Goal: Task Accomplishment & Management: Use online tool/utility

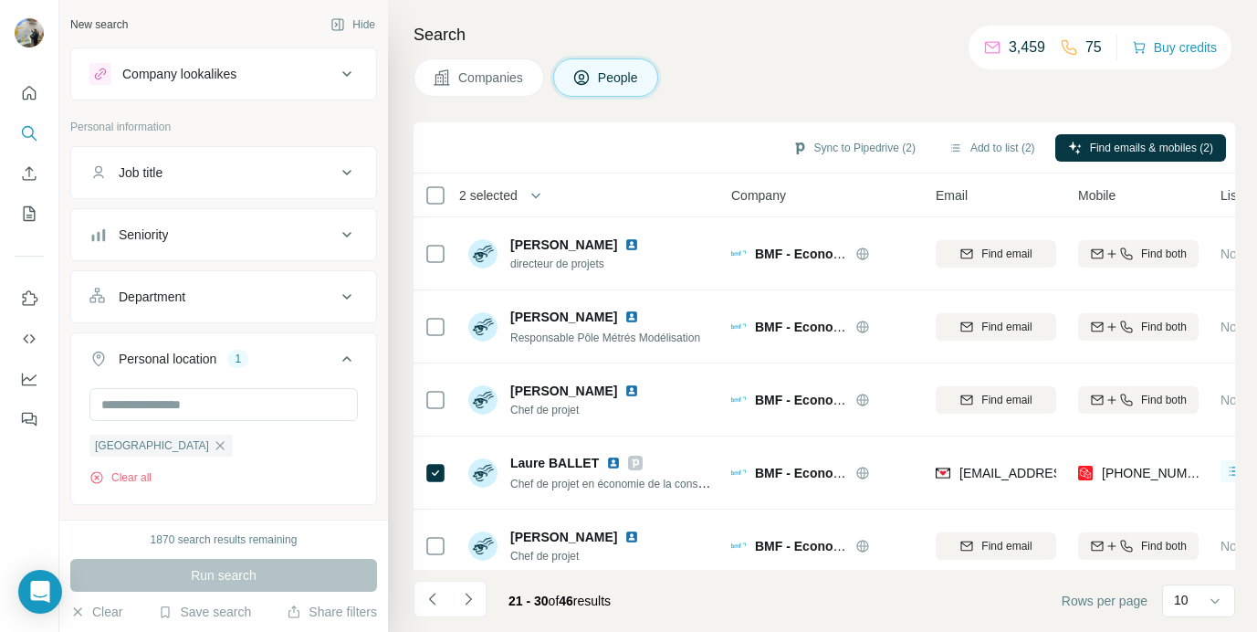
scroll to position [78, 0]
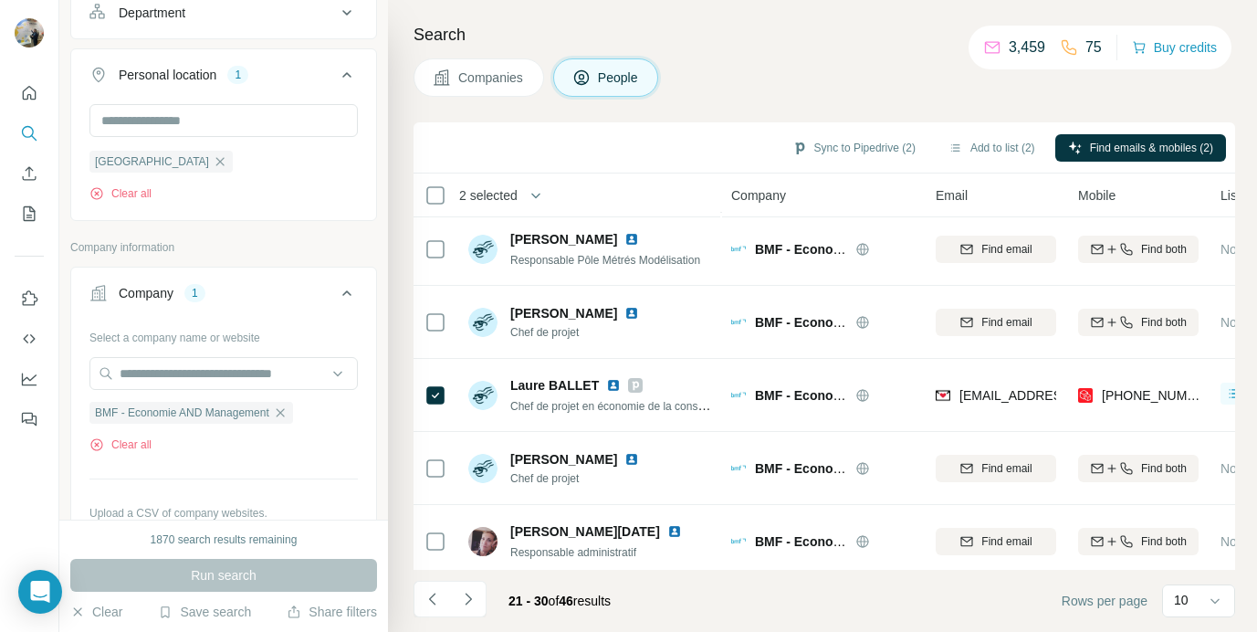
click at [288, 406] on icon "button" at bounding box center [280, 412] width 15 height 15
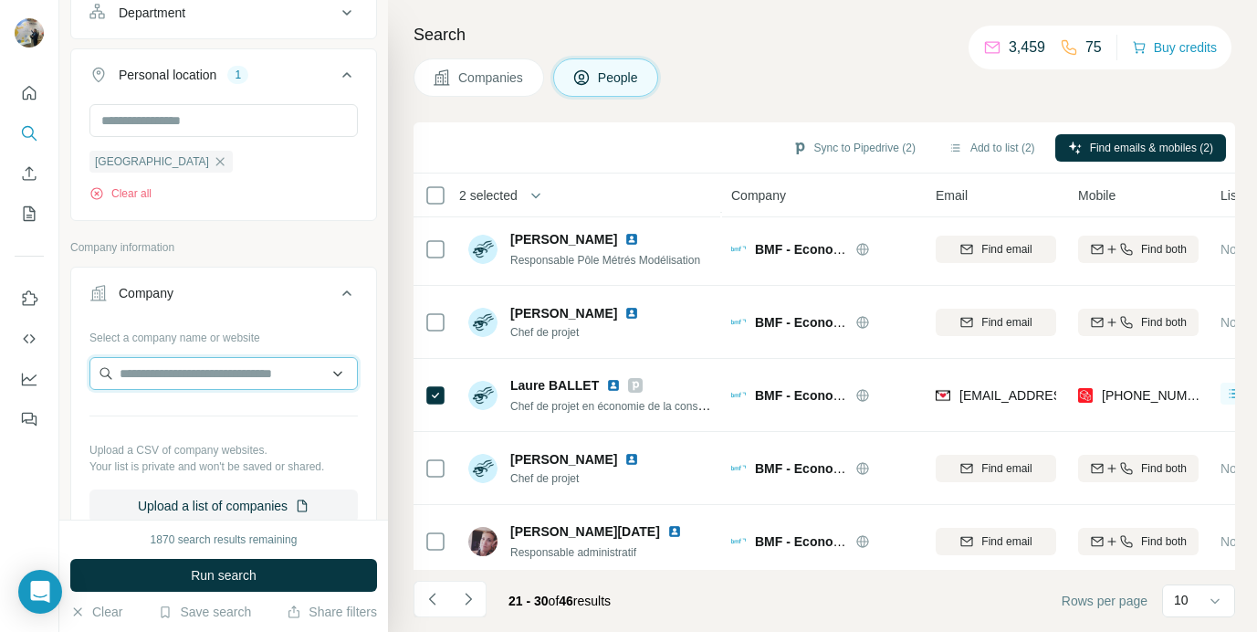
click at [220, 382] on input "text" at bounding box center [223, 373] width 268 height 33
paste input "**********"
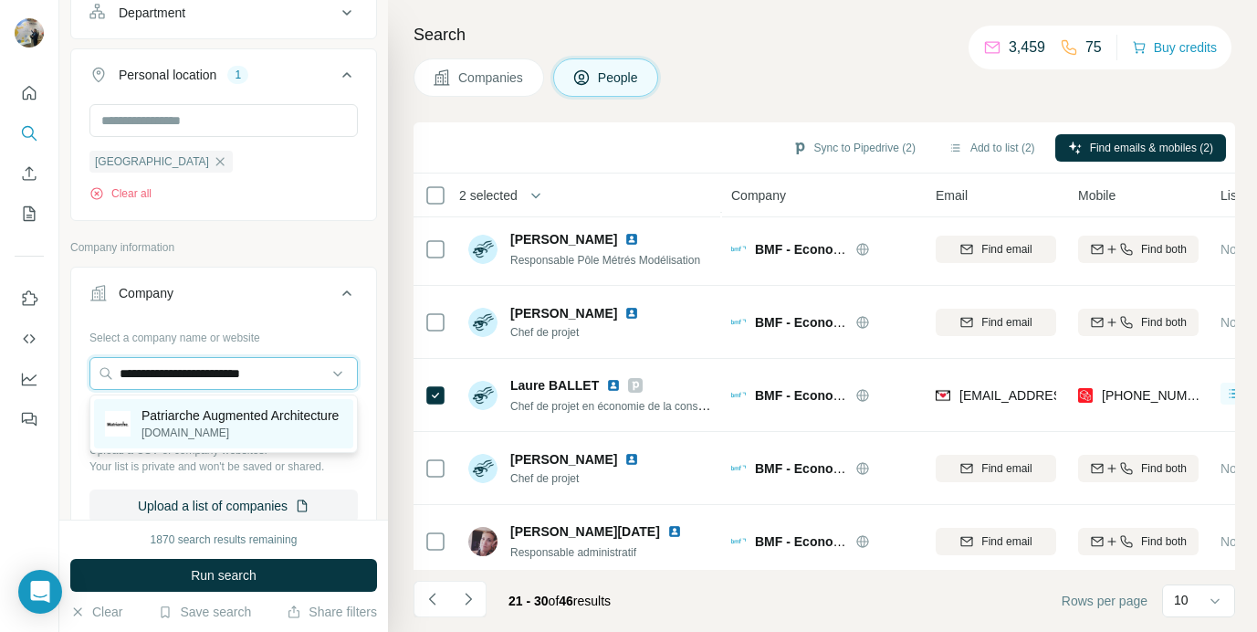
type input "**********"
click at [249, 425] on p "Patriarche Augmented Architecture" at bounding box center [240, 415] width 197 height 18
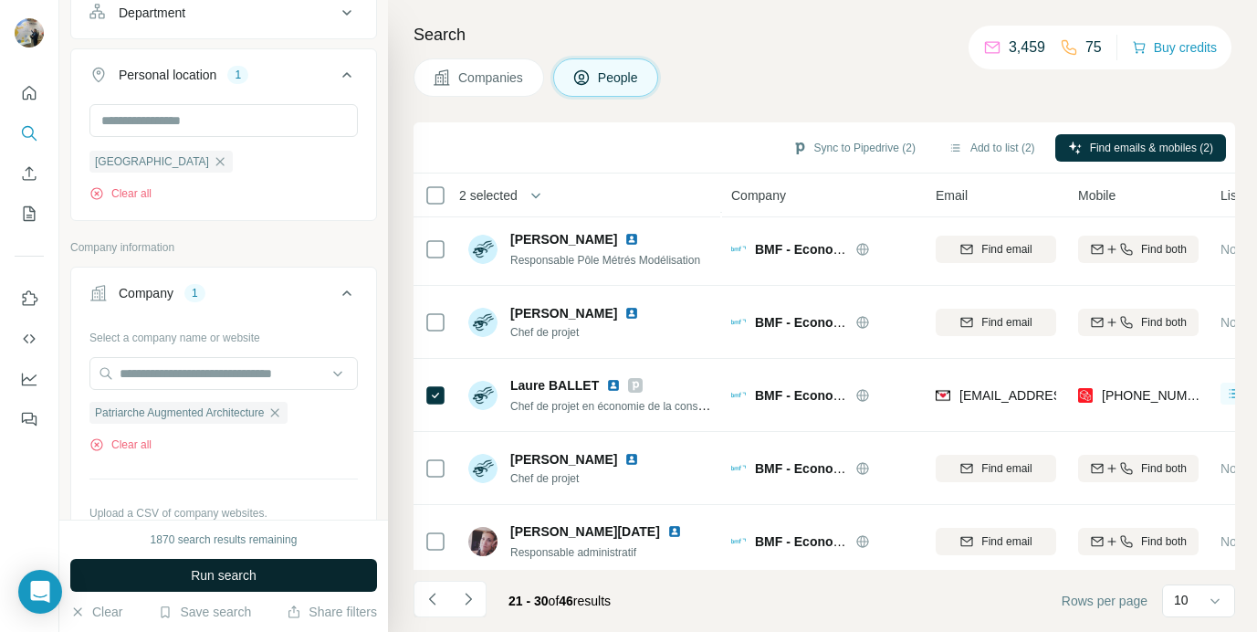
click at [218, 564] on button "Run search" at bounding box center [223, 575] width 307 height 33
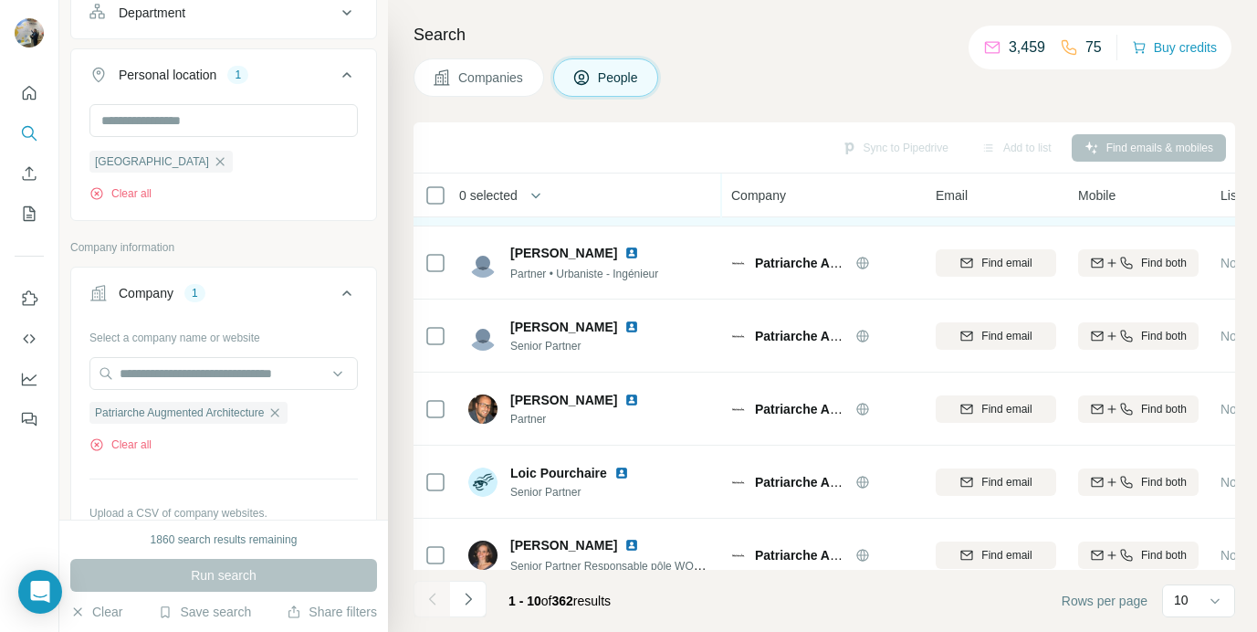
scroll to position [378, 0]
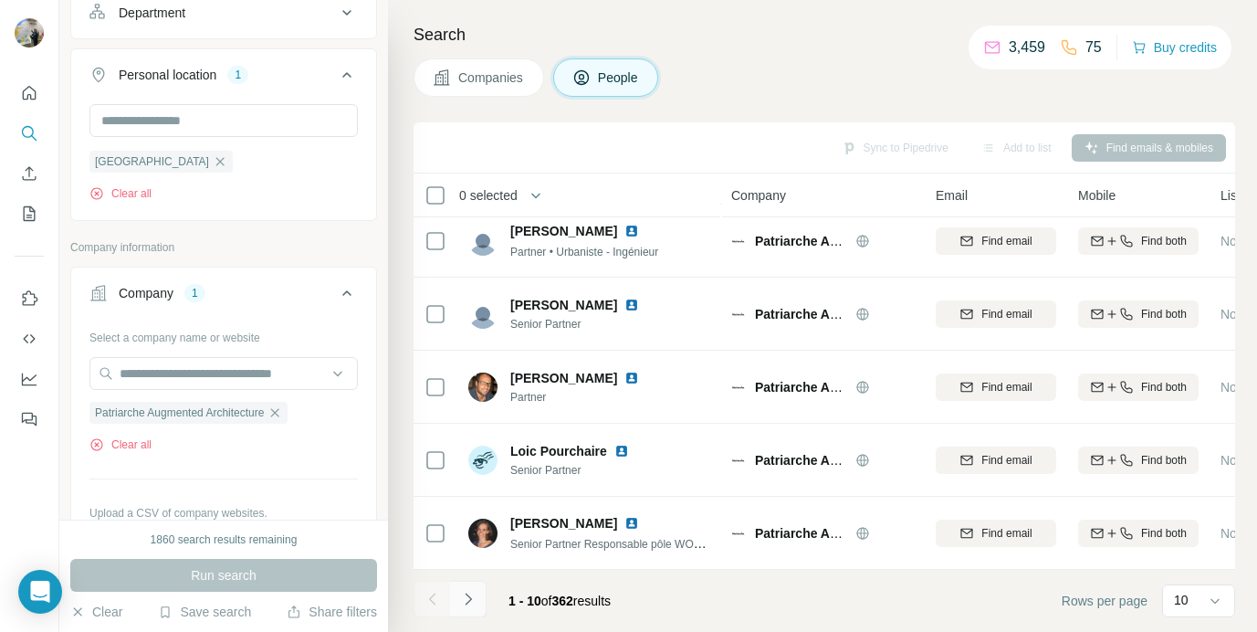
click at [474, 599] on icon "Navigate to next page" at bounding box center [468, 599] width 18 height 18
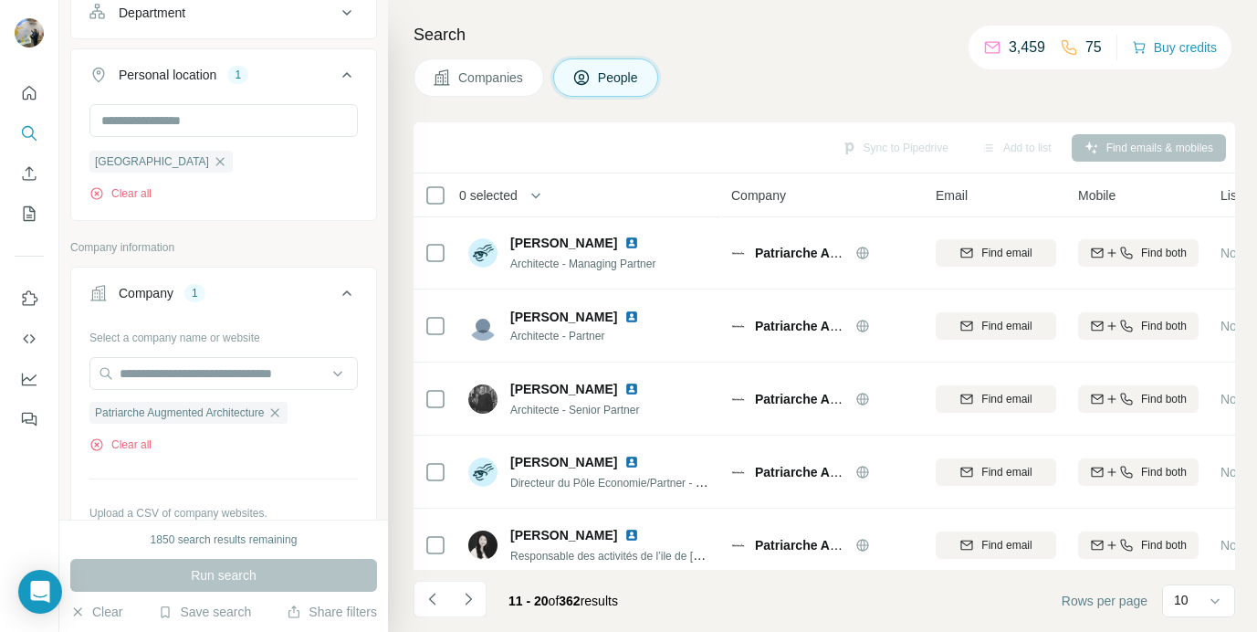
scroll to position [0, 0]
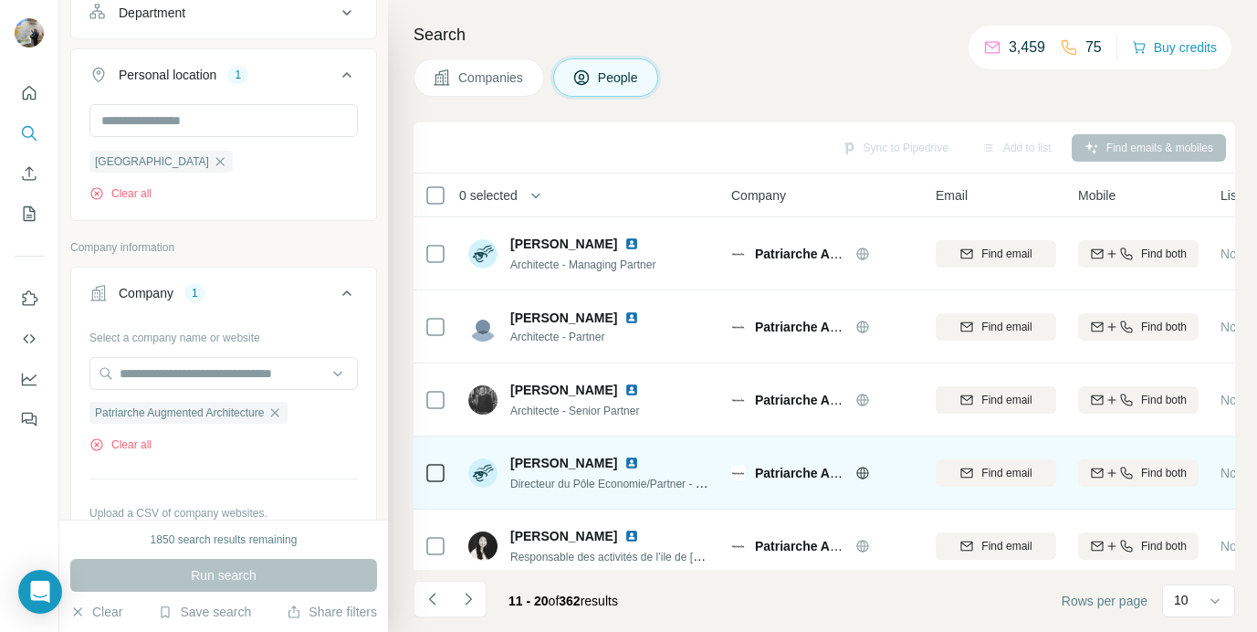
click at [449, 470] on td at bounding box center [436, 473] width 44 height 73
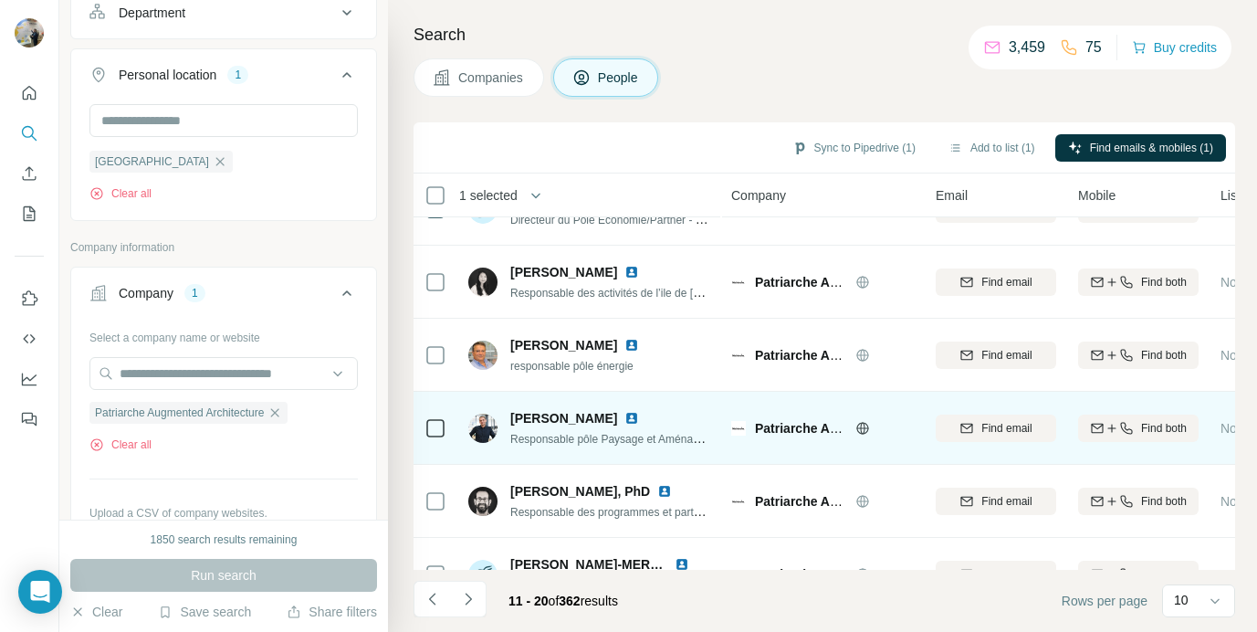
scroll to position [378, 0]
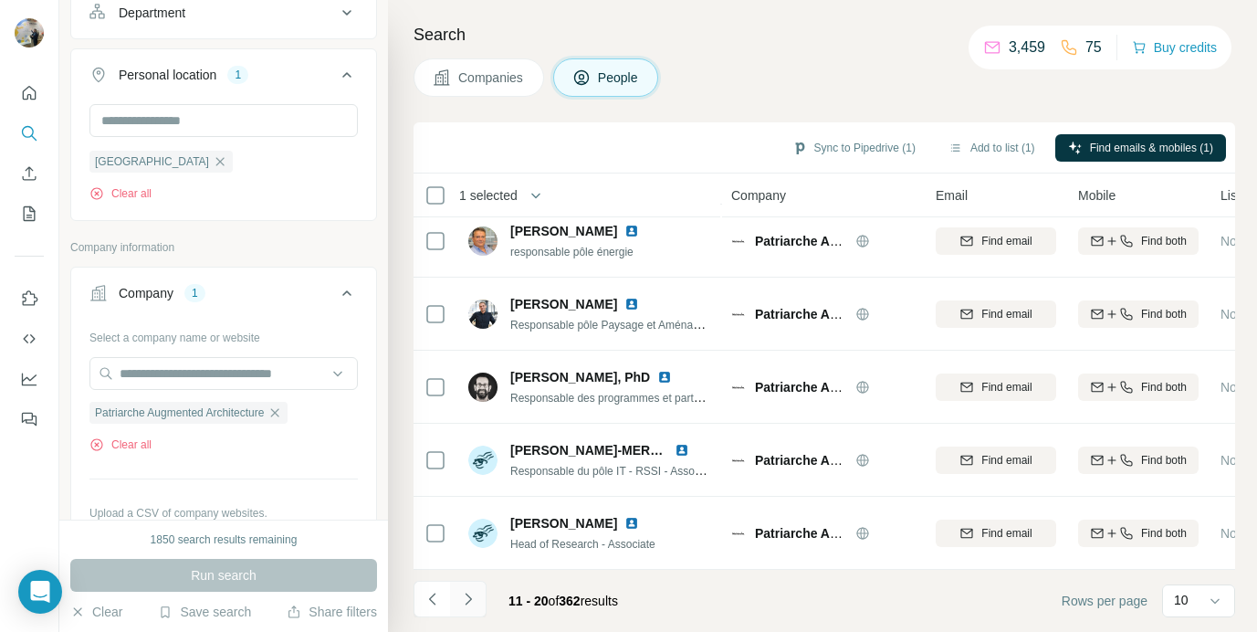
click at [479, 594] on button "Navigate to next page" at bounding box center [468, 599] width 37 height 37
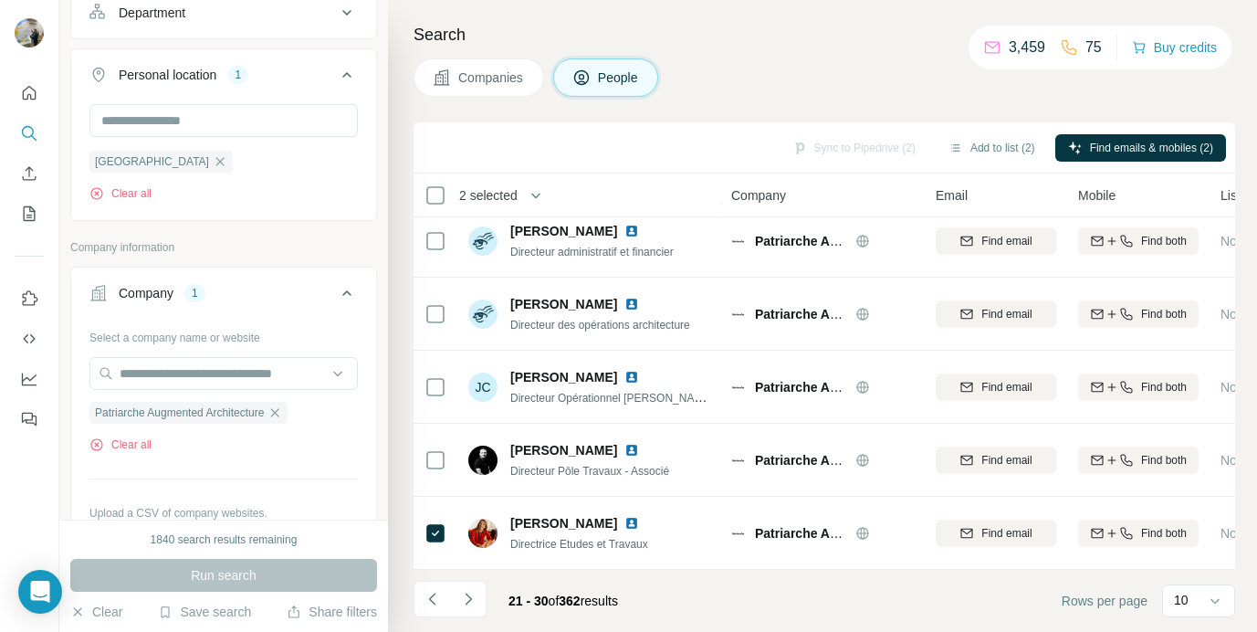
click at [473, 600] on icon "Navigate to next page" at bounding box center [468, 599] width 18 height 18
click at [476, 605] on icon "Navigate to next page" at bounding box center [468, 599] width 18 height 18
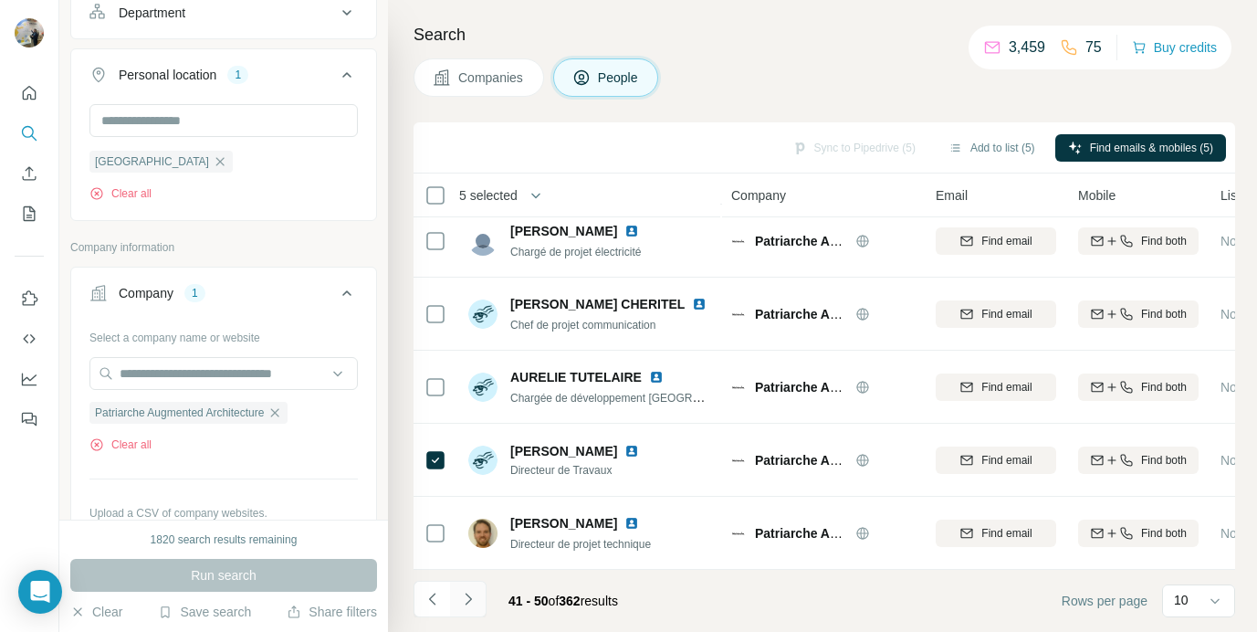
click at [461, 600] on icon "Navigate to next page" at bounding box center [468, 599] width 18 height 18
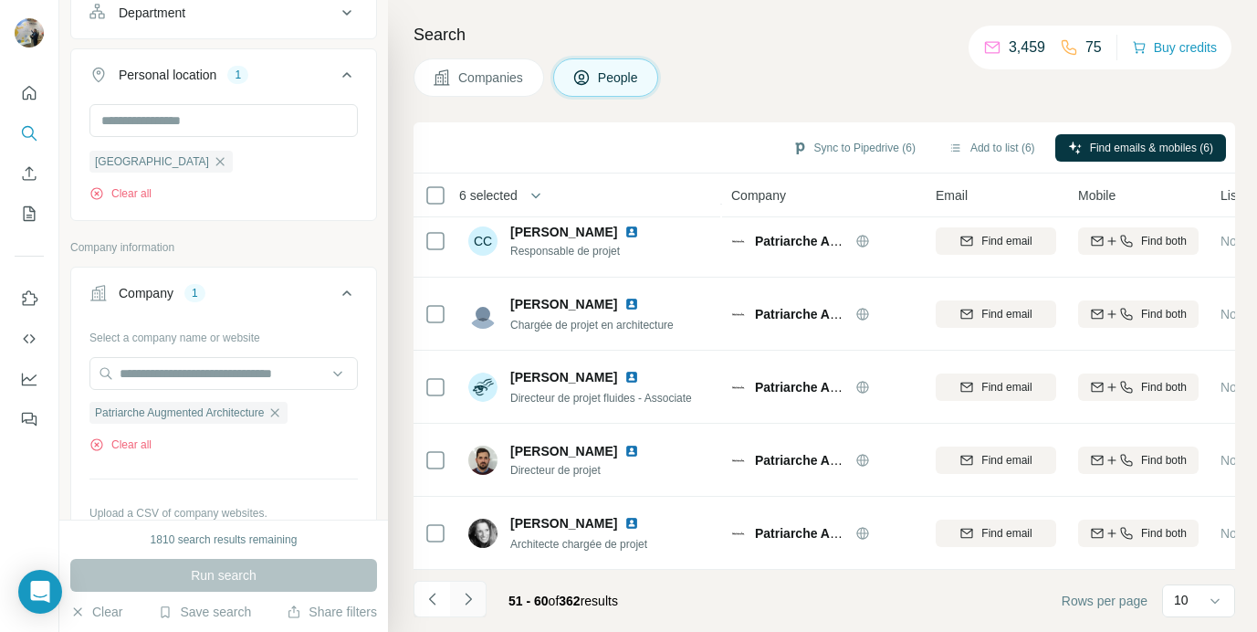
click at [473, 608] on button "Navigate to next page" at bounding box center [468, 599] width 37 height 37
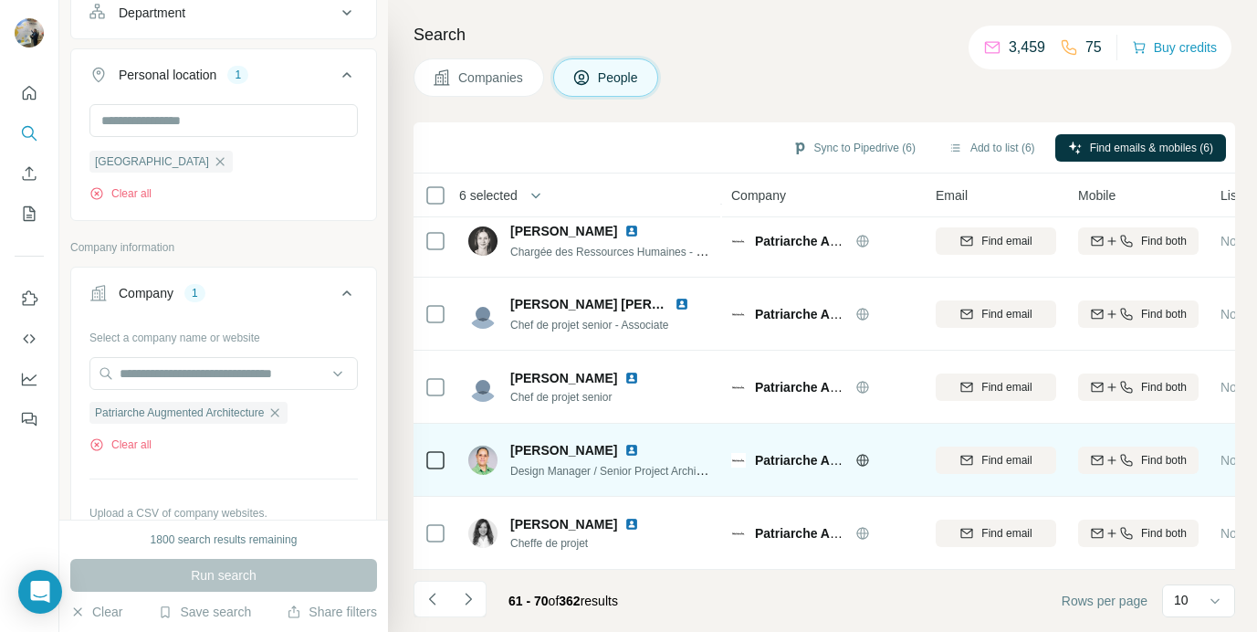
click at [429, 471] on div at bounding box center [436, 460] width 22 height 50
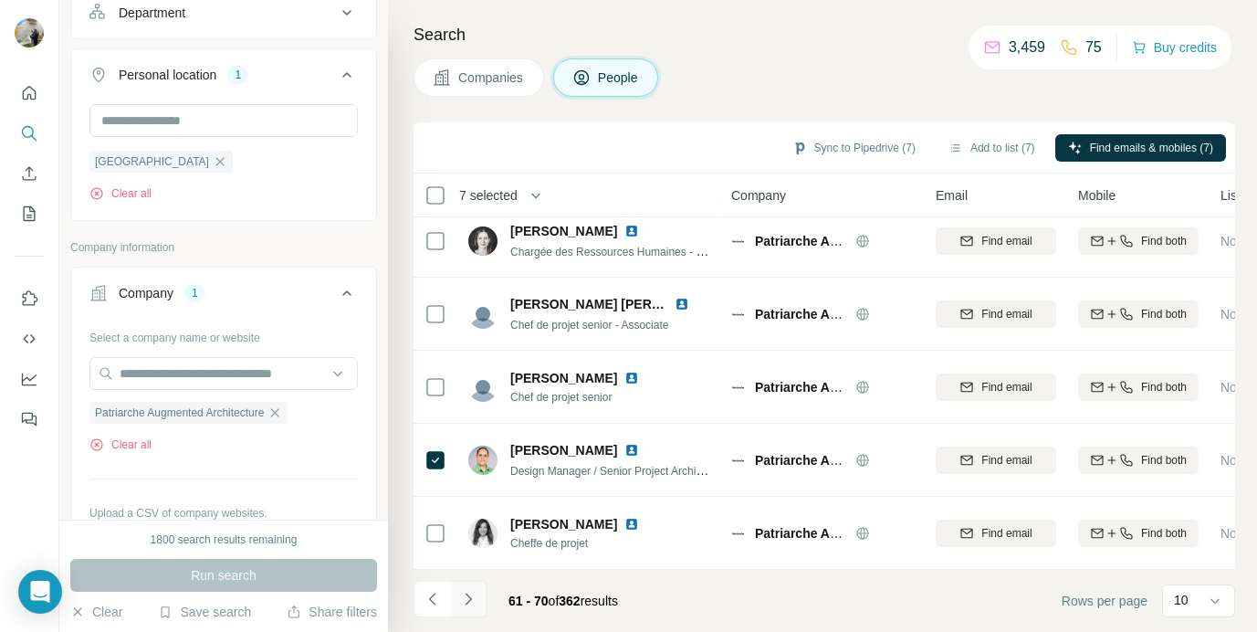
click at [473, 600] on icon "Navigate to next page" at bounding box center [468, 599] width 18 height 18
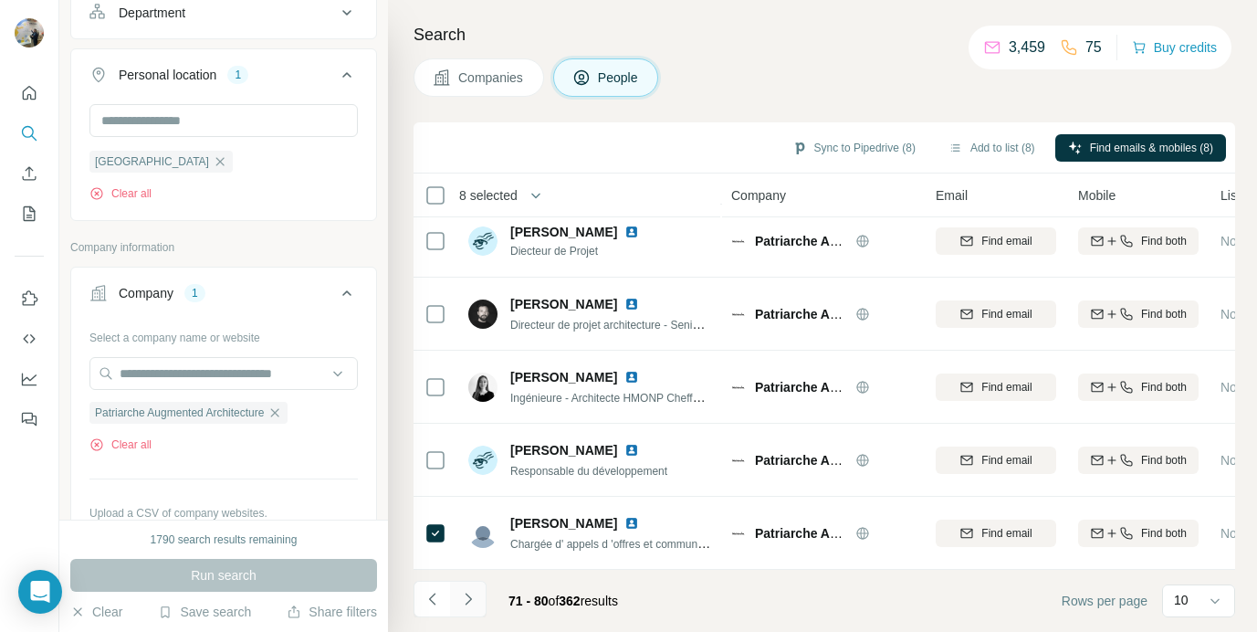
click at [463, 609] on button "Navigate to next page" at bounding box center [468, 599] width 37 height 37
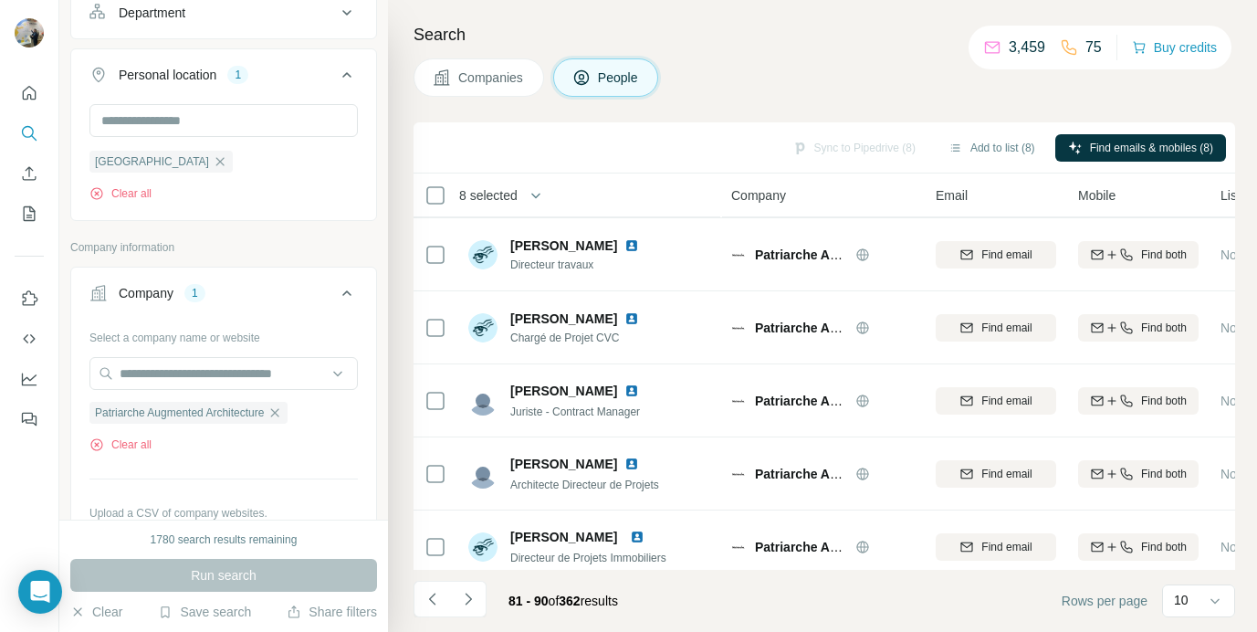
scroll to position [0, 0]
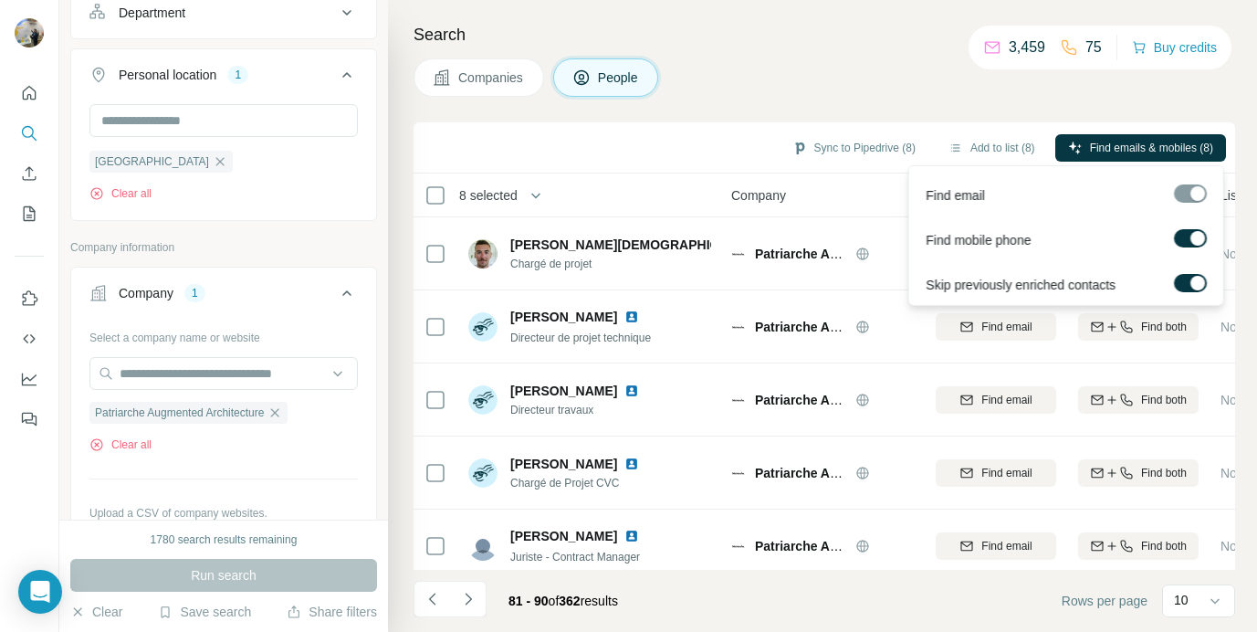
click at [1202, 241] on div at bounding box center [1198, 238] width 15 height 15
click at [1164, 143] on span "Find emails (8)" at bounding box center [1177, 148] width 72 height 16
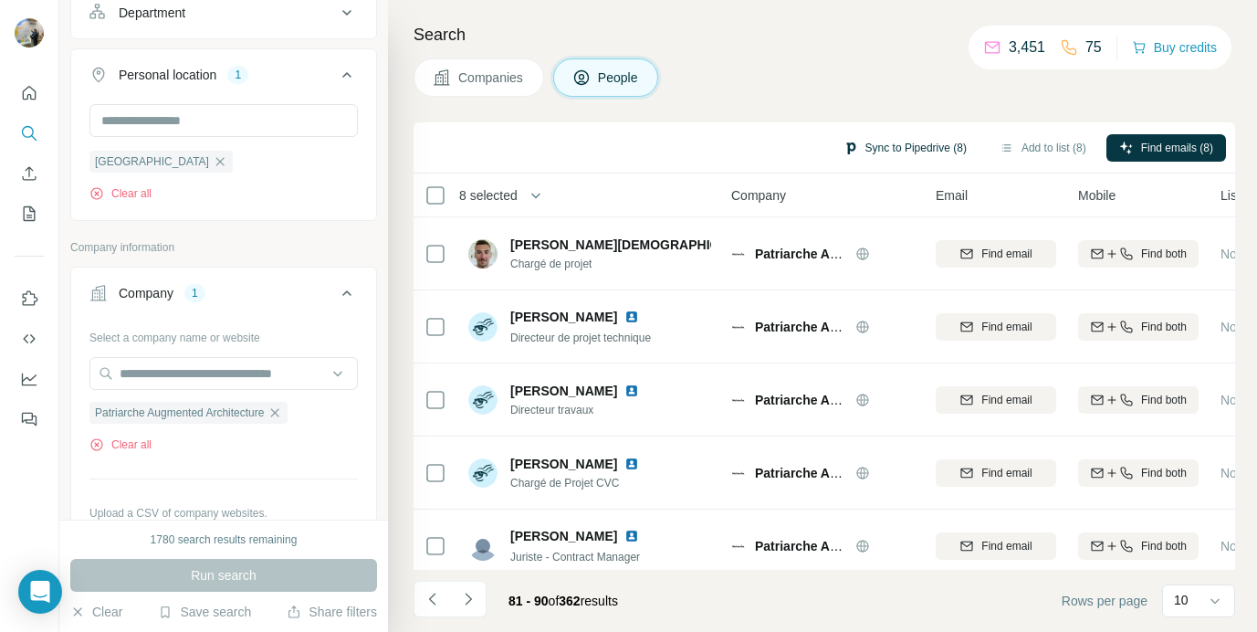
click at [901, 146] on button "Sync to Pipedrive (8)" at bounding box center [905, 147] width 149 height 27
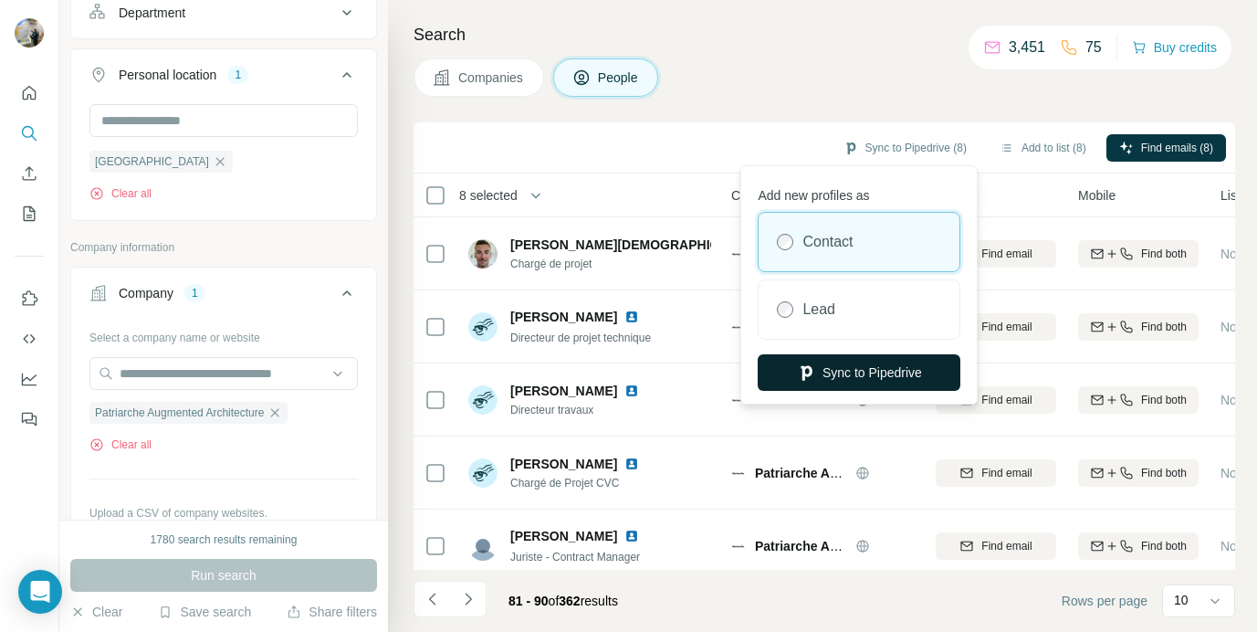
click at [847, 355] on button "Sync to Pipedrive" at bounding box center [859, 372] width 203 height 37
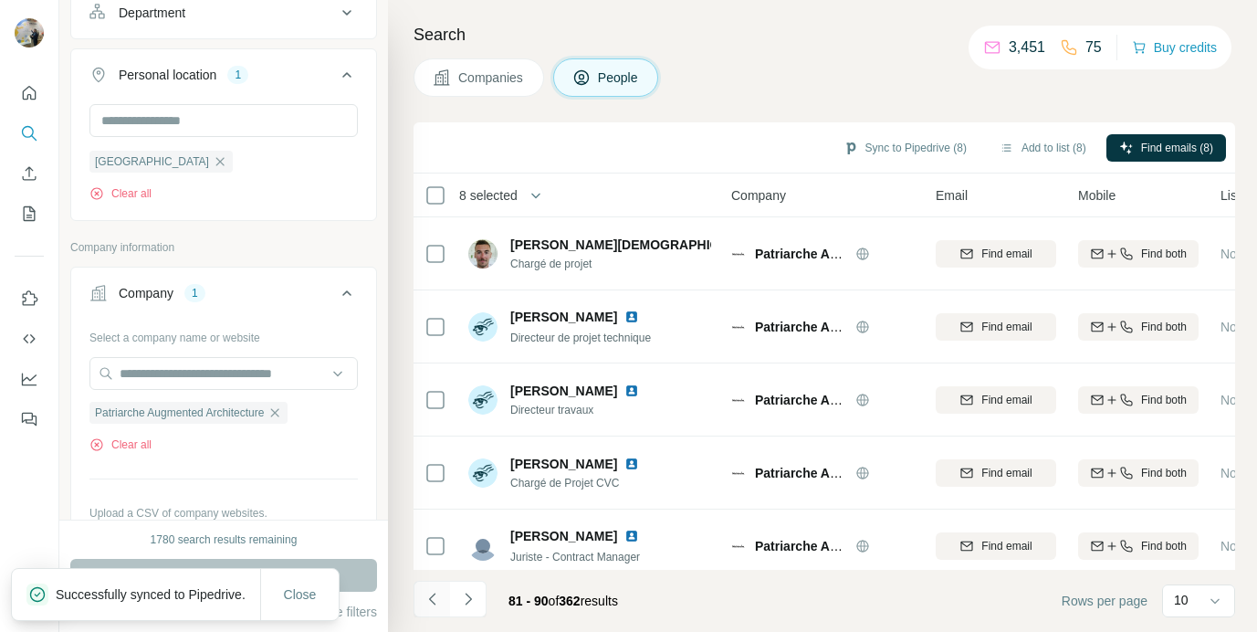
click at [436, 591] on icon "Navigate to previous page" at bounding box center [433, 599] width 18 height 18
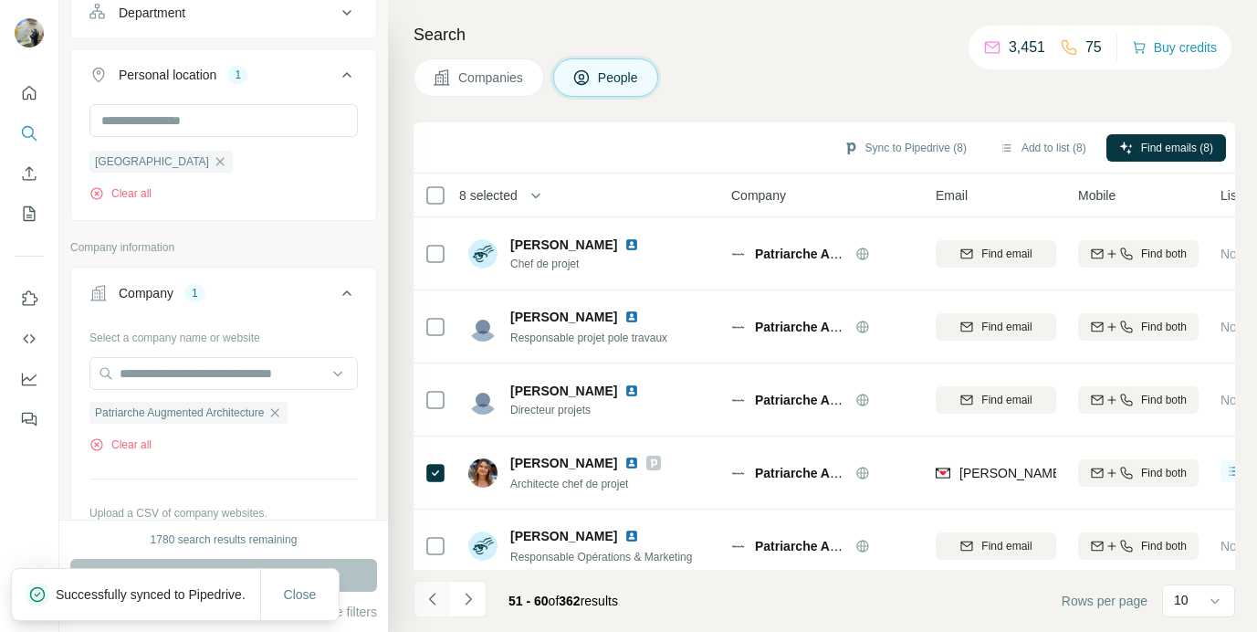
click at [436, 591] on icon "Navigate to previous page" at bounding box center [433, 599] width 18 height 18
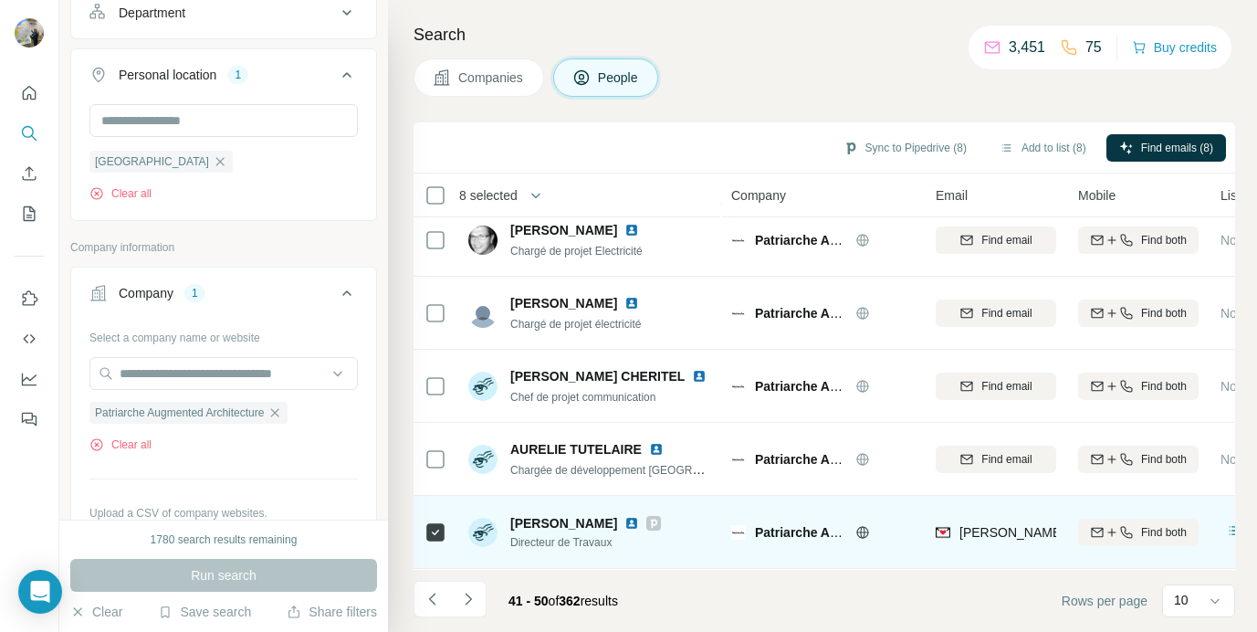
scroll to position [378, 0]
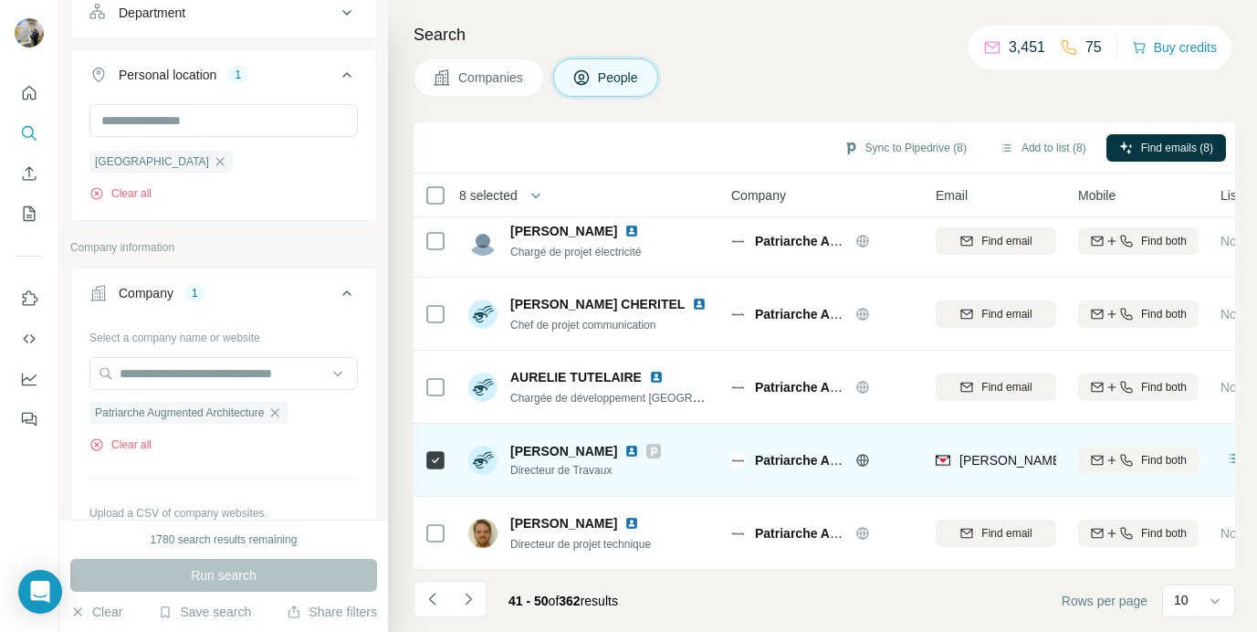
click at [631, 449] on img at bounding box center [632, 451] width 15 height 15
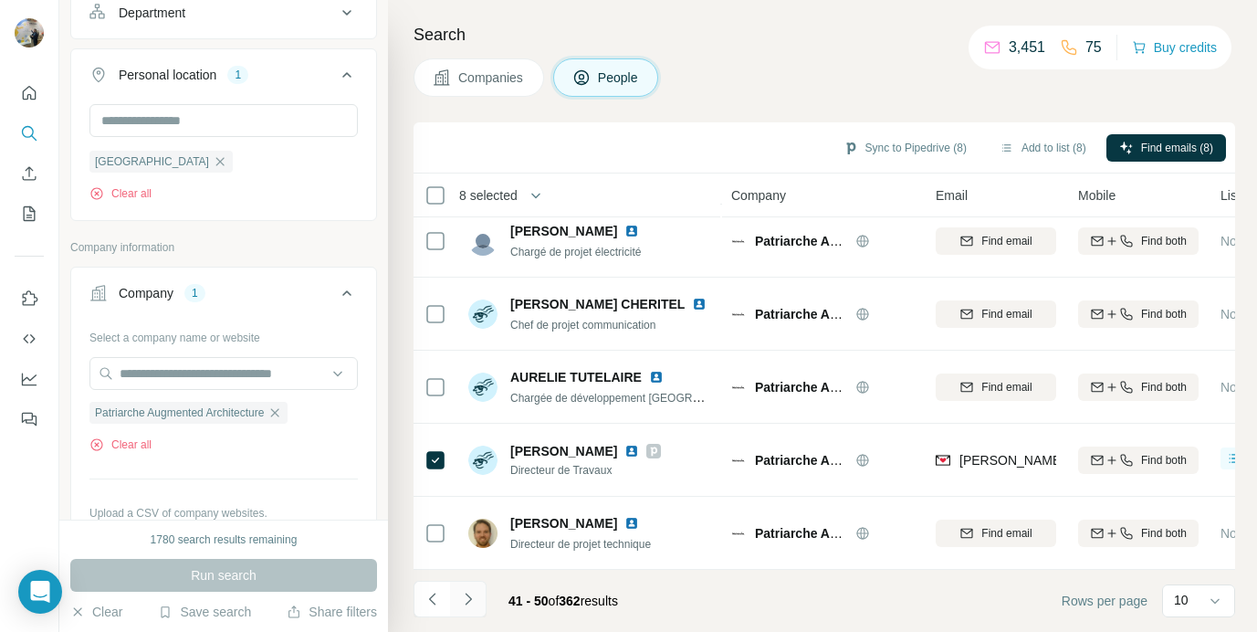
click at [477, 588] on button "Navigate to next page" at bounding box center [468, 599] width 37 height 37
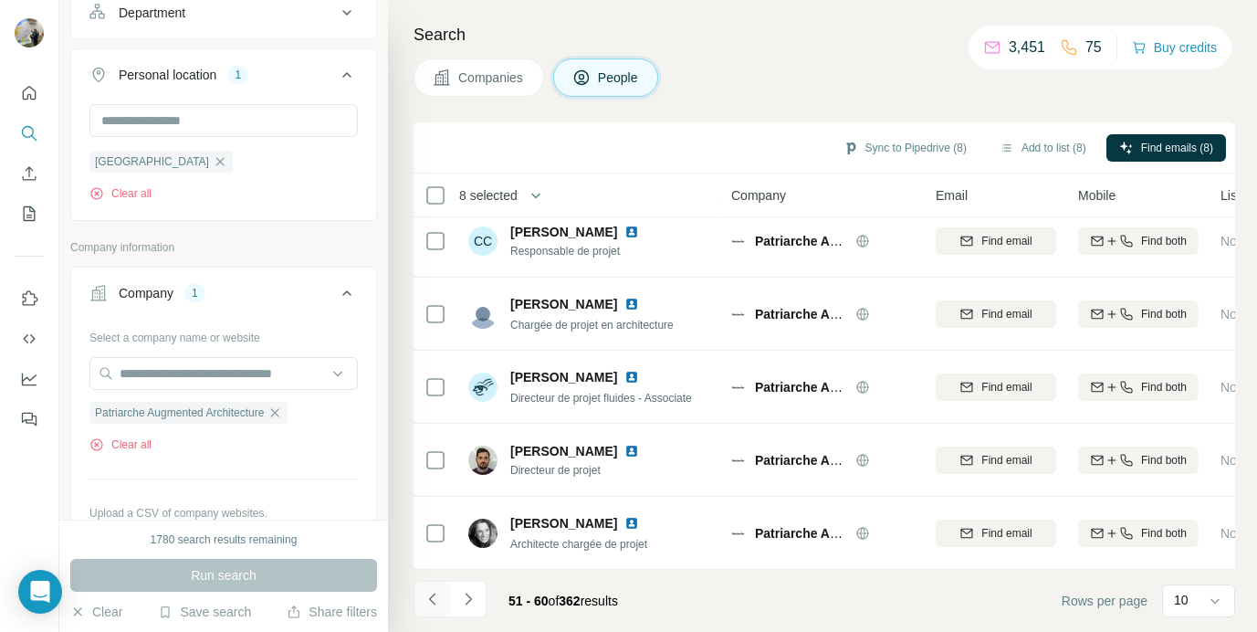
click at [428, 593] on icon "Navigate to previous page" at bounding box center [433, 599] width 18 height 18
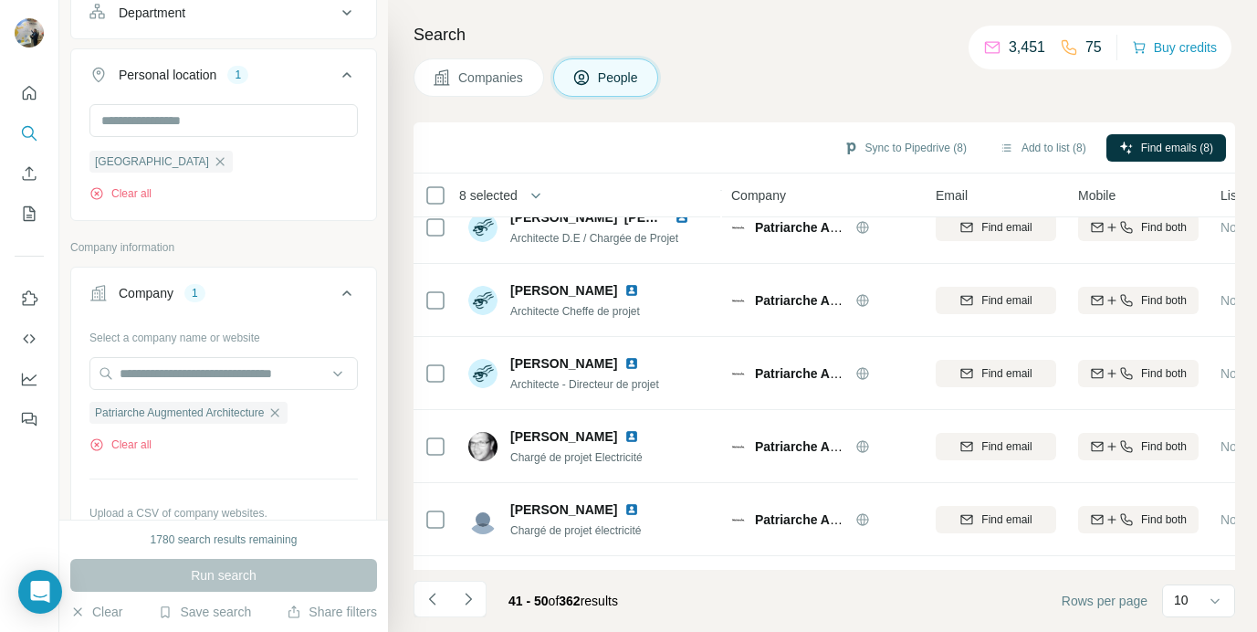
scroll to position [0, 0]
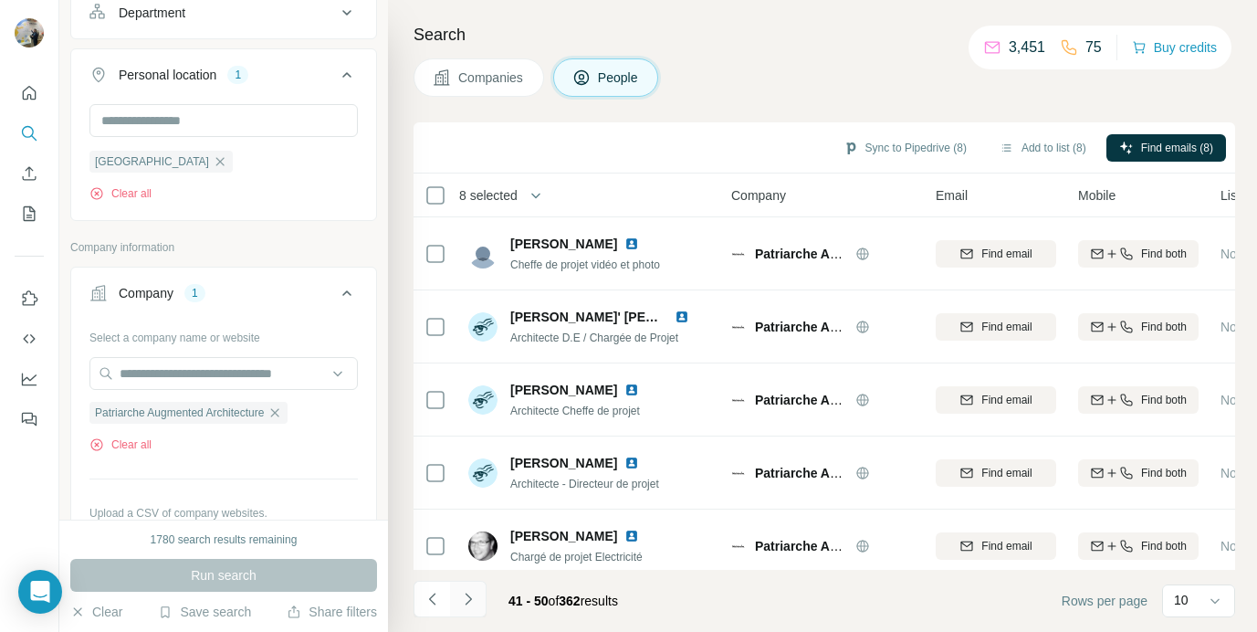
click at [484, 597] on button "Navigate to next page" at bounding box center [468, 599] width 37 height 37
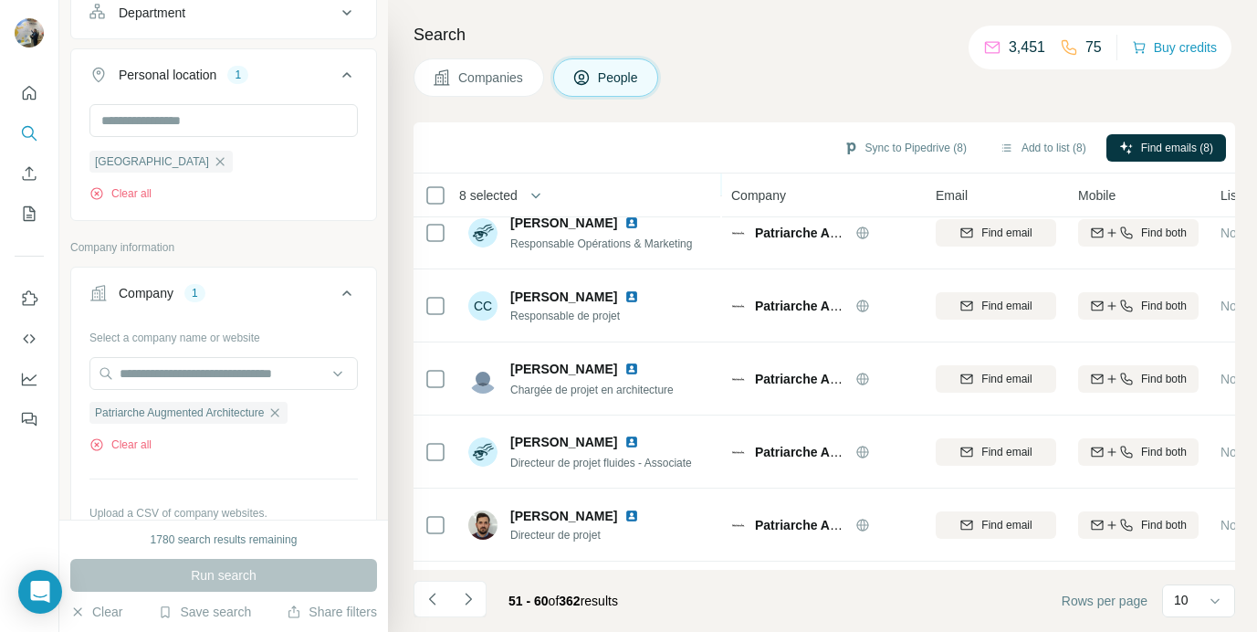
scroll to position [378, 0]
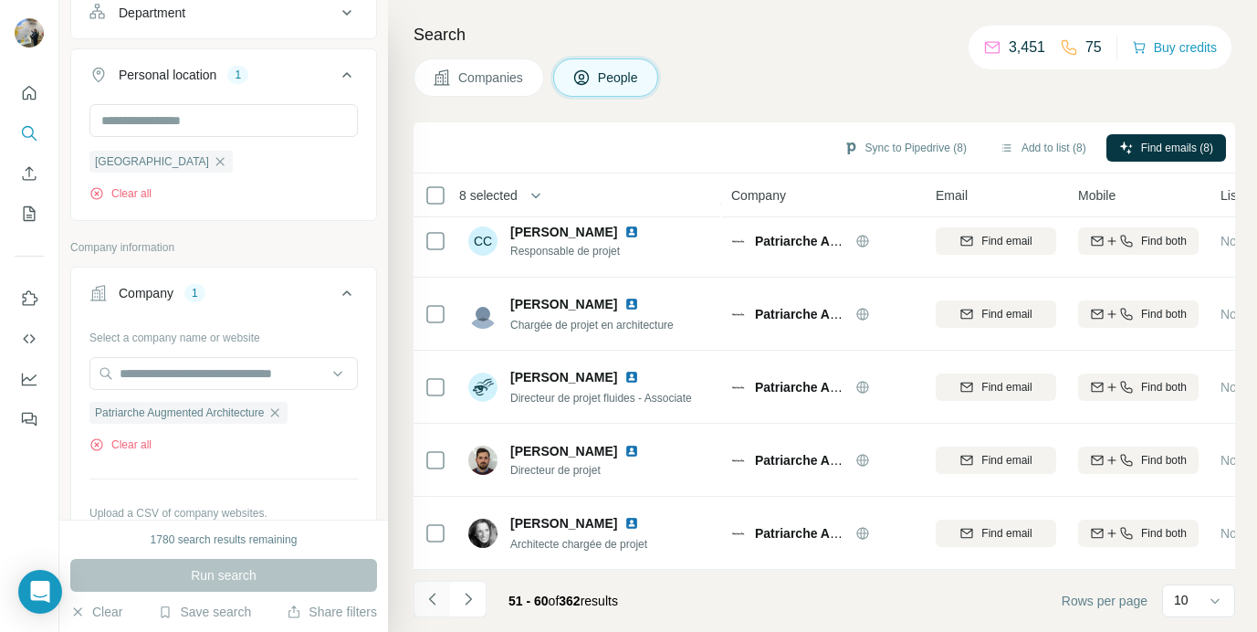
click at [428, 594] on icon "Navigate to previous page" at bounding box center [433, 599] width 18 height 18
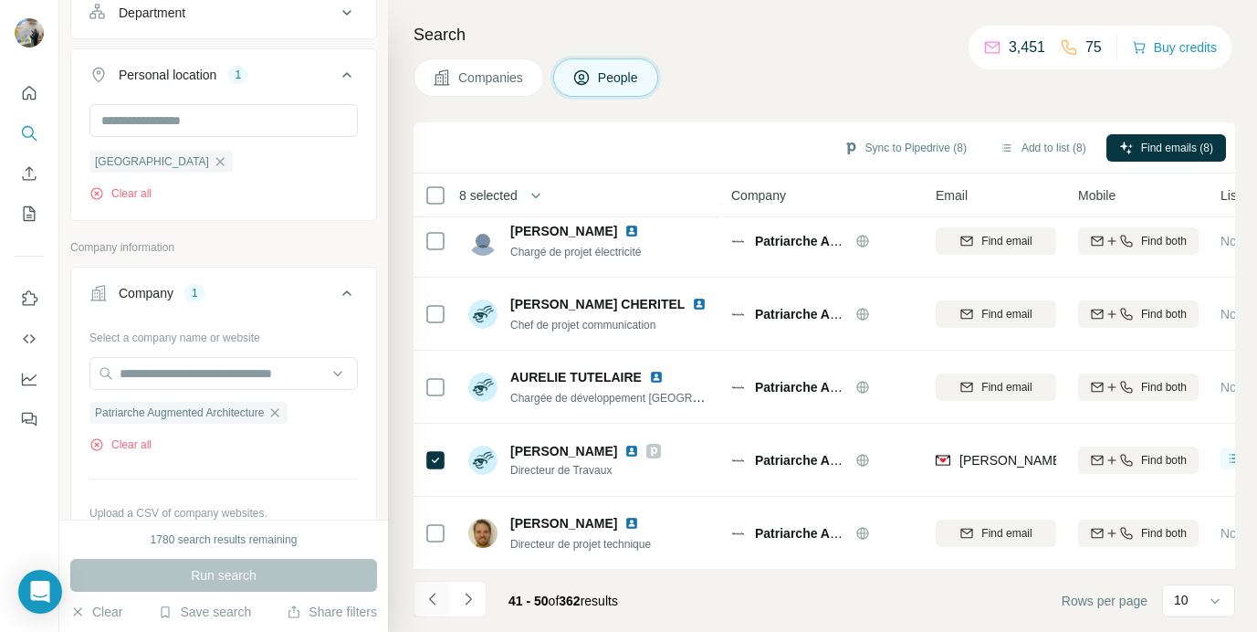
click at [428, 594] on icon "Navigate to previous page" at bounding box center [433, 599] width 18 height 18
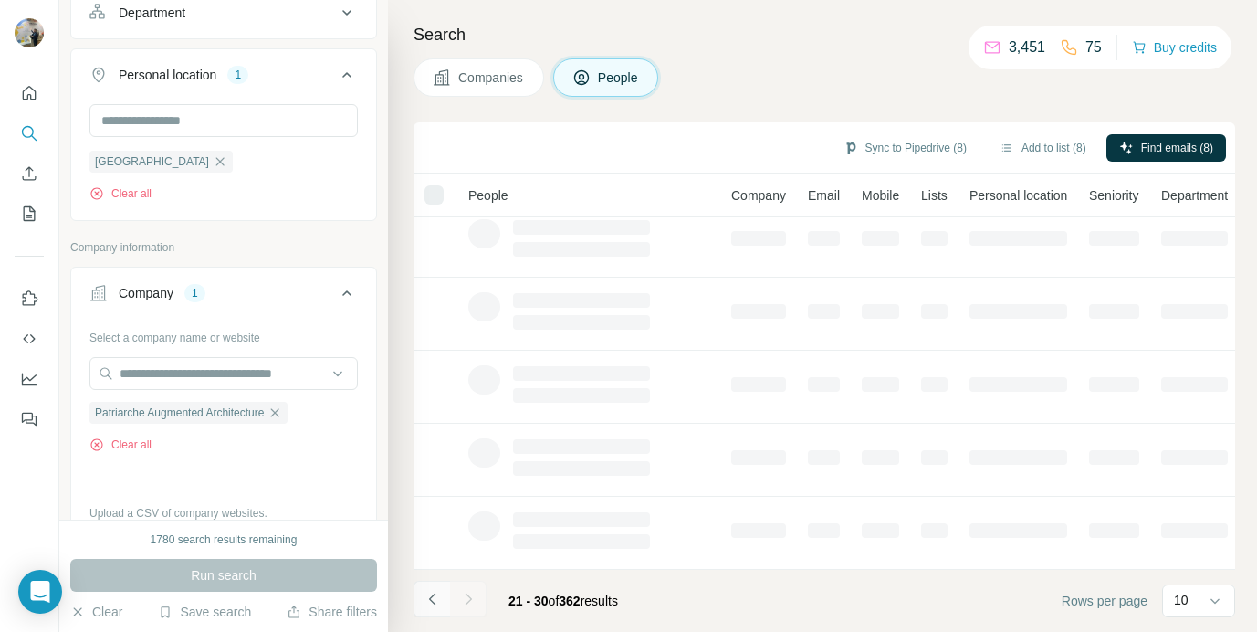
click at [428, 594] on icon "Navigate to previous page" at bounding box center [433, 599] width 18 height 18
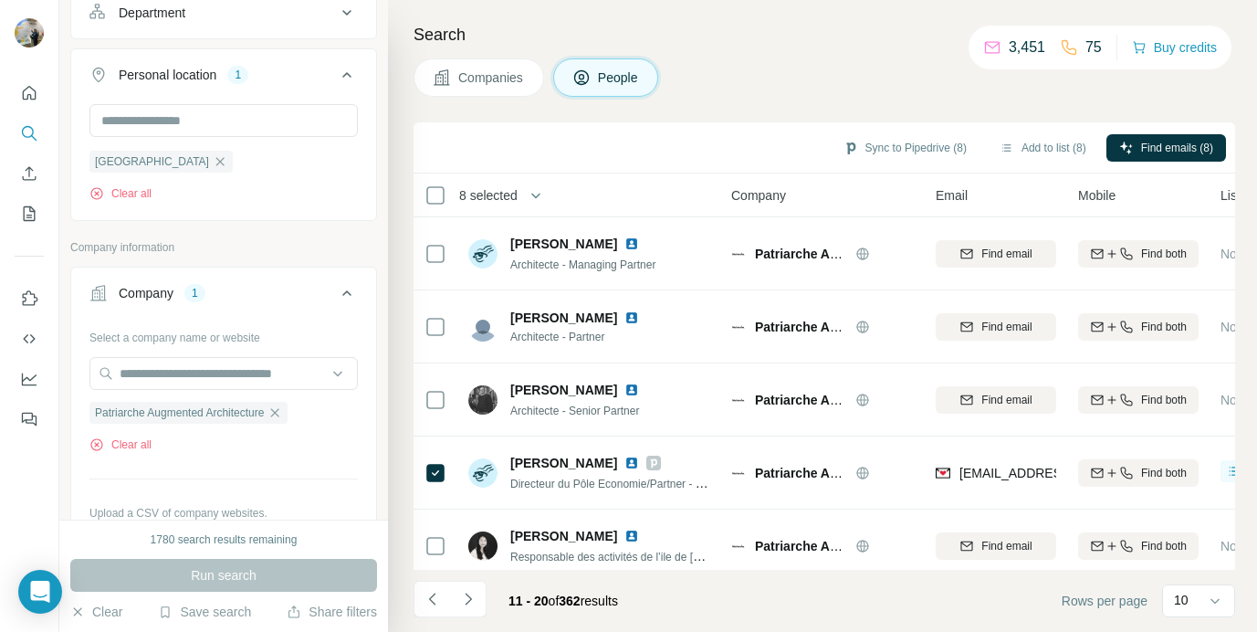
scroll to position [14, 0]
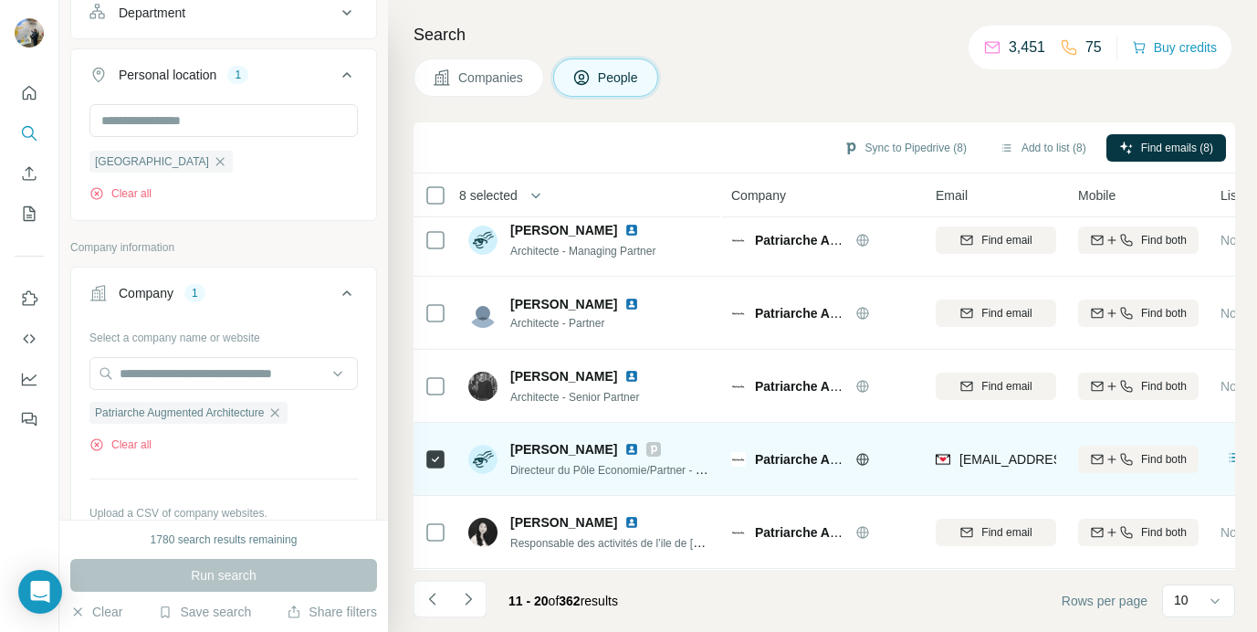
click at [651, 448] on icon at bounding box center [654, 449] width 6 height 9
click at [625, 446] on img at bounding box center [632, 449] width 15 height 15
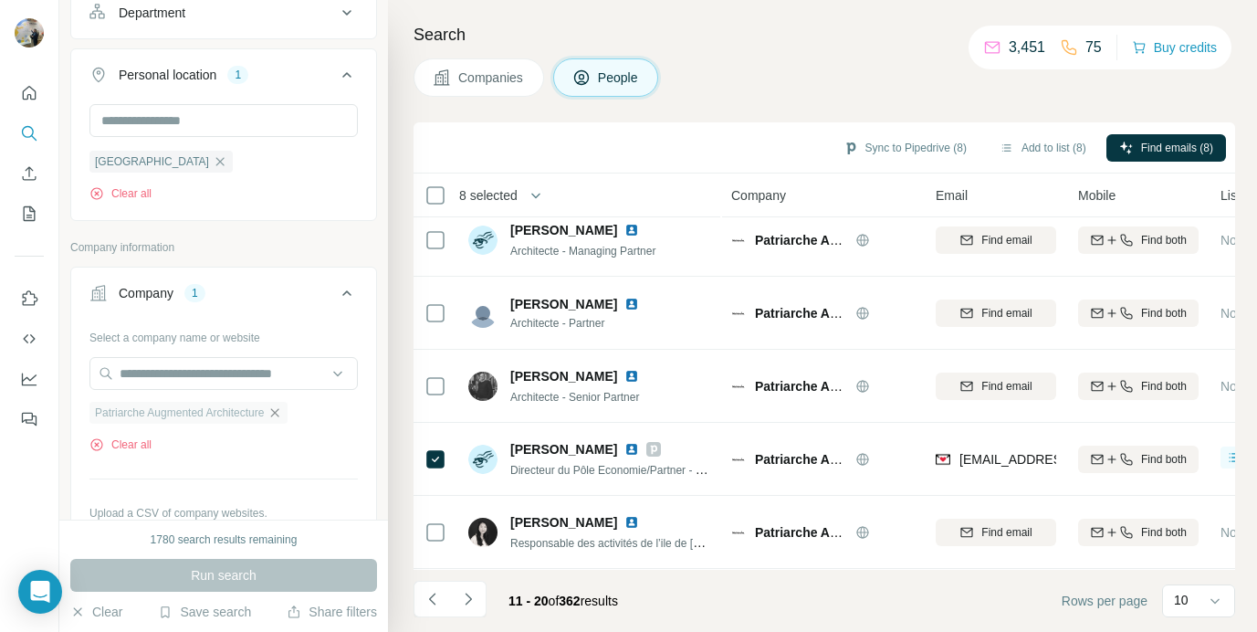
click at [279, 412] on icon "button" at bounding box center [275, 412] width 8 height 8
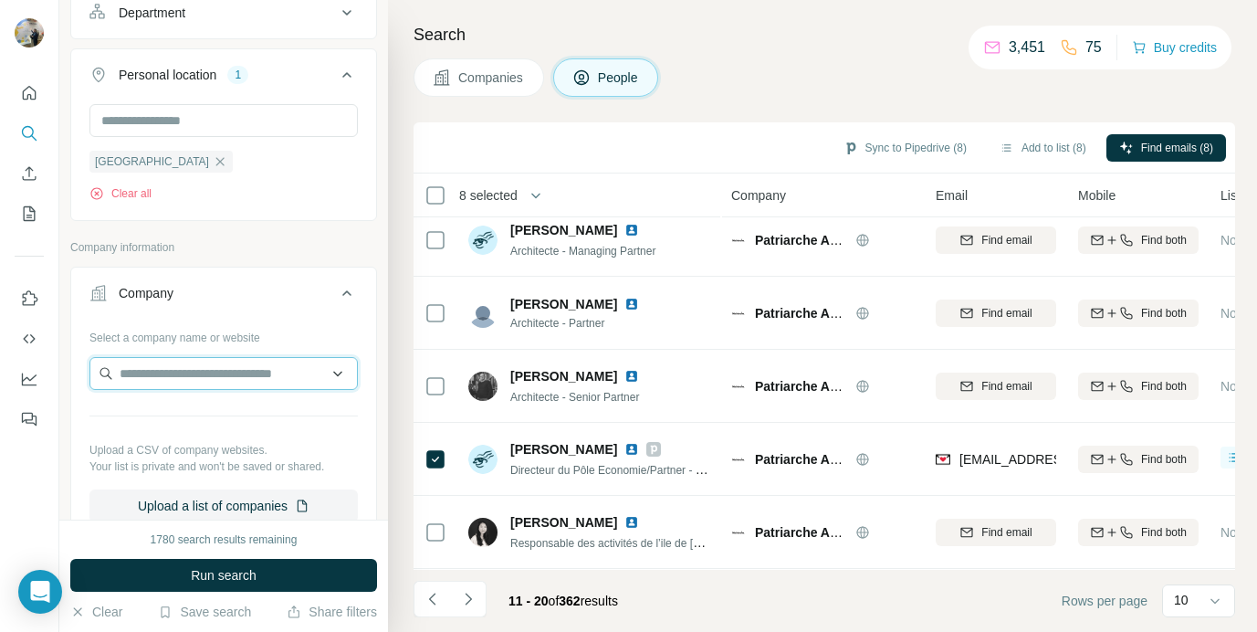
click at [253, 375] on input "text" at bounding box center [223, 373] width 268 height 33
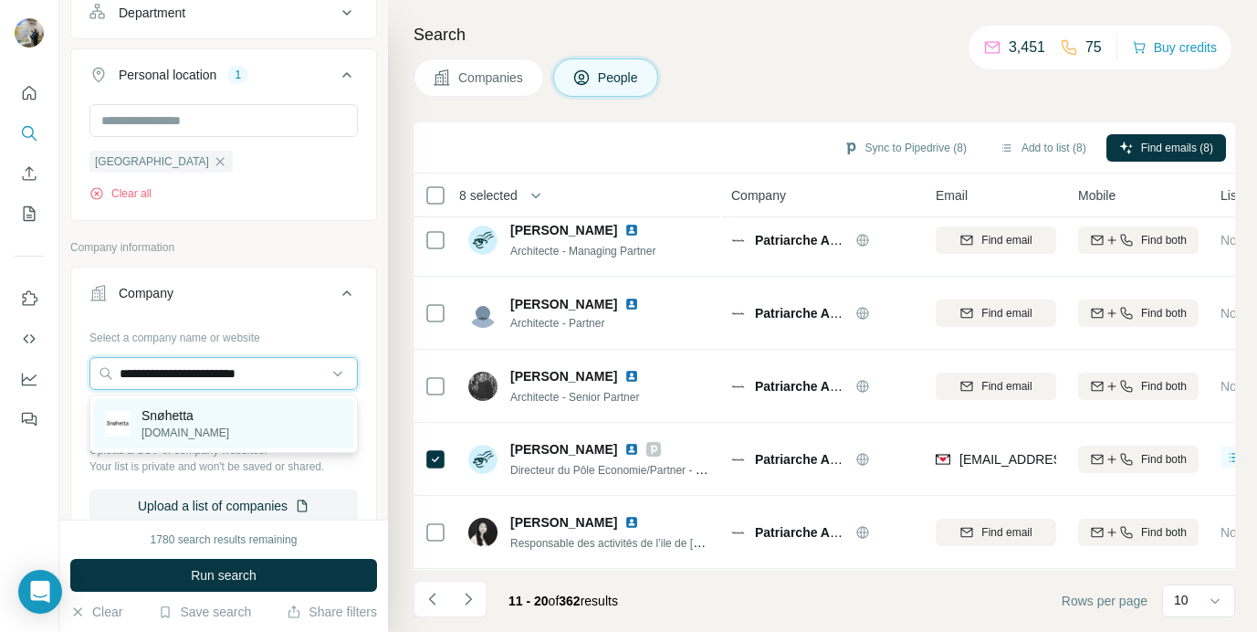
type input "**********"
click at [219, 410] on div "Snøhetta [DOMAIN_NAME]" at bounding box center [223, 423] width 259 height 49
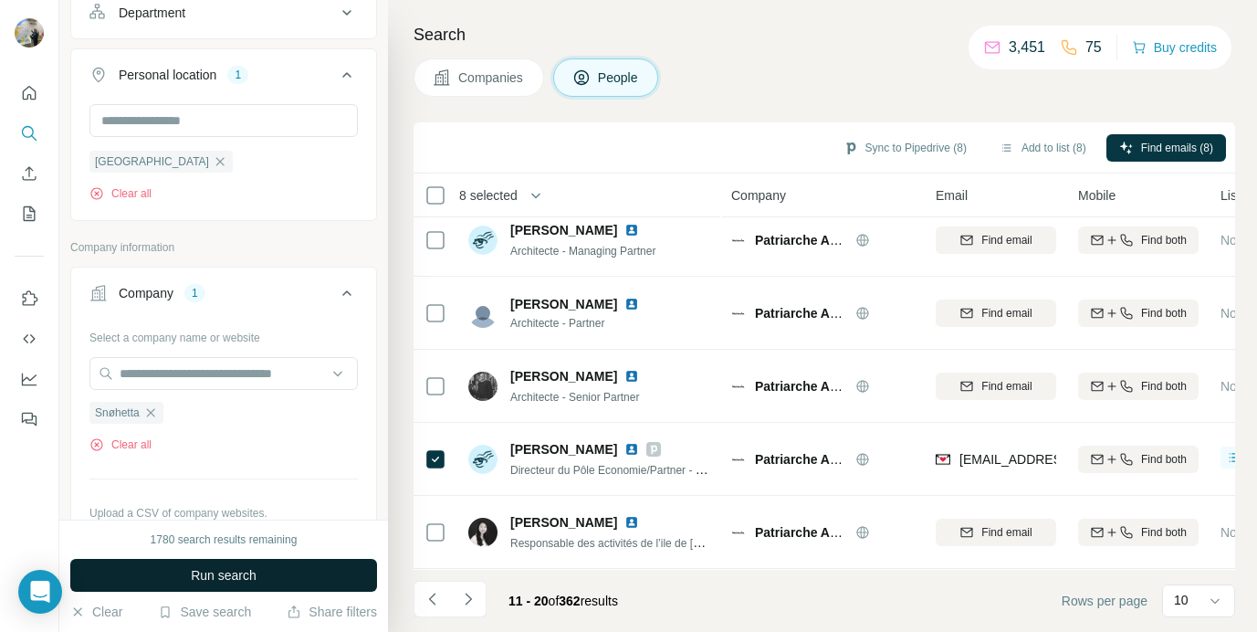
click at [187, 573] on button "Run search" at bounding box center [223, 575] width 307 height 33
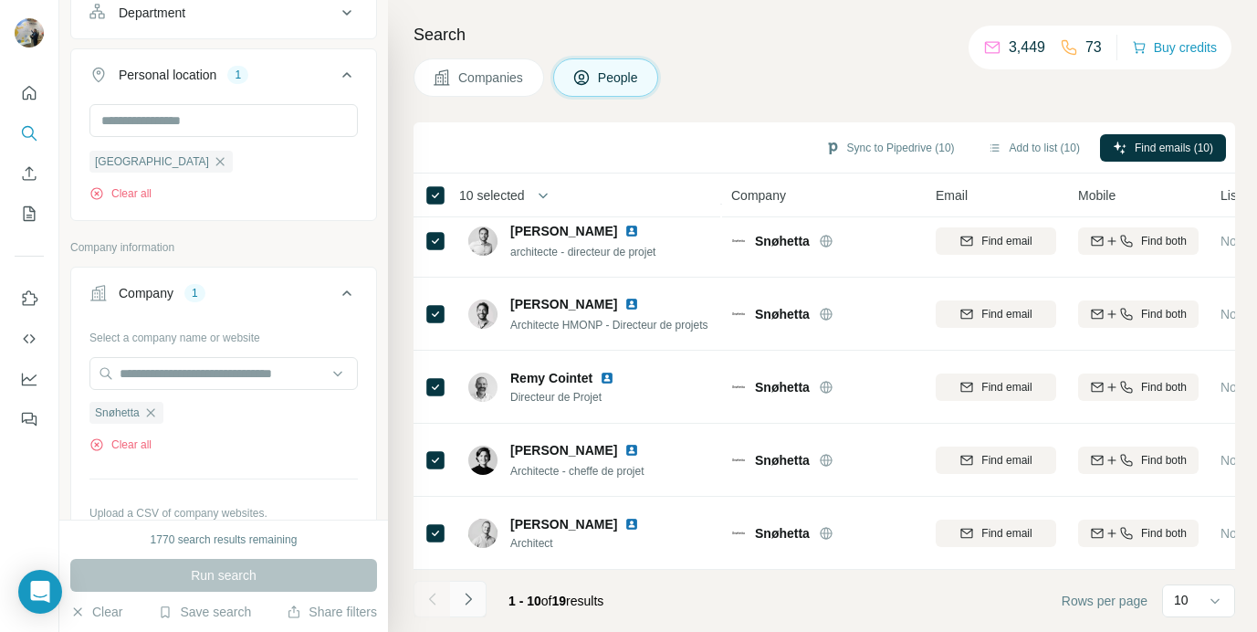
click at [461, 602] on icon "Navigate to next page" at bounding box center [468, 599] width 18 height 18
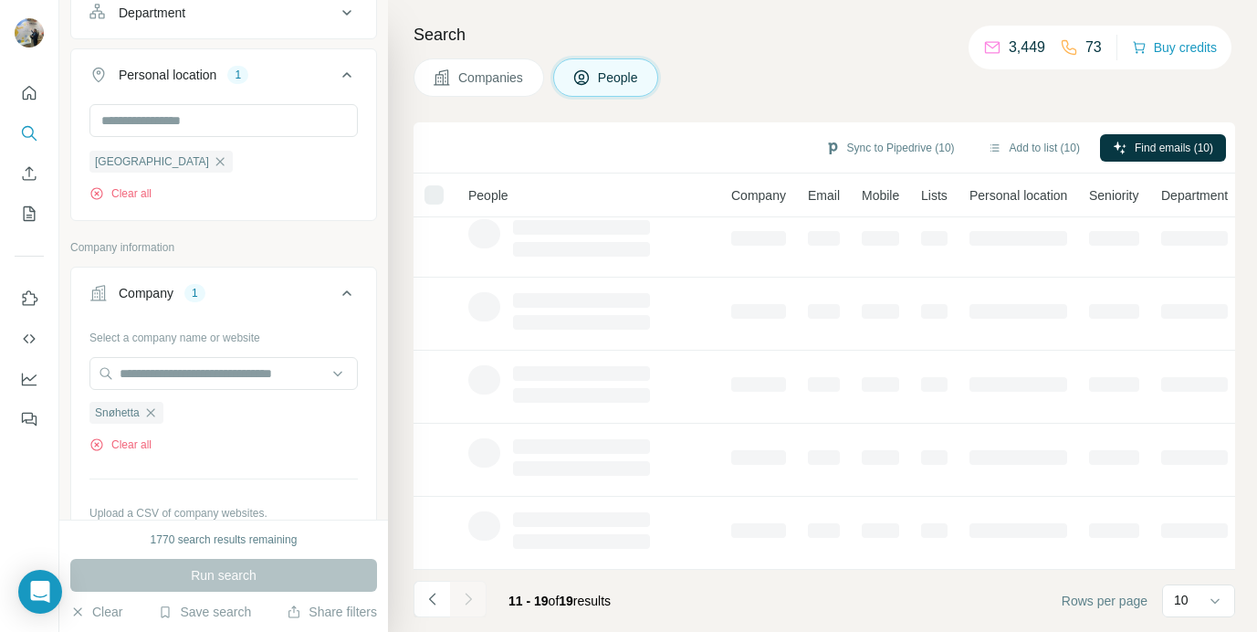
scroll to position [305, 0]
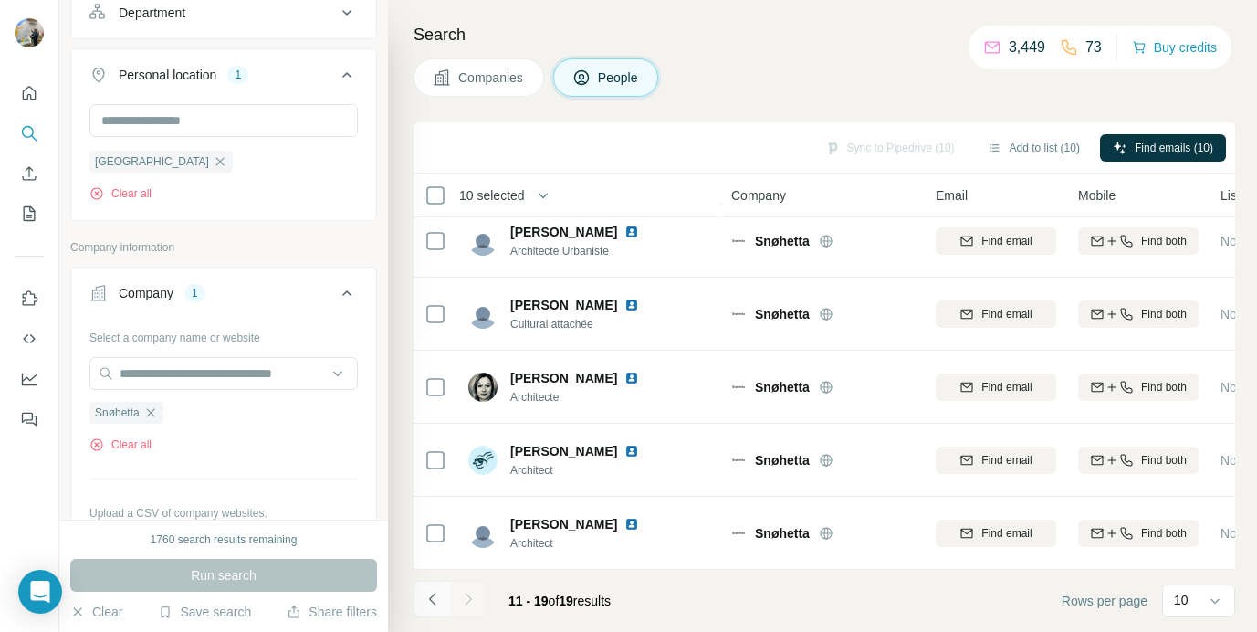
click at [437, 593] on icon "Navigate to previous page" at bounding box center [433, 599] width 18 height 18
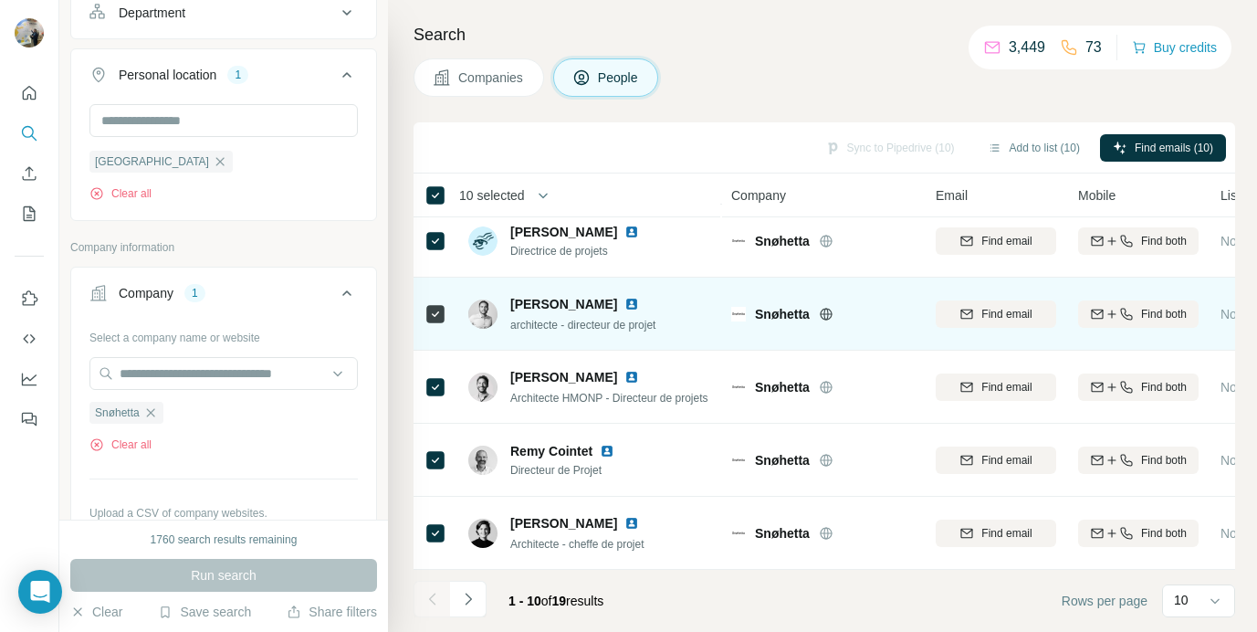
scroll to position [378, 0]
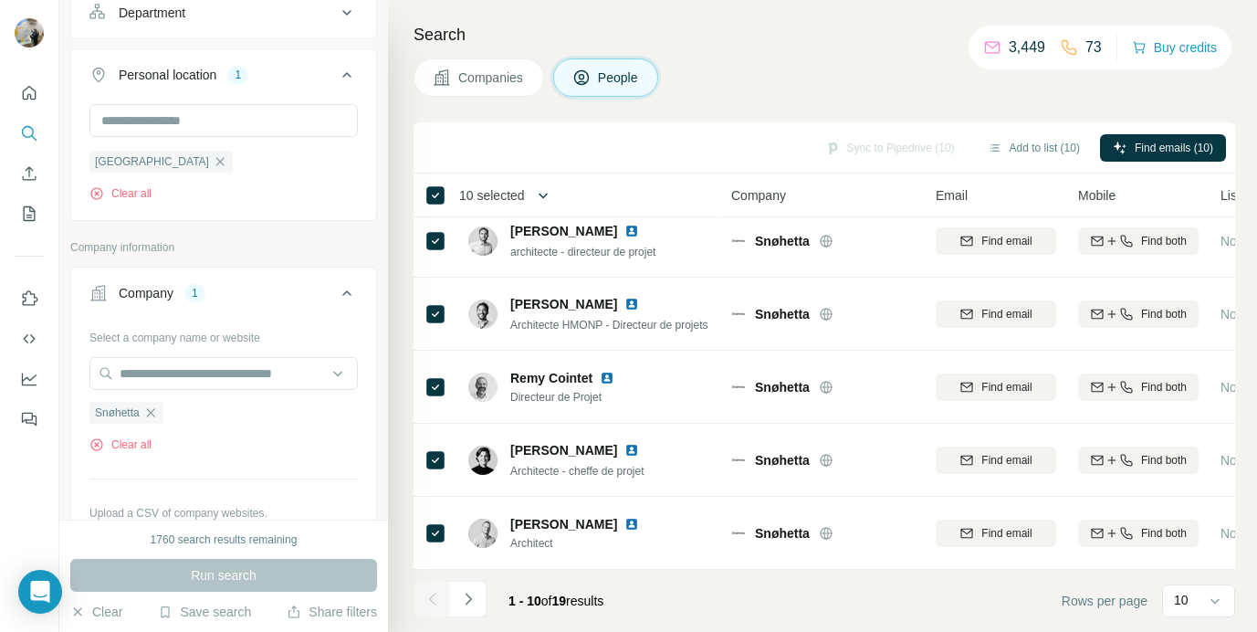
click at [542, 197] on icon "button" at bounding box center [543, 195] width 18 height 18
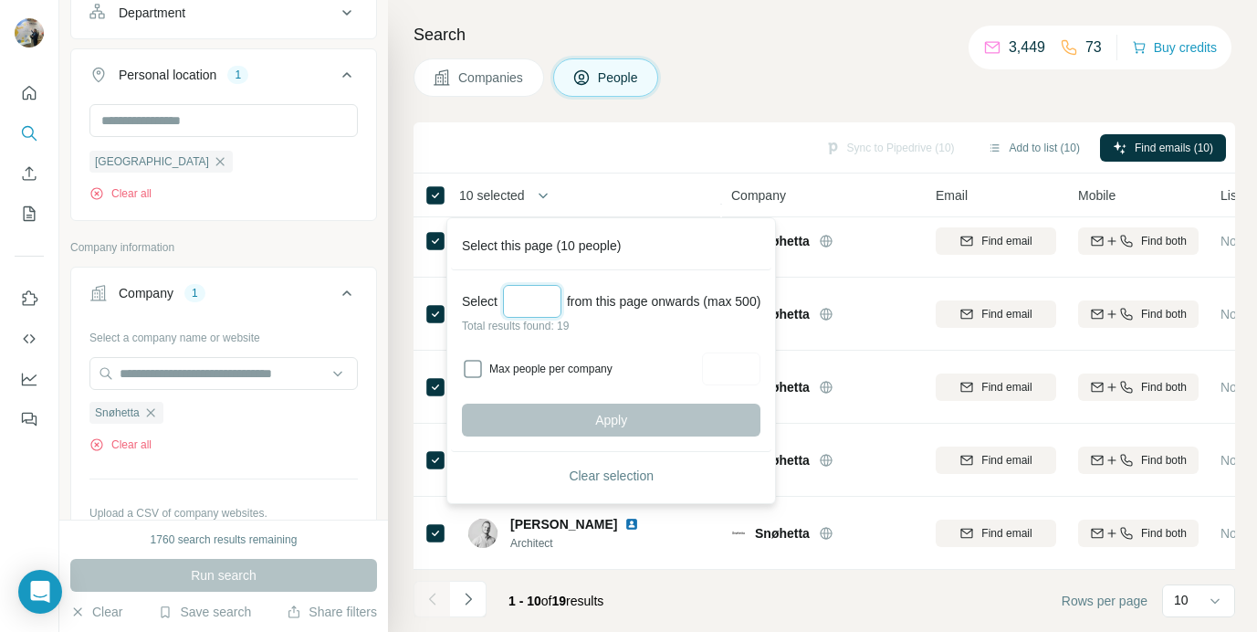
click at [530, 309] on input "Select a number (up to 500)" at bounding box center [532, 301] width 58 height 33
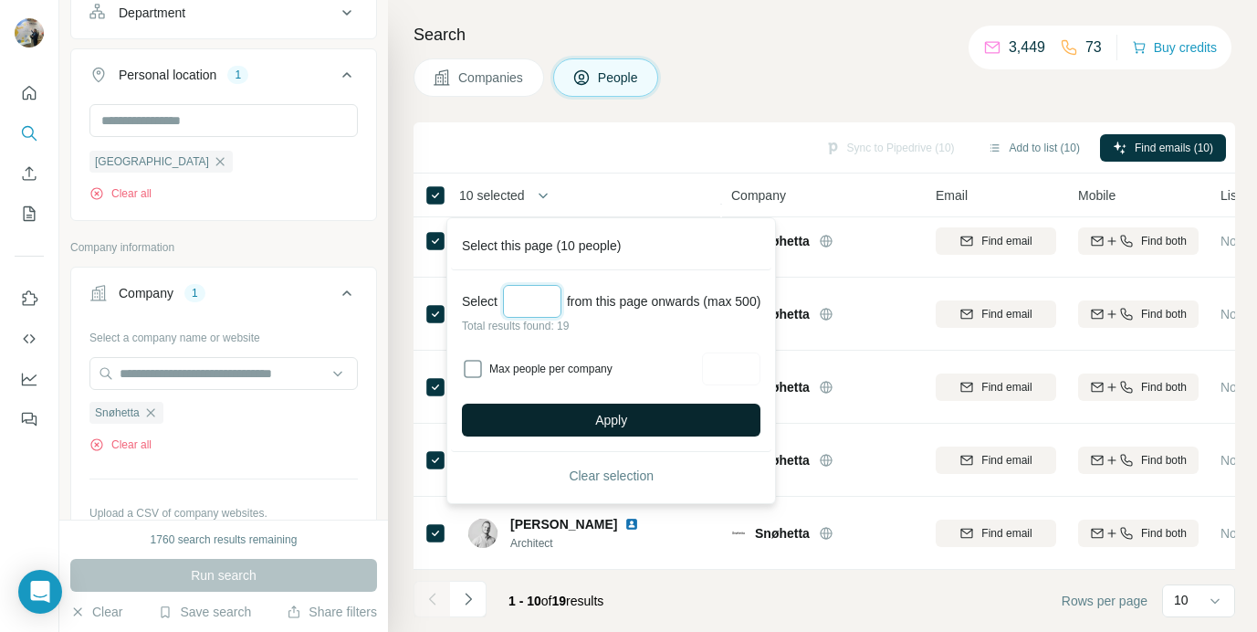
type input "**"
click at [551, 414] on button "Apply" at bounding box center [611, 420] width 299 height 33
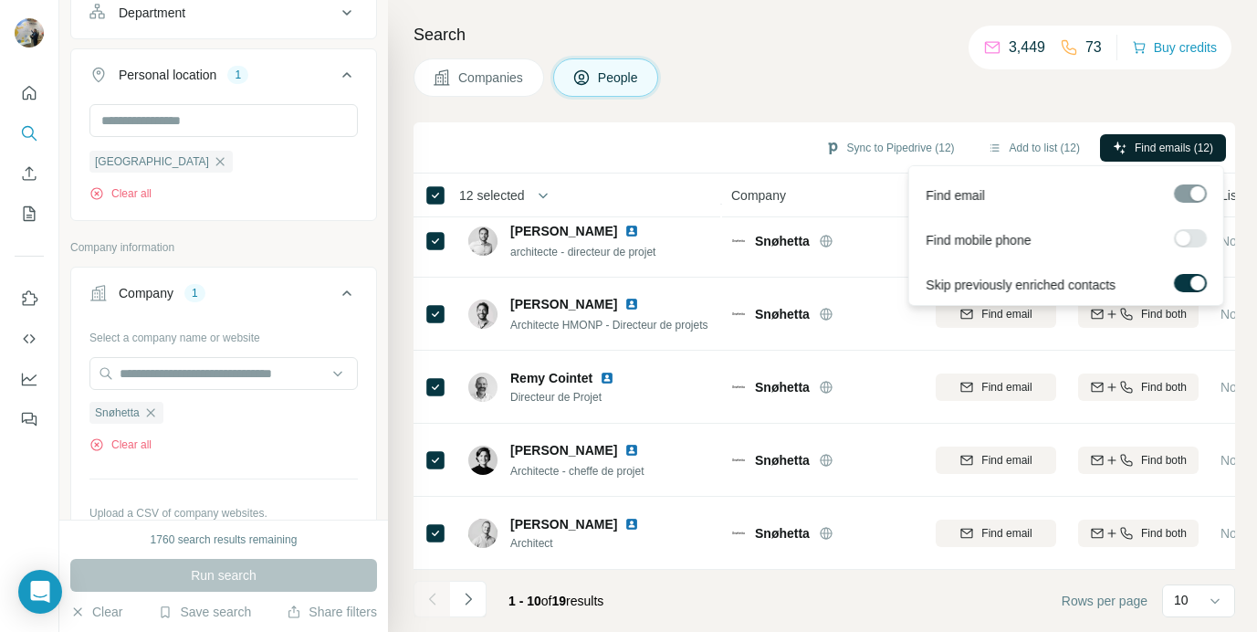
click at [1120, 147] on icon "button" at bounding box center [1120, 148] width 12 height 12
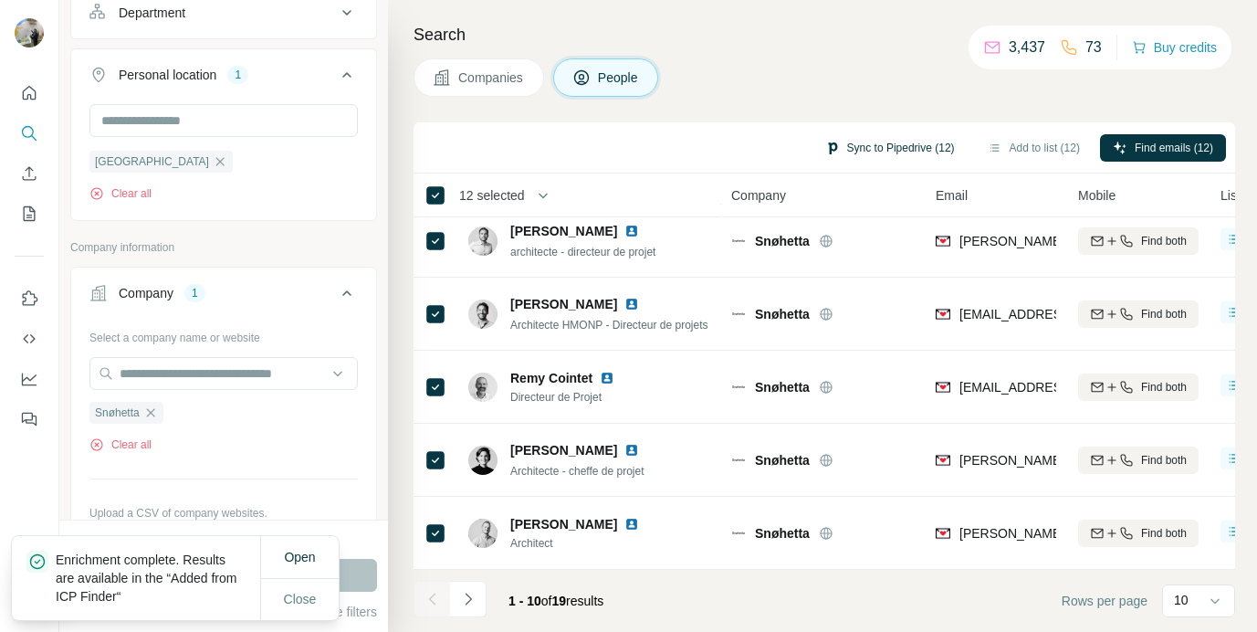
click at [928, 146] on button "Sync to Pipedrive (12)" at bounding box center [890, 147] width 155 height 27
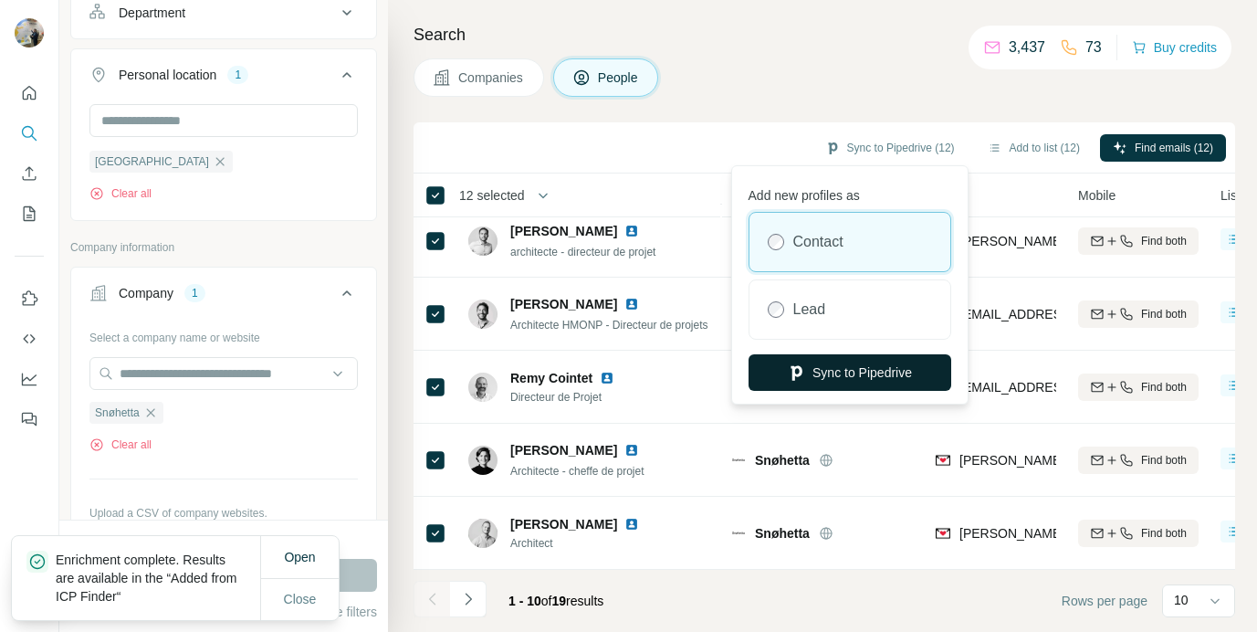
click at [859, 372] on button "Sync to Pipedrive" at bounding box center [850, 372] width 203 height 37
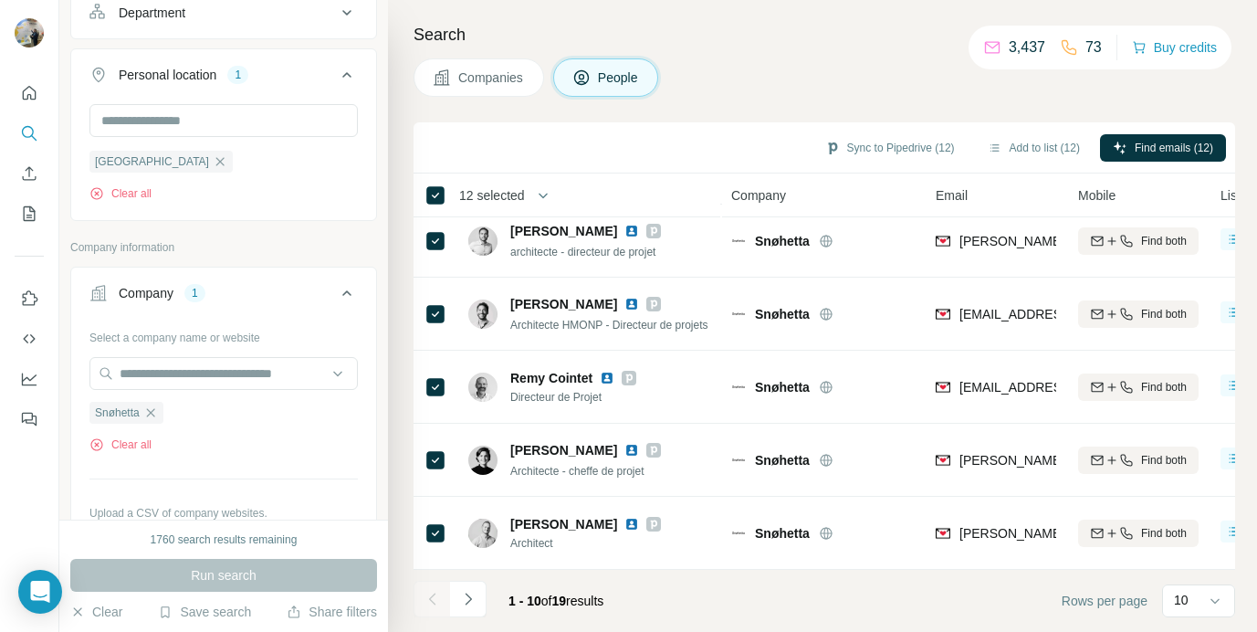
click at [1246, 552] on div "Search Companies People Sync to Pipedrive (12) Add to list (12) Find emails (12…" at bounding box center [822, 316] width 869 height 632
click at [158, 409] on icon "button" at bounding box center [150, 412] width 15 height 15
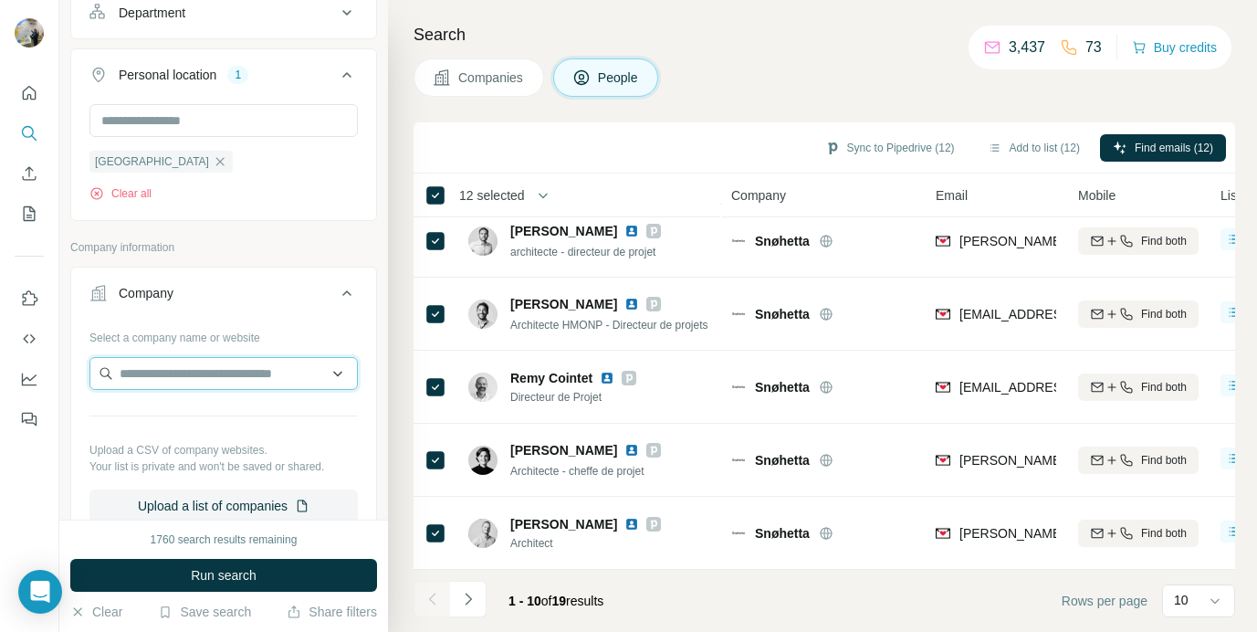
click at [158, 381] on input "text" at bounding box center [223, 373] width 268 height 33
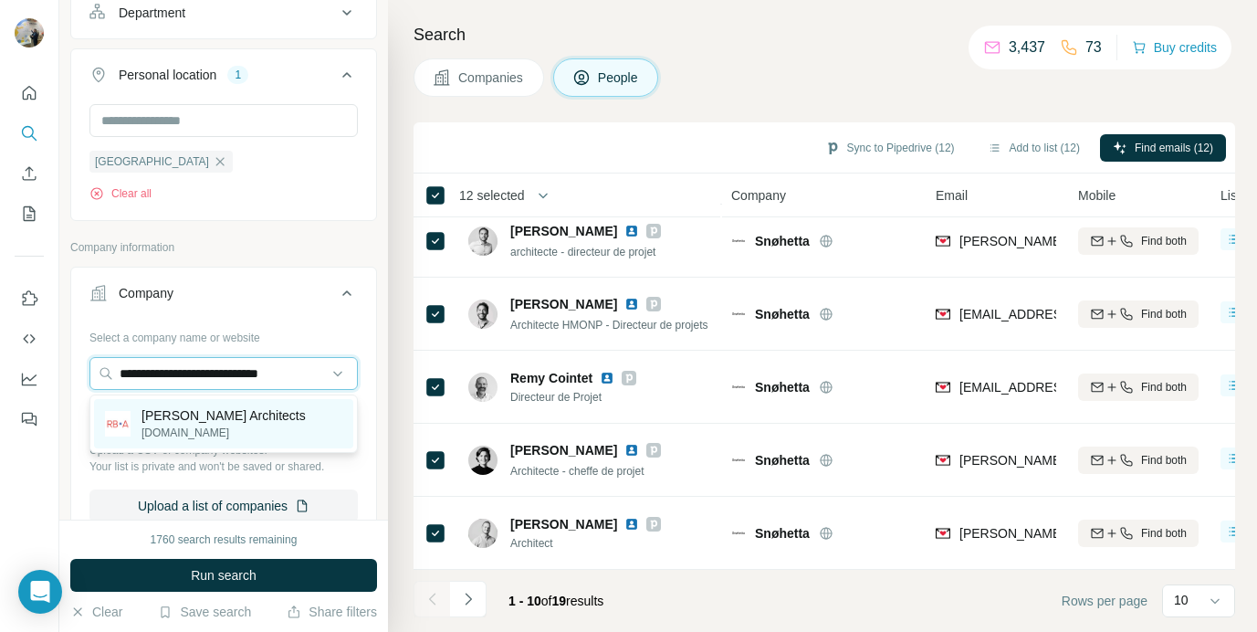
type input "**********"
click at [206, 412] on p "[PERSON_NAME] Architects" at bounding box center [224, 415] width 164 height 18
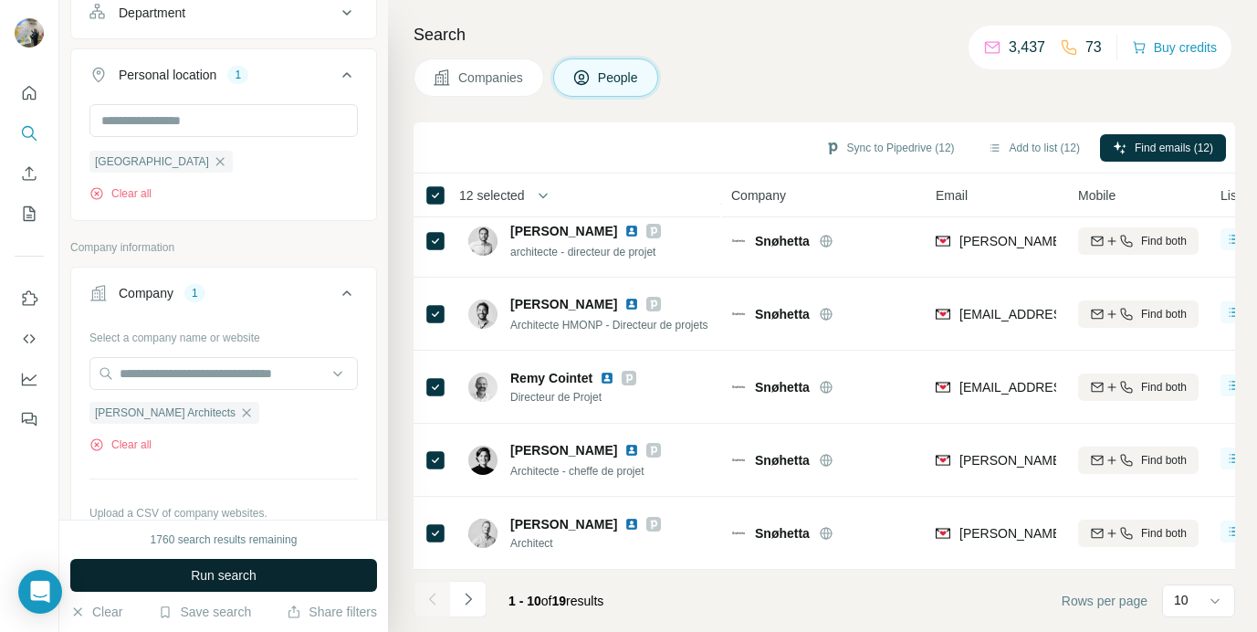
click at [209, 566] on span "Run search" at bounding box center [224, 575] width 66 height 18
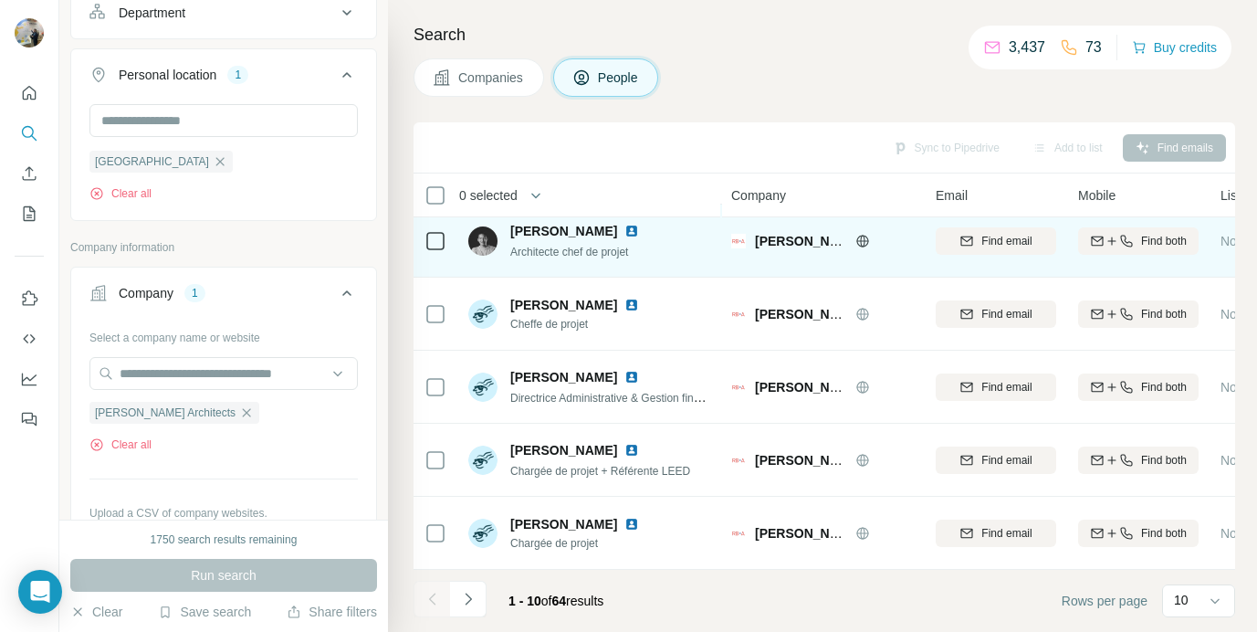
click at [625, 229] on img at bounding box center [632, 231] width 15 height 15
click at [445, 243] on icon at bounding box center [436, 241] width 22 height 22
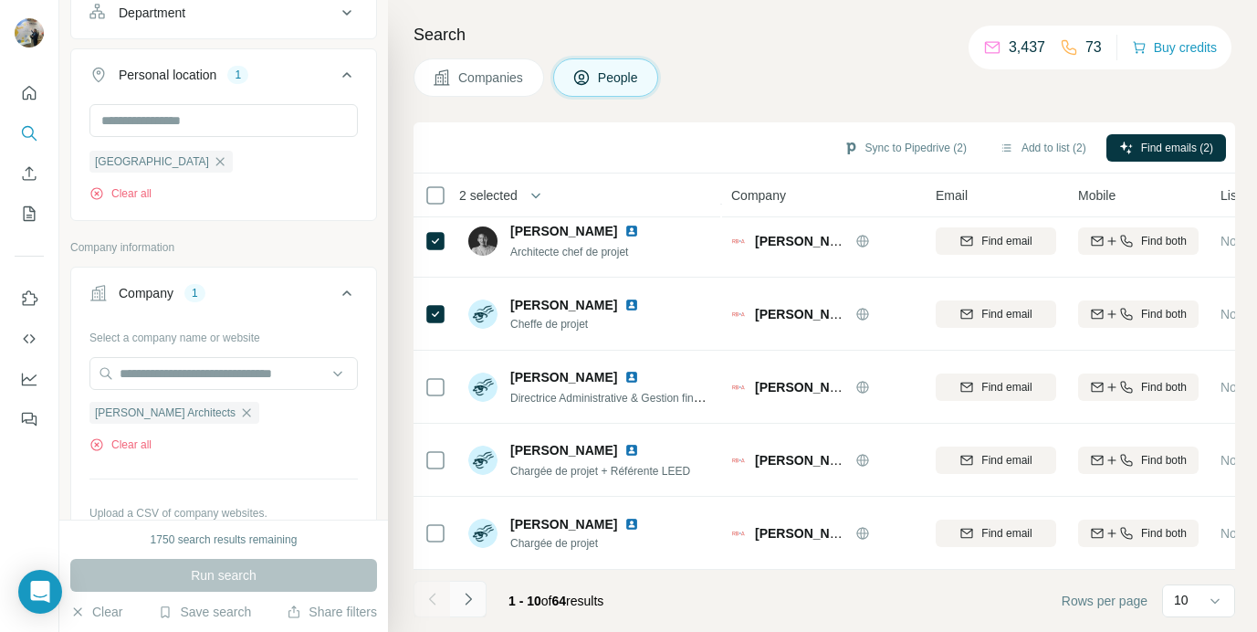
click at [468, 594] on icon "Navigate to next page" at bounding box center [468, 599] width 18 height 18
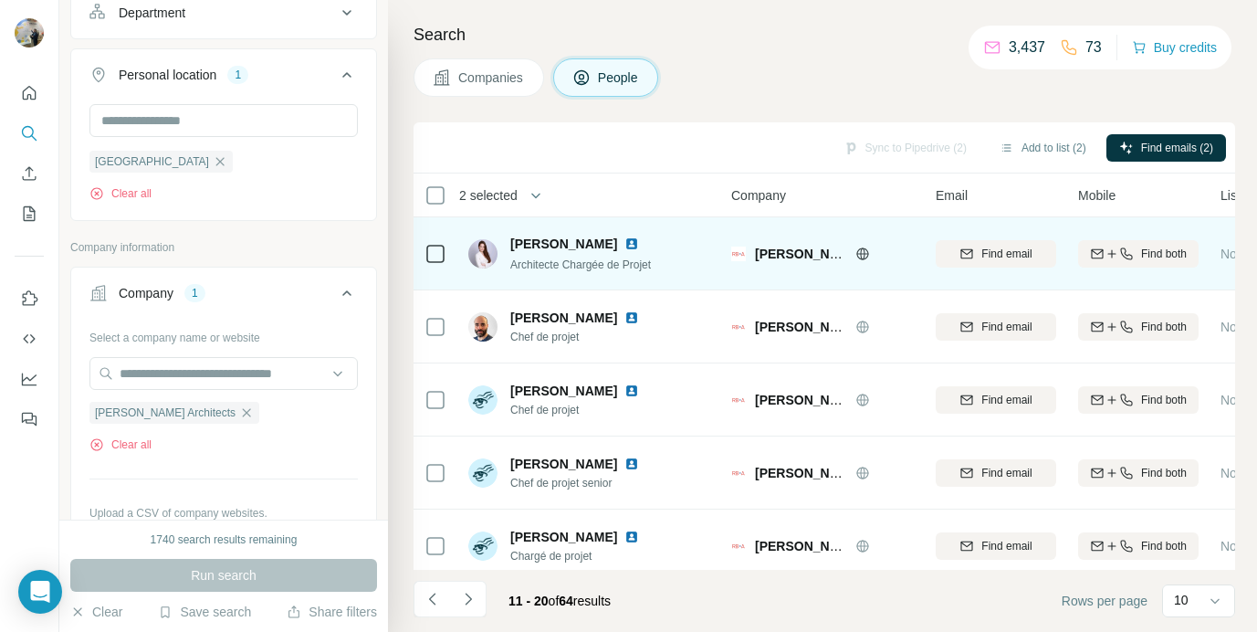
click at [445, 254] on icon at bounding box center [436, 254] width 22 height 22
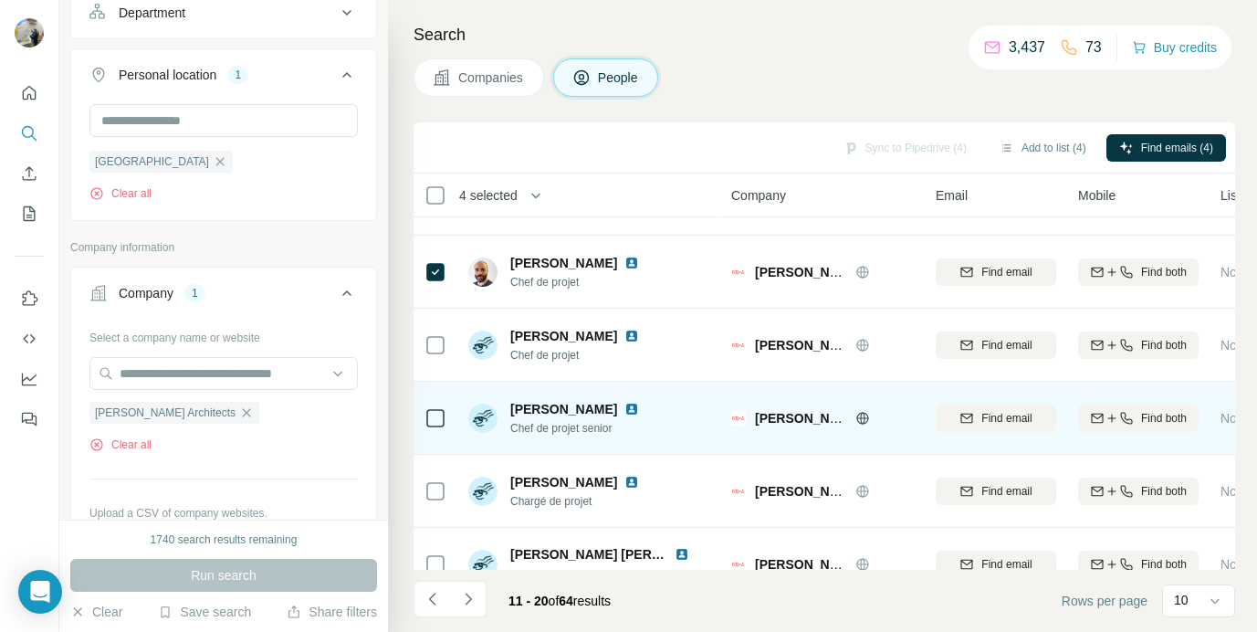
scroll to position [378, 0]
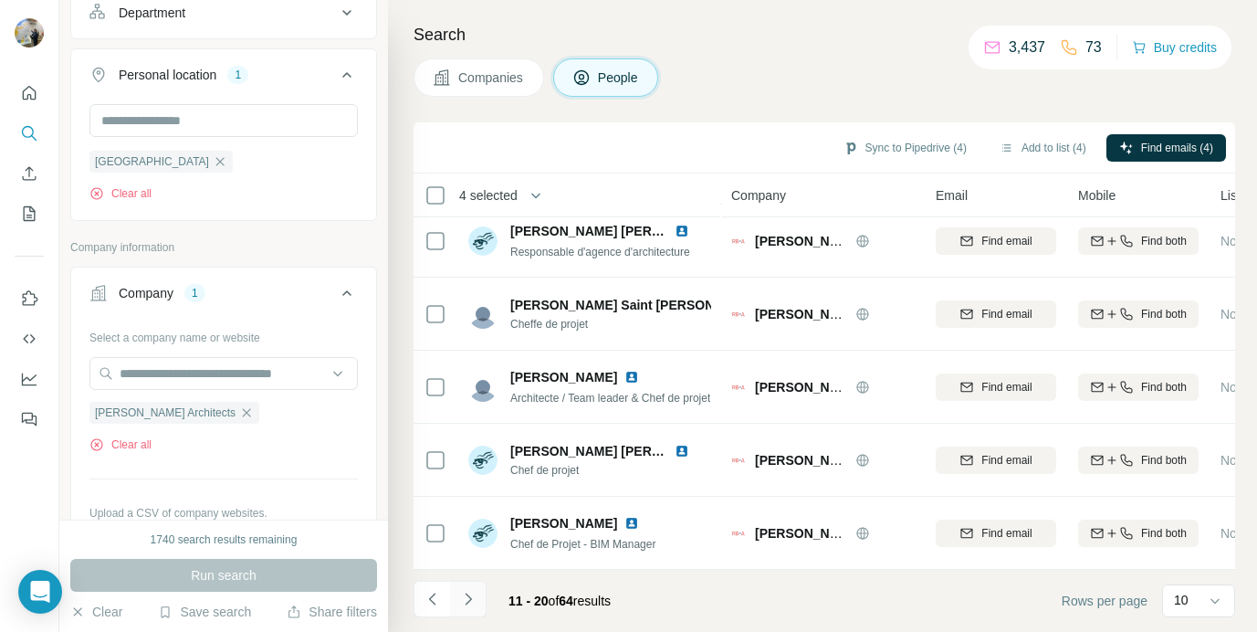
click at [477, 592] on button "Navigate to next page" at bounding box center [468, 599] width 37 height 37
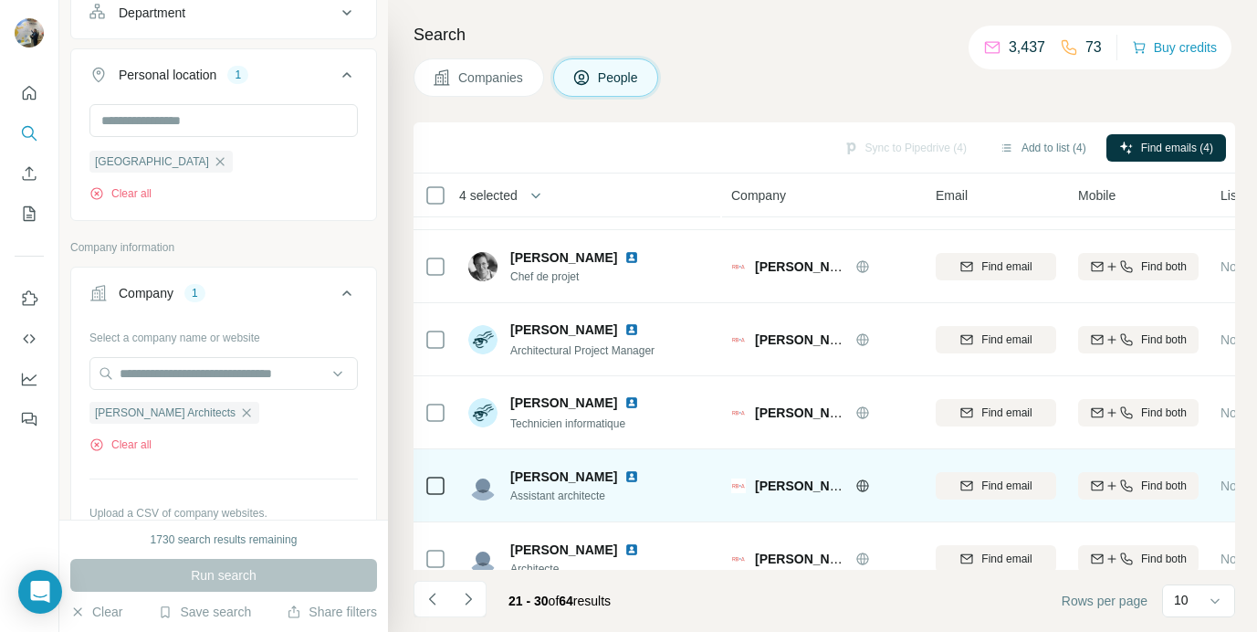
scroll to position [336, 0]
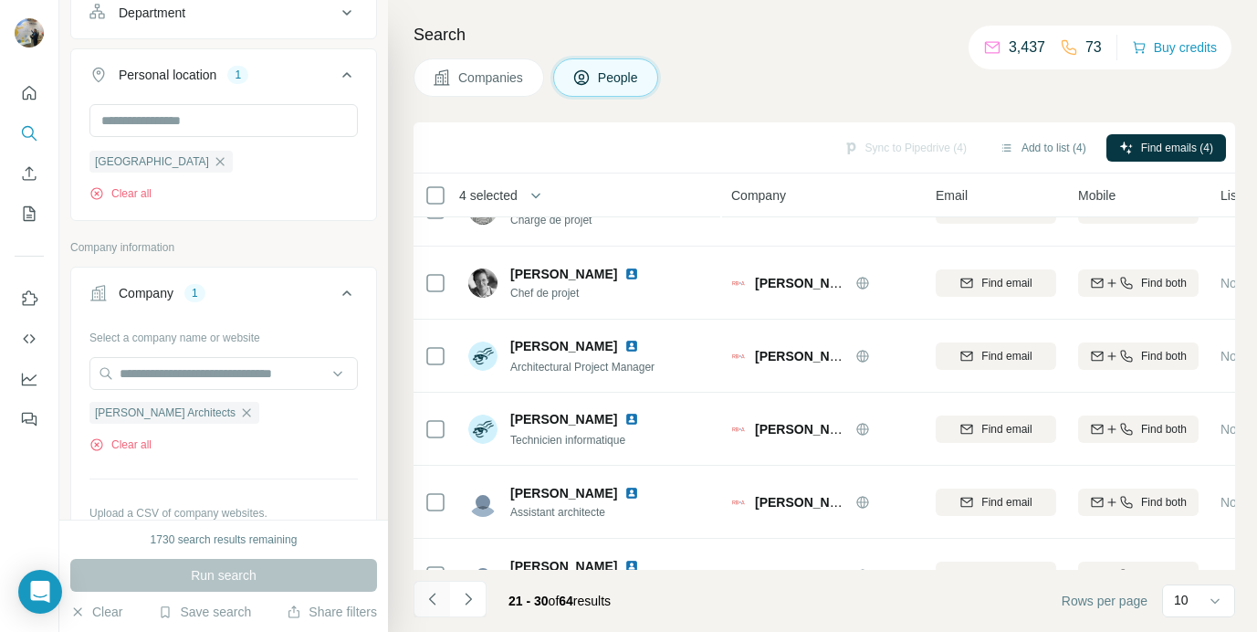
click at [432, 594] on icon "Navigate to previous page" at bounding box center [431, 599] width 6 height 12
click at [432, 594] on div at bounding box center [432, 599] width 37 height 37
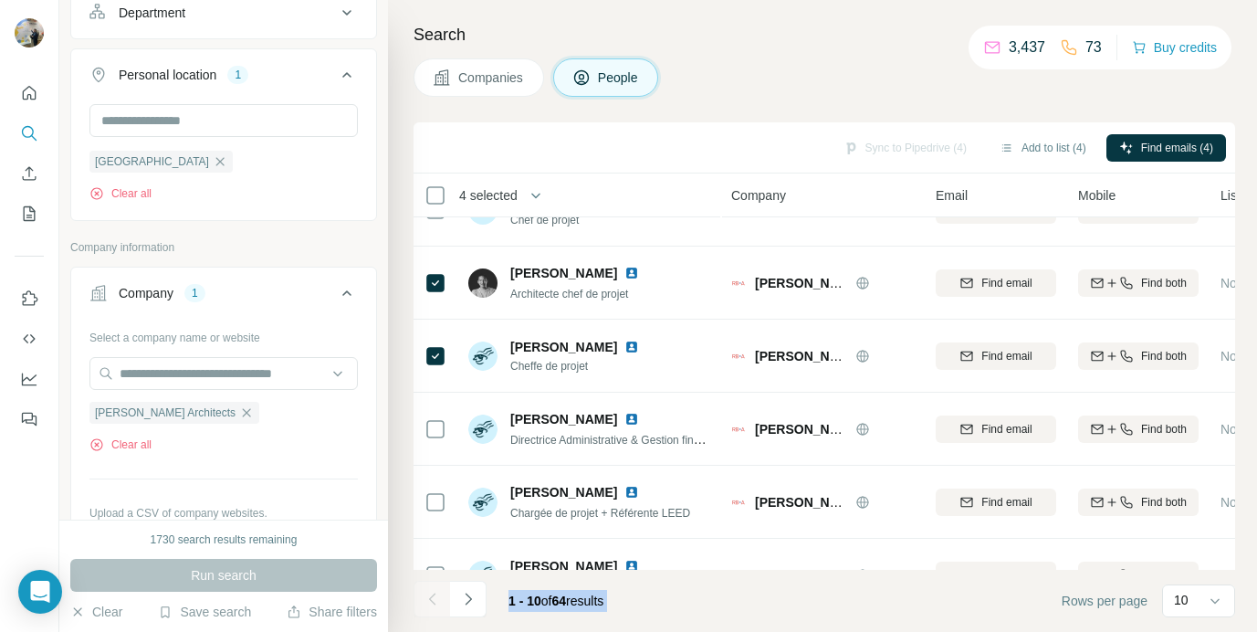
click at [432, 594] on div at bounding box center [432, 599] width 37 height 37
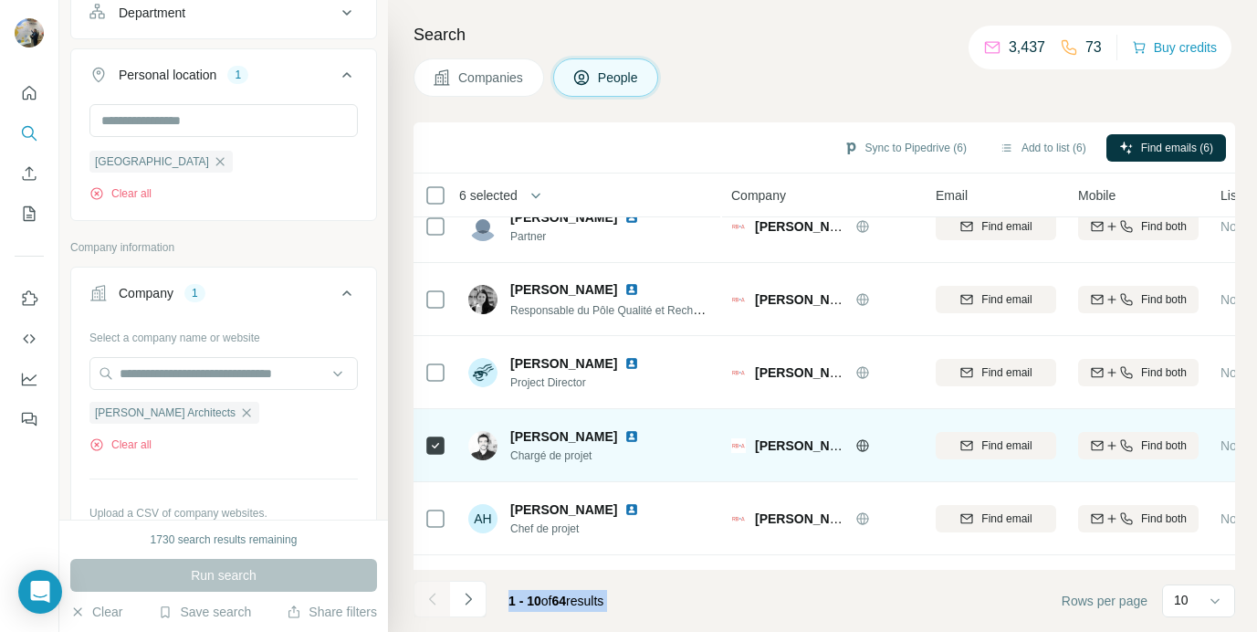
scroll to position [0, 0]
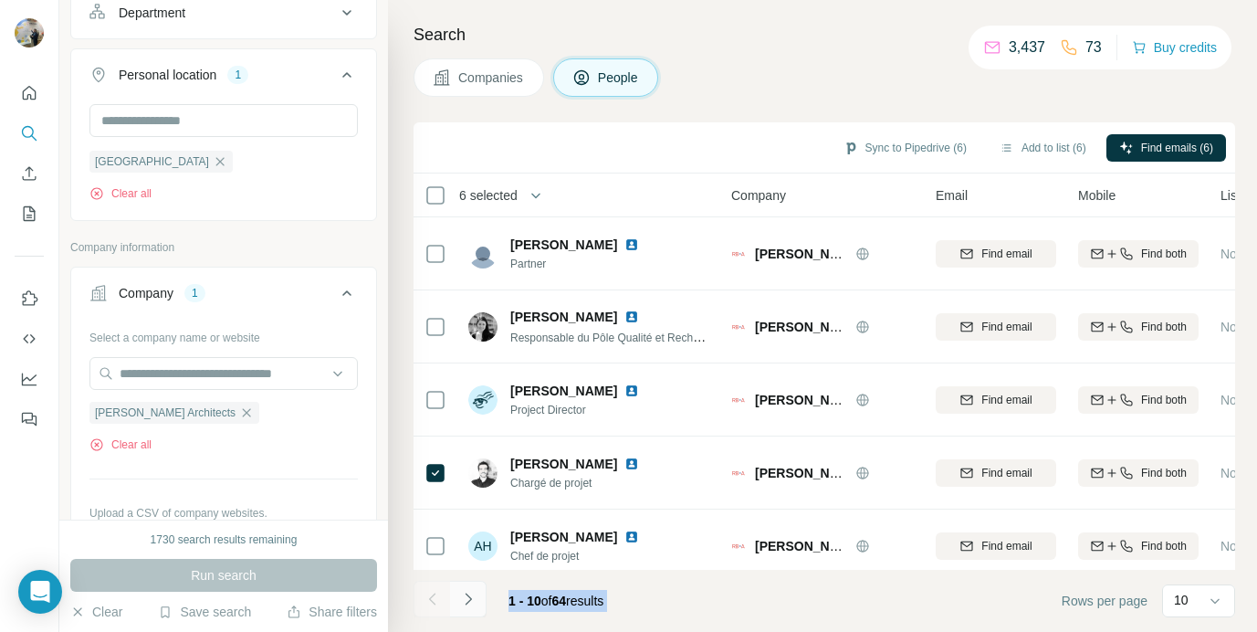
click at [472, 593] on icon "Navigate to next page" at bounding box center [468, 599] width 18 height 18
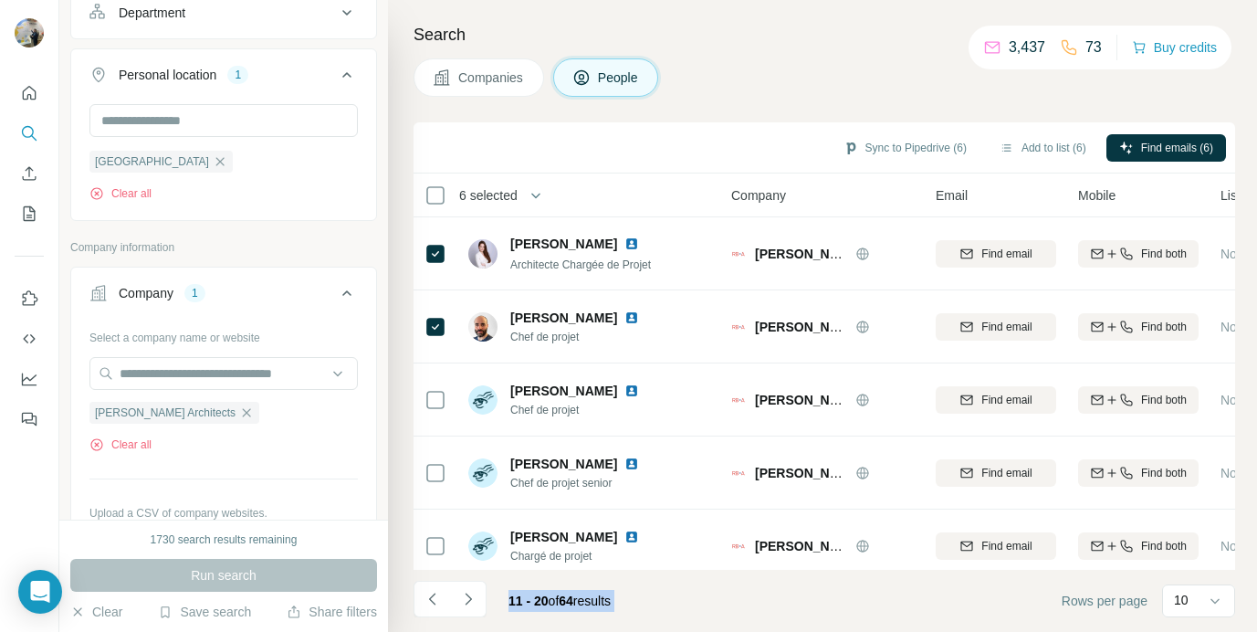
click at [668, 593] on footer "11 - 20 of 64 results Rows per page 10" at bounding box center [825, 601] width 822 height 62
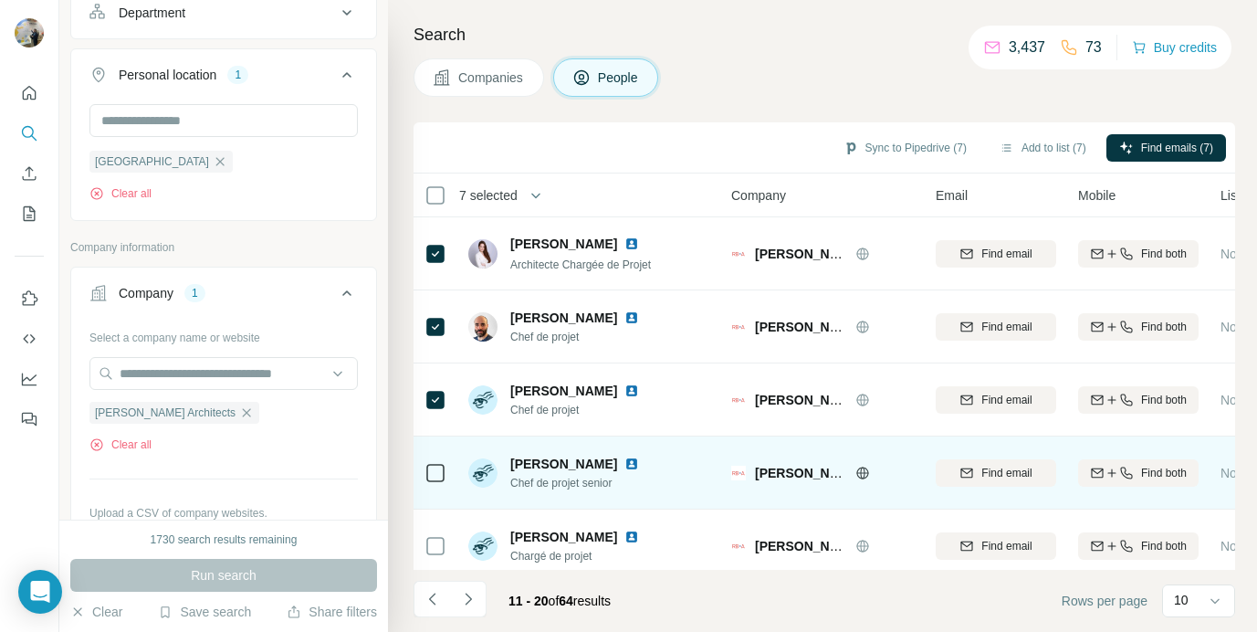
click at [447, 462] on td at bounding box center [436, 473] width 44 height 73
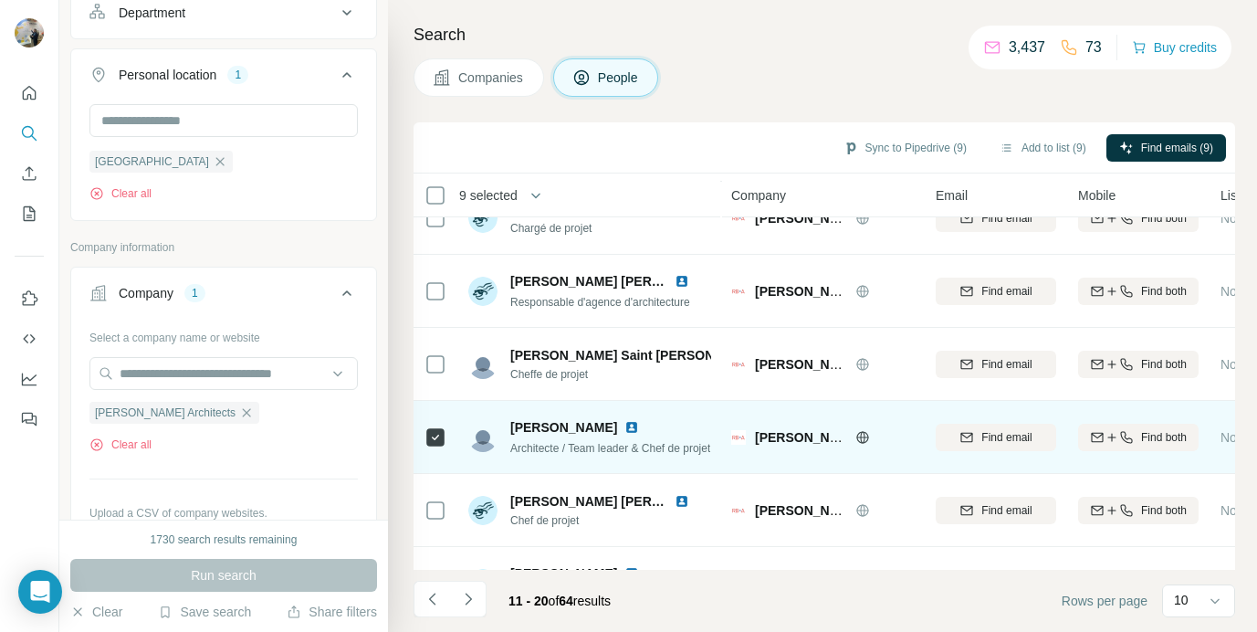
scroll to position [378, 0]
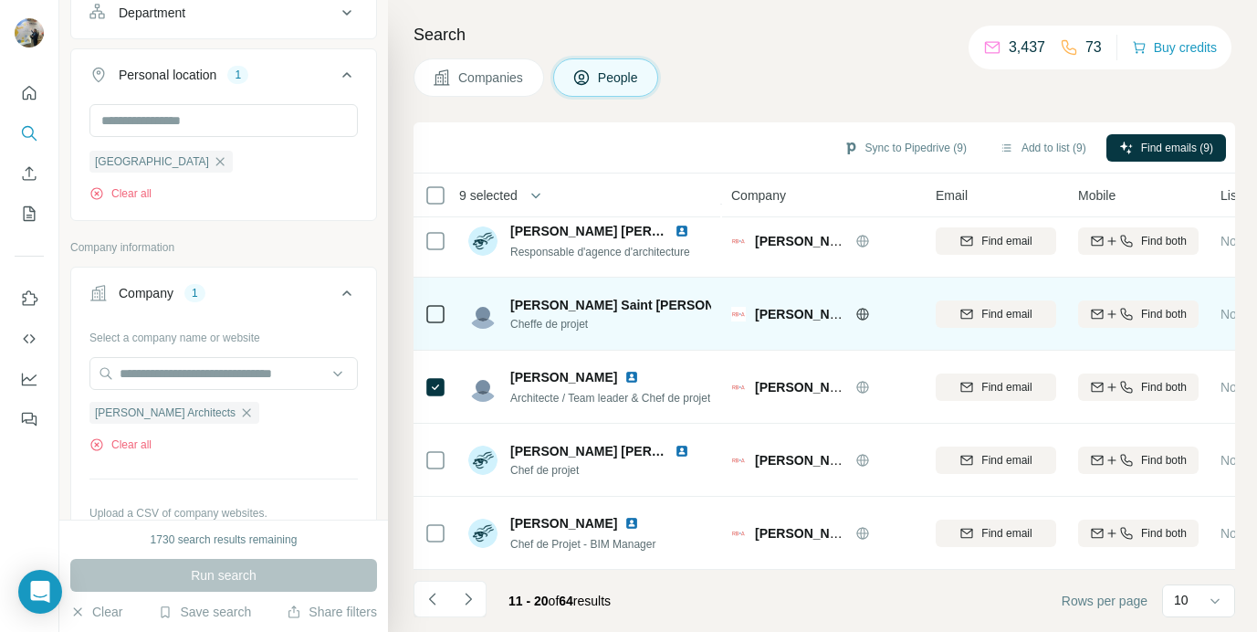
click at [437, 323] on icon at bounding box center [436, 314] width 22 height 22
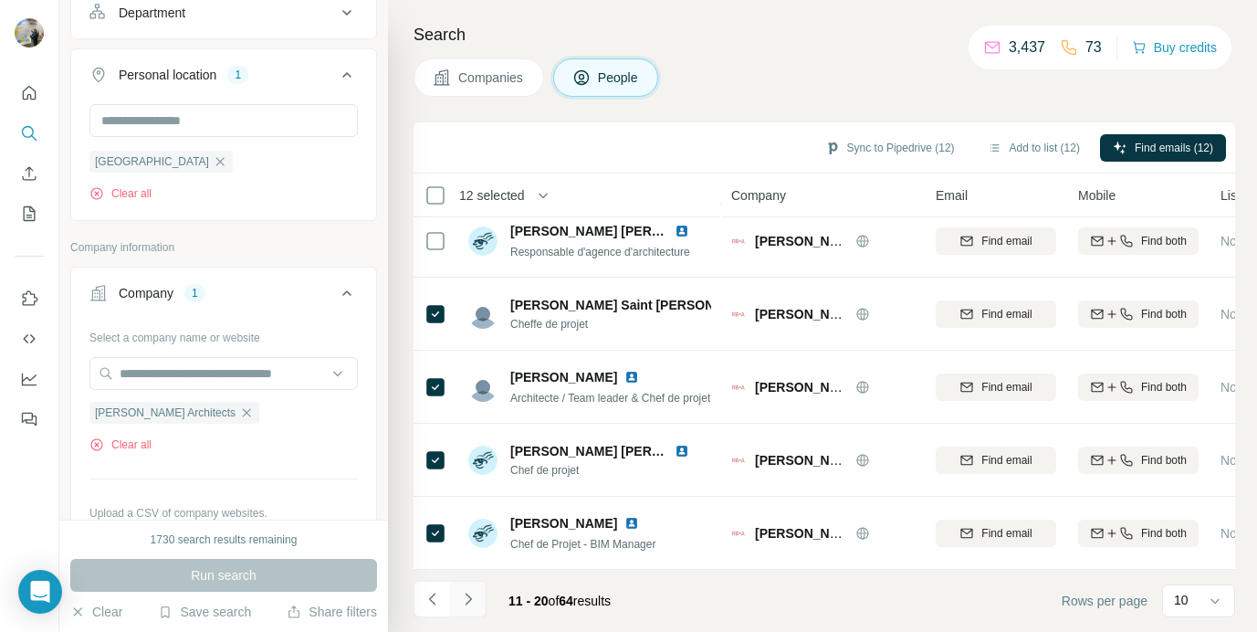
click at [459, 594] on icon "Navigate to next page" at bounding box center [468, 599] width 18 height 18
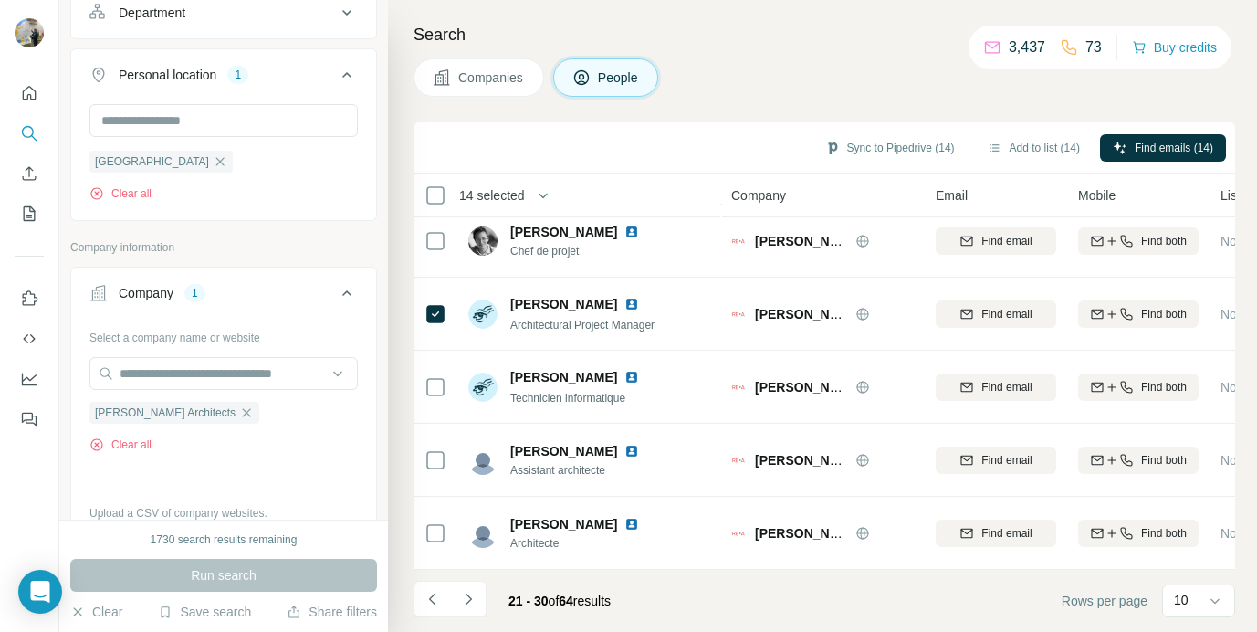
click at [487, 587] on div "21 - 30 of 64 results" at bounding box center [520, 601] width 212 height 40
click at [480, 591] on button "Navigate to next page" at bounding box center [468, 599] width 37 height 37
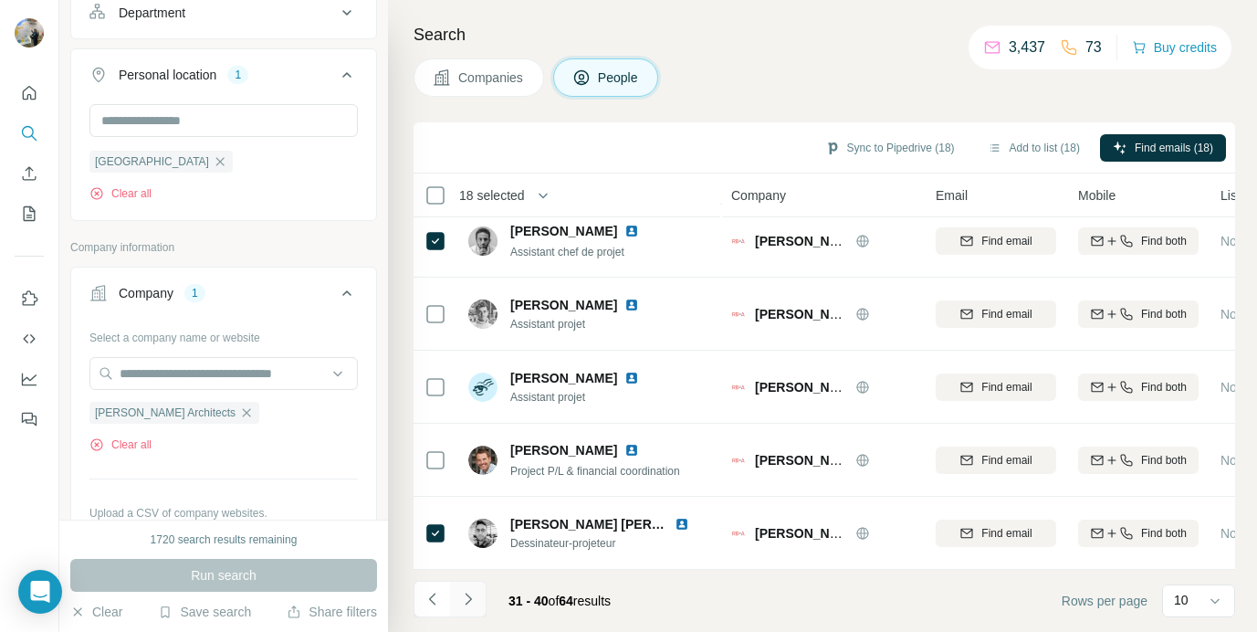
click at [464, 612] on button "Navigate to next page" at bounding box center [468, 599] width 37 height 37
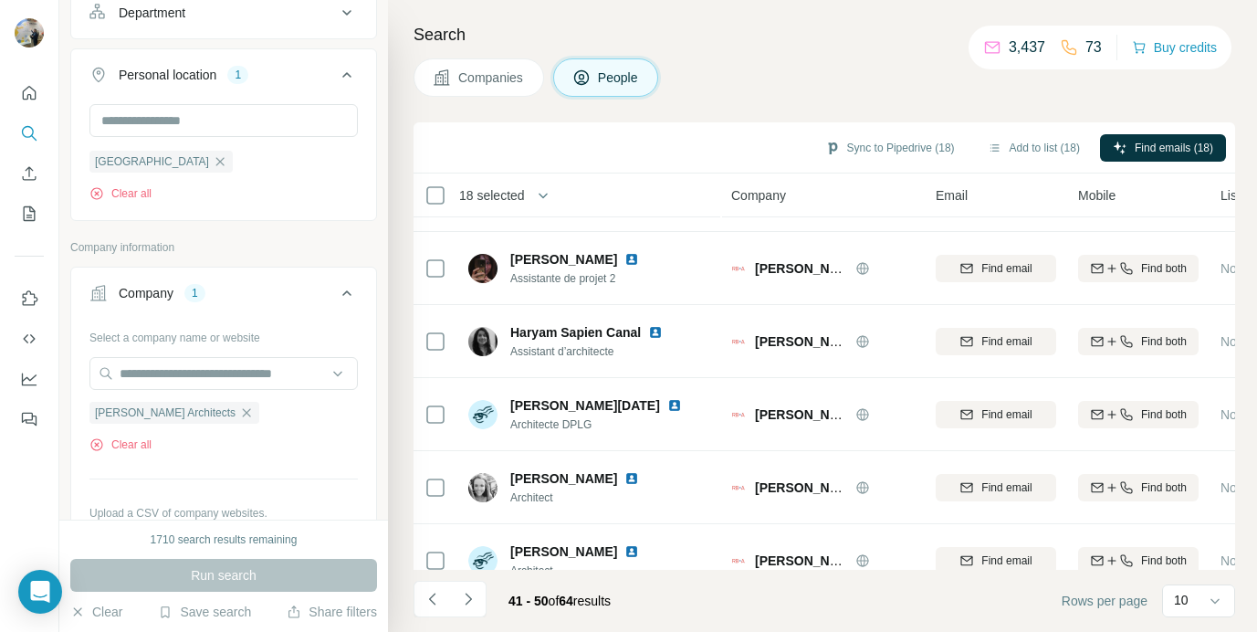
scroll to position [0, 0]
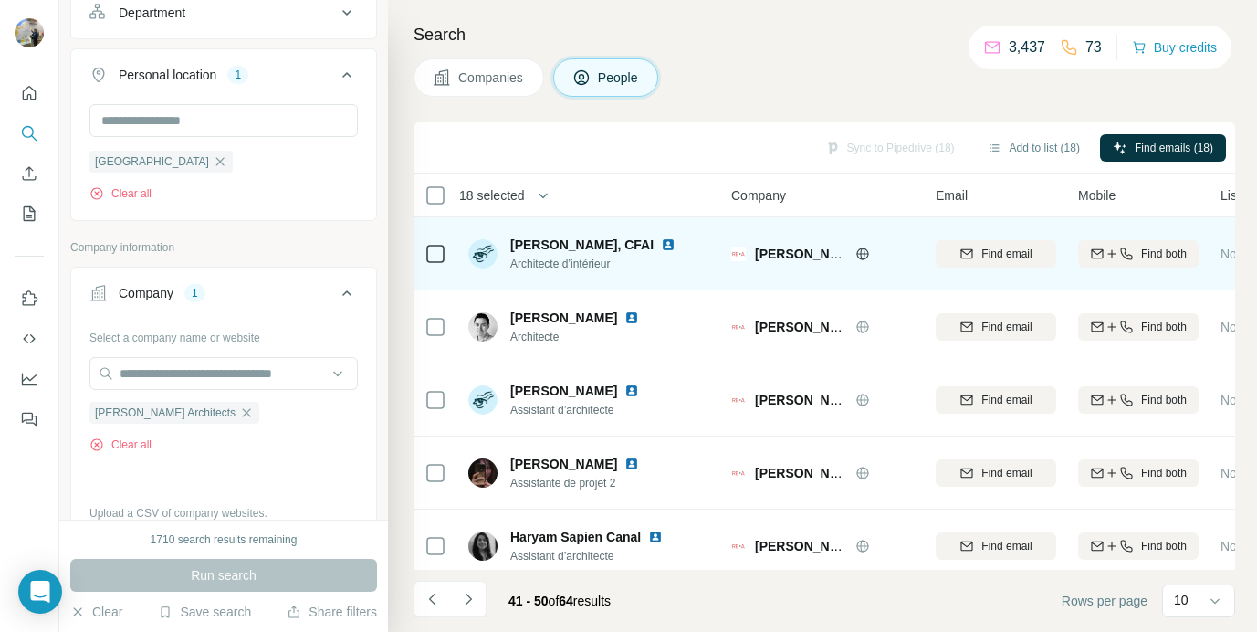
click at [447, 247] on td at bounding box center [436, 253] width 44 height 73
click at [447, 248] on td at bounding box center [436, 253] width 44 height 73
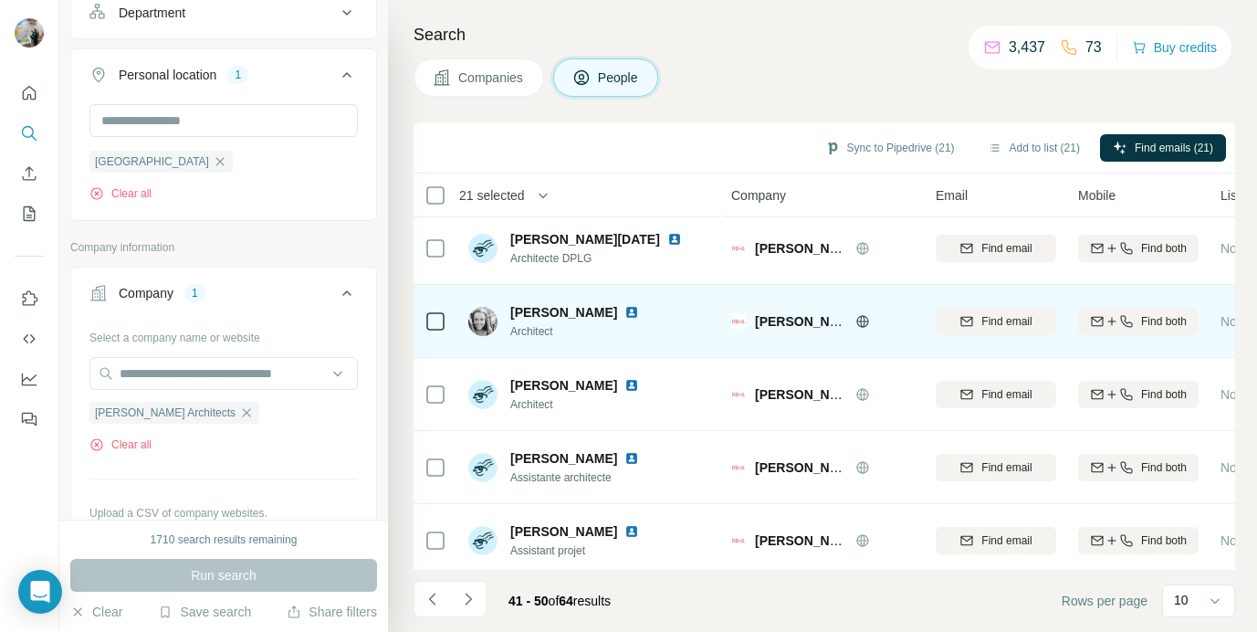
scroll to position [378, 0]
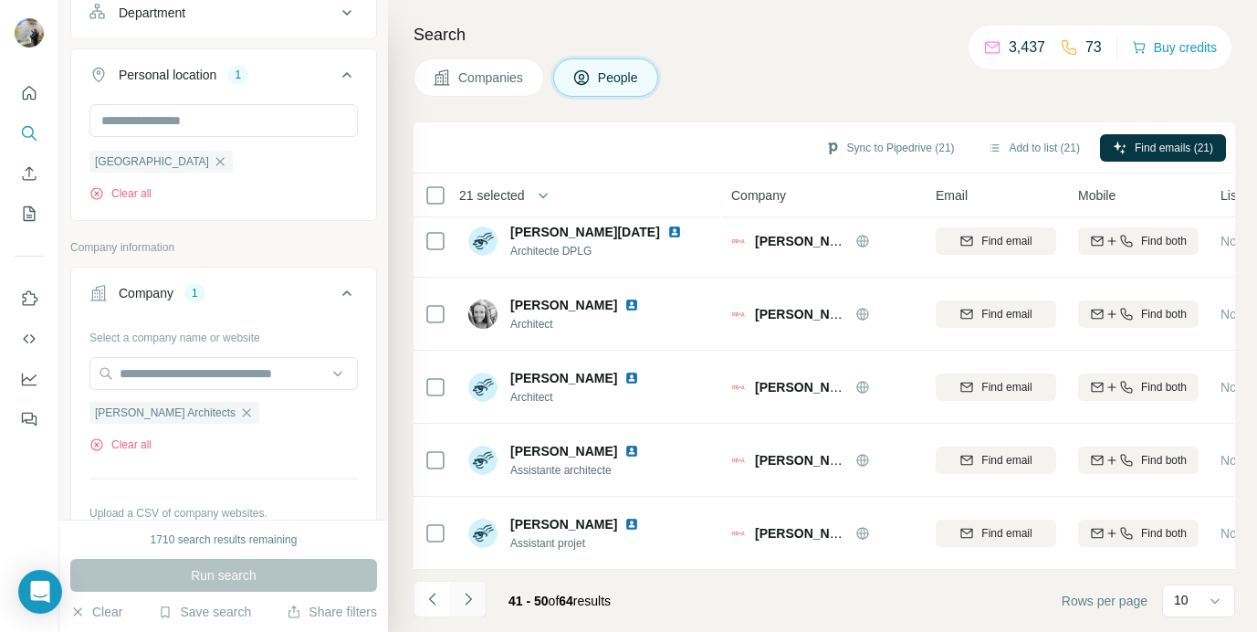
click at [462, 583] on button "Navigate to next page" at bounding box center [468, 599] width 37 height 37
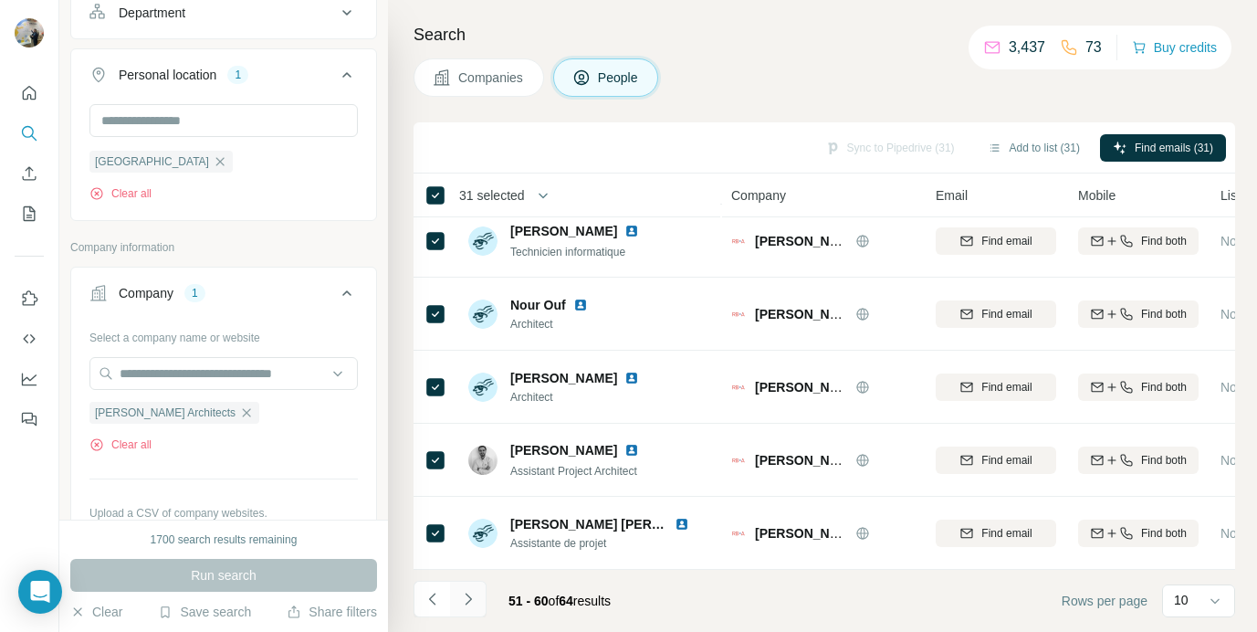
click at [459, 600] on icon "Navigate to next page" at bounding box center [468, 599] width 18 height 18
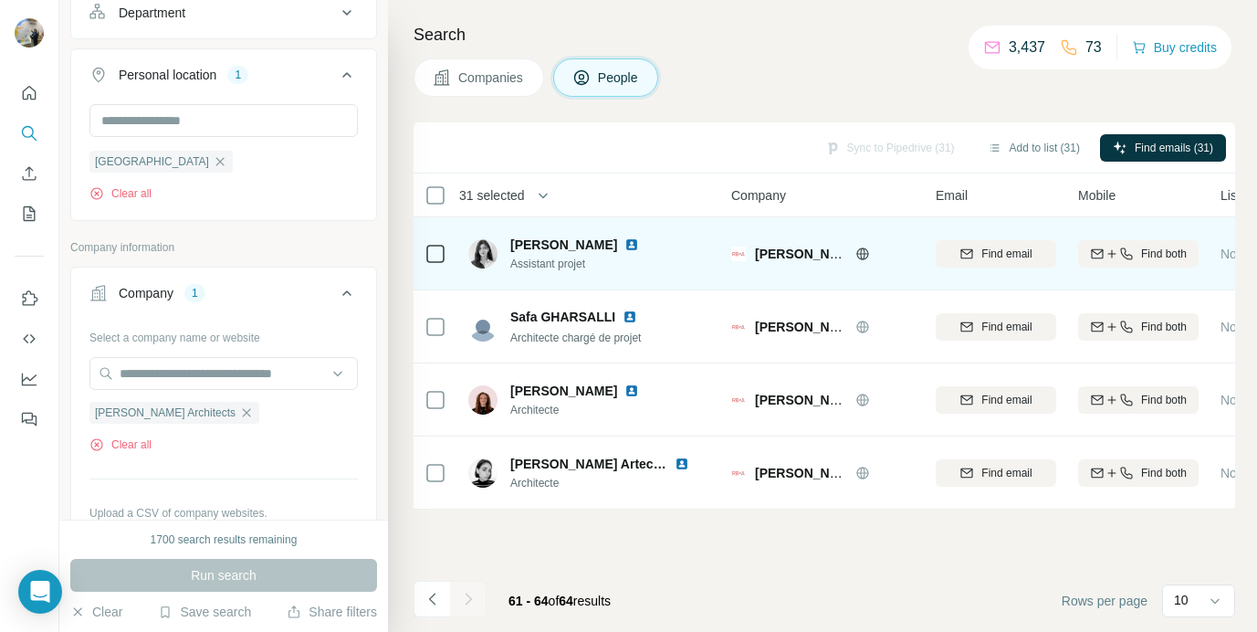
scroll to position [0, 0]
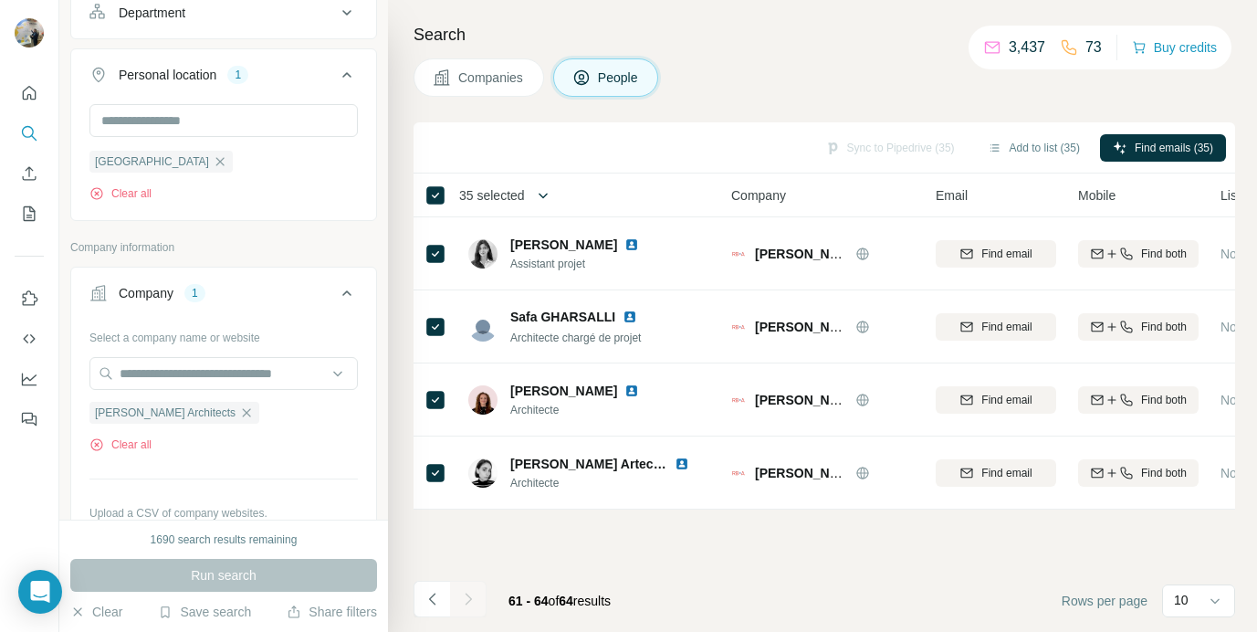
click at [552, 196] on icon "button" at bounding box center [543, 195] width 18 height 18
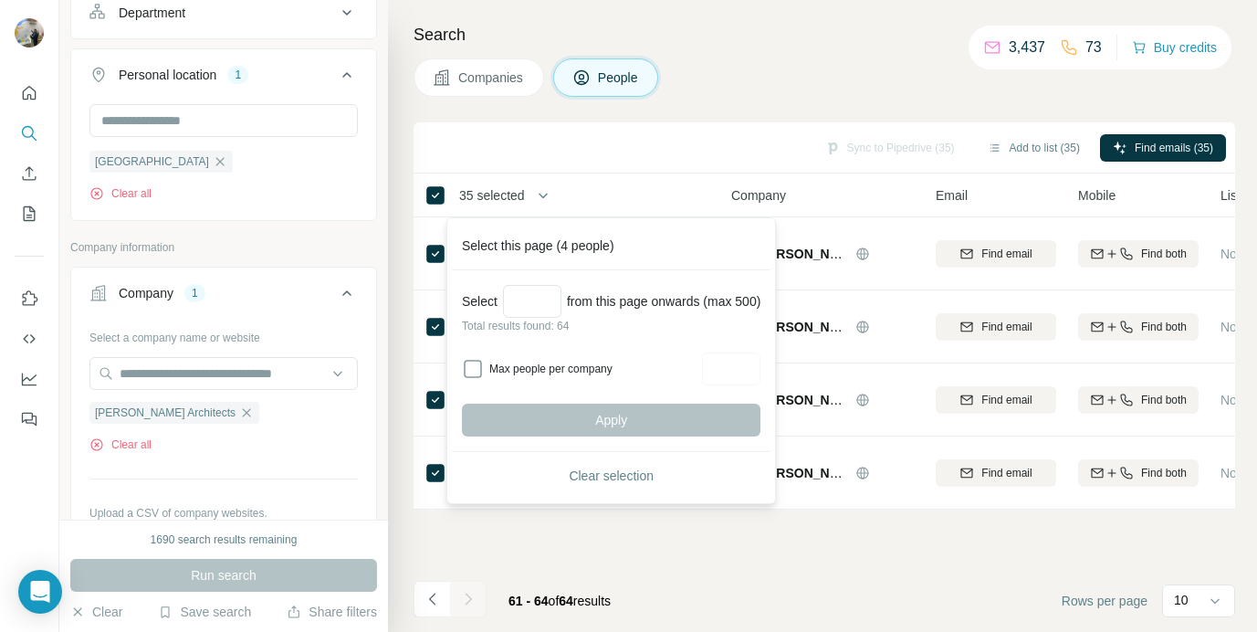
click at [489, 514] on div "Sync to Pipedrive (35) Add to list (35) Find emails (35) 35 selected People Com…" at bounding box center [825, 377] width 822 height 510
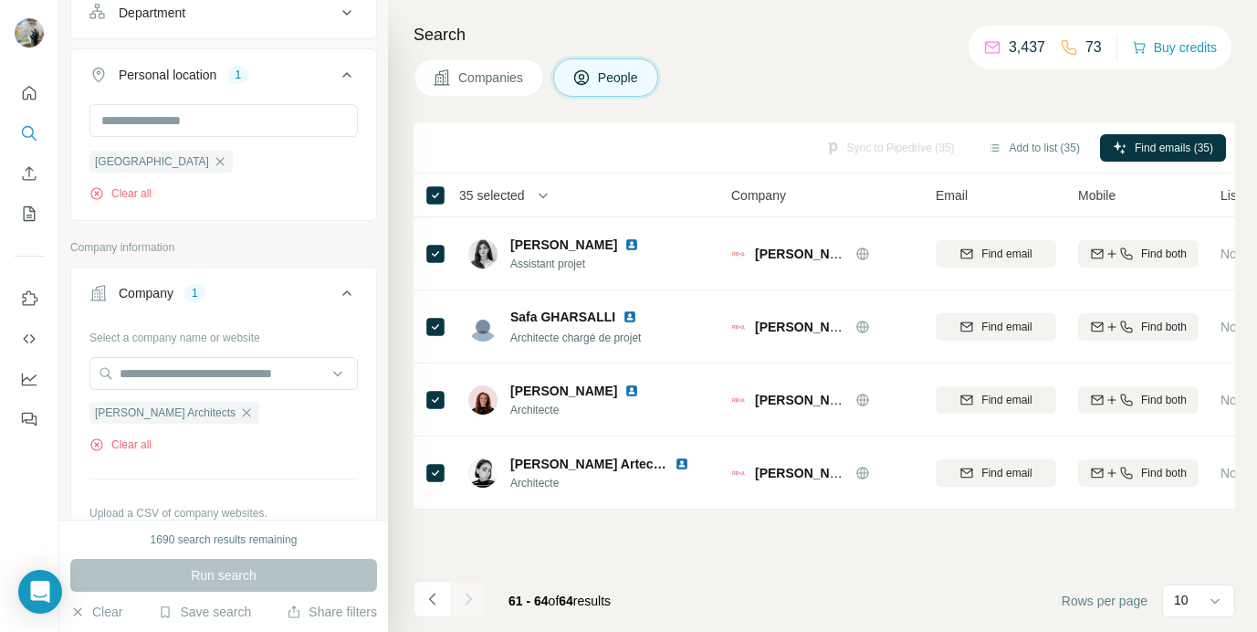
click at [542, 194] on icon "button" at bounding box center [543, 195] width 18 height 18
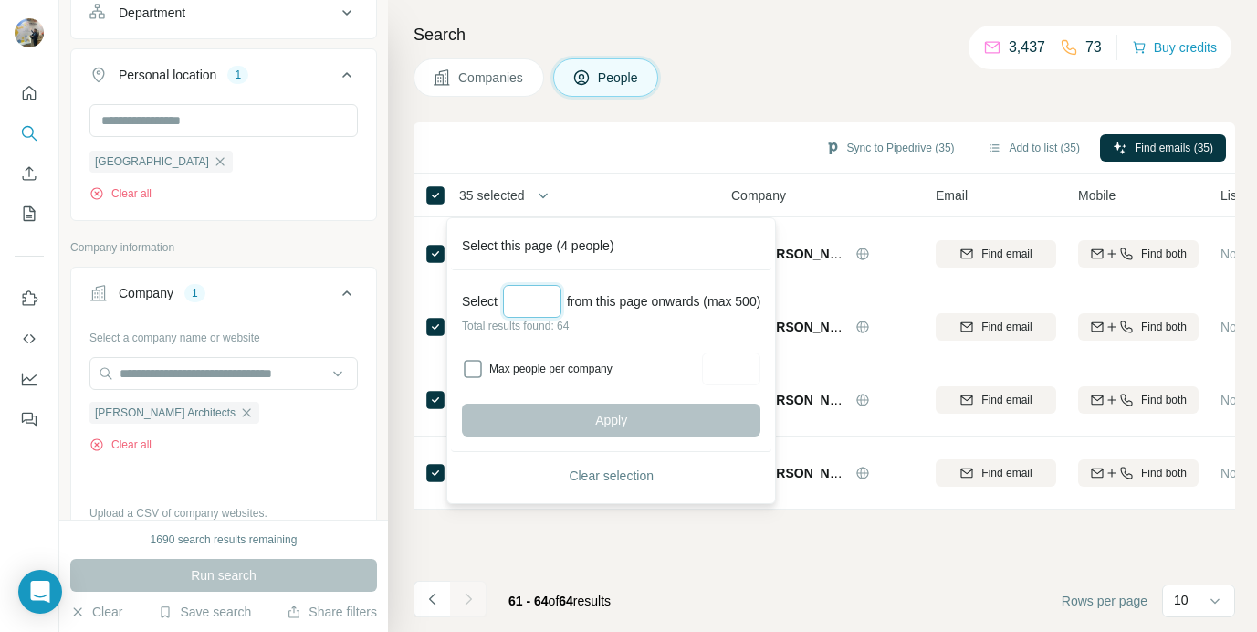
click at [529, 298] on input "Select a number (up to 500)" at bounding box center [532, 301] width 58 height 33
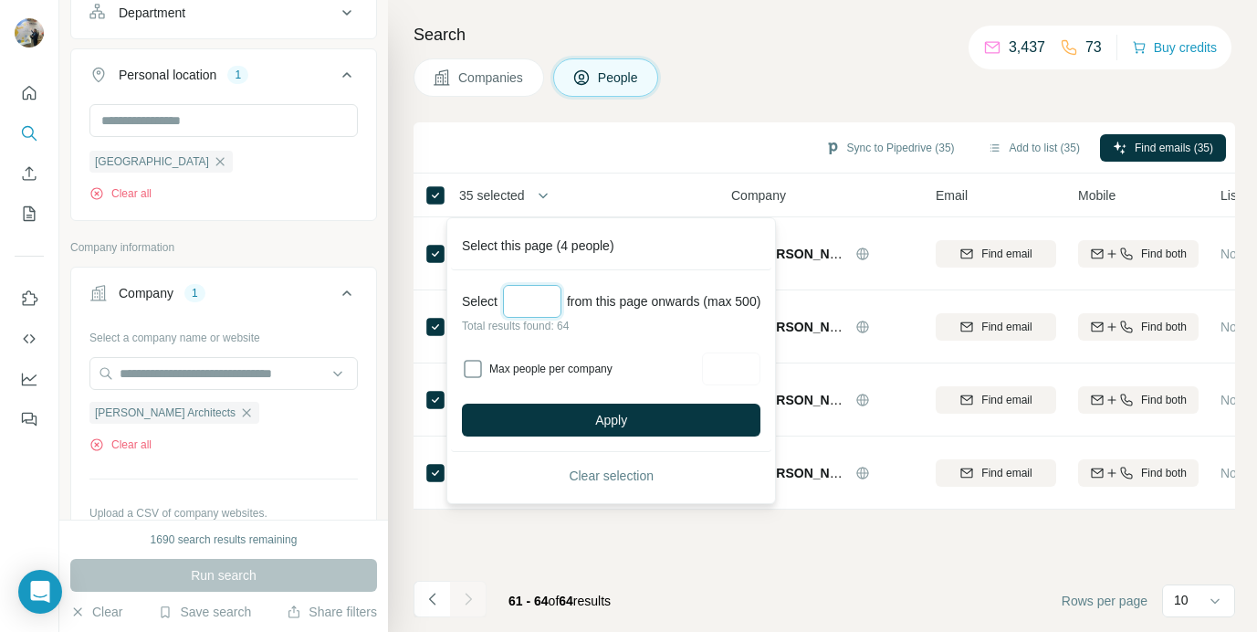
type input "**"
click at [489, 351] on div "Select ** from this page onwards (max 500) Total results found: 64 Max people p…" at bounding box center [611, 361] width 321 height 182
click at [485, 361] on div "Max people per company" at bounding box center [611, 368] width 299 height 33
click at [493, 416] on button "Apply" at bounding box center [611, 420] width 299 height 33
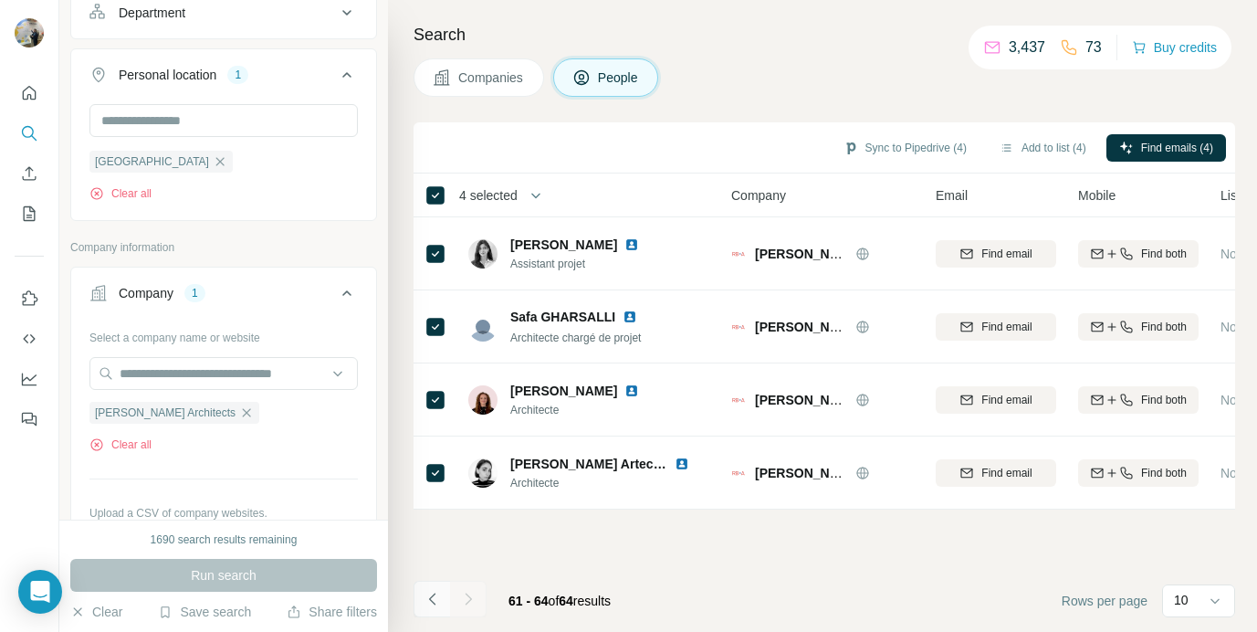
click at [432, 599] on icon "Navigate to previous page" at bounding box center [433, 599] width 18 height 18
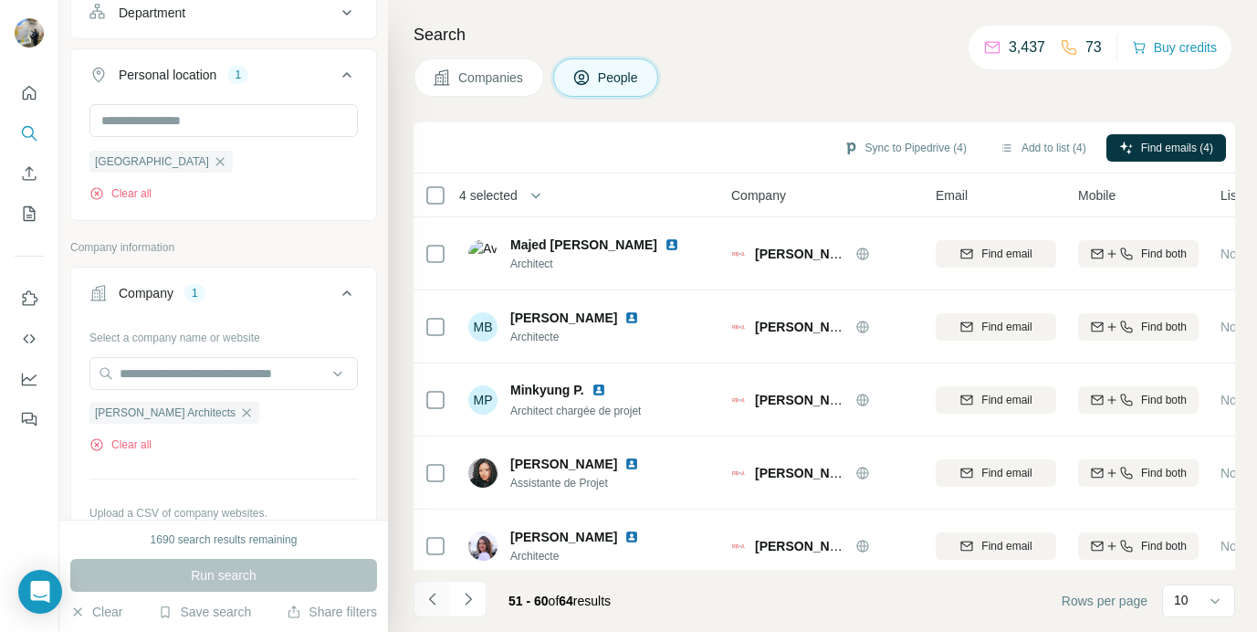
click at [432, 599] on icon "Navigate to previous page" at bounding box center [433, 599] width 18 height 18
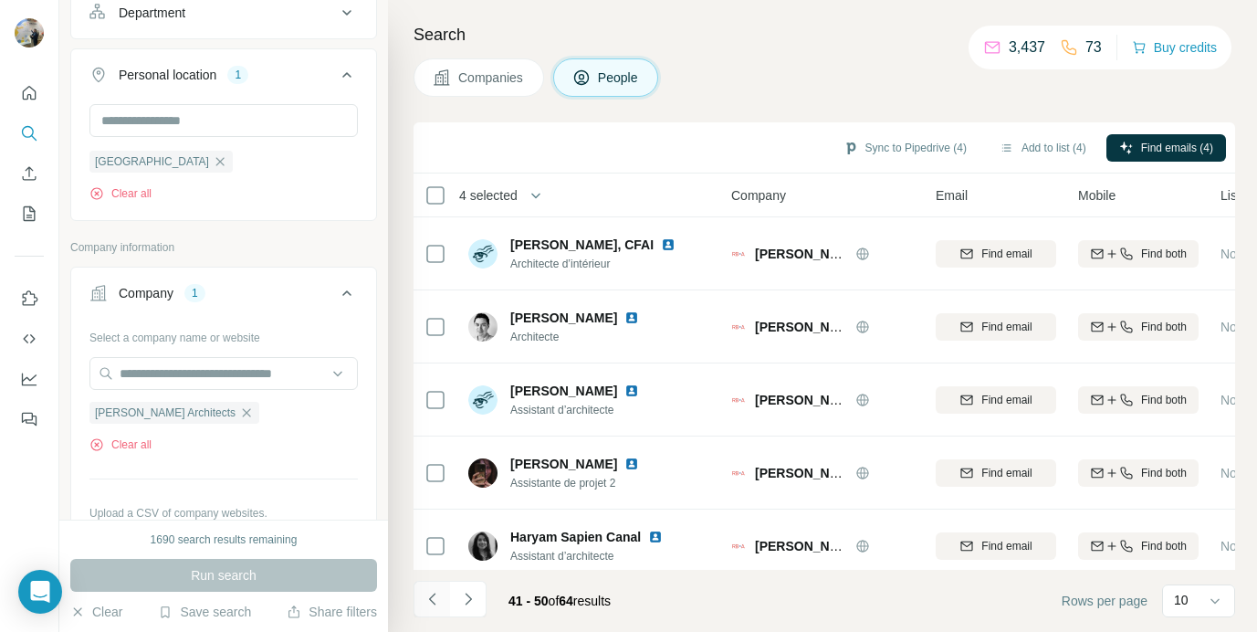
click at [432, 599] on icon "Navigate to previous page" at bounding box center [433, 599] width 18 height 18
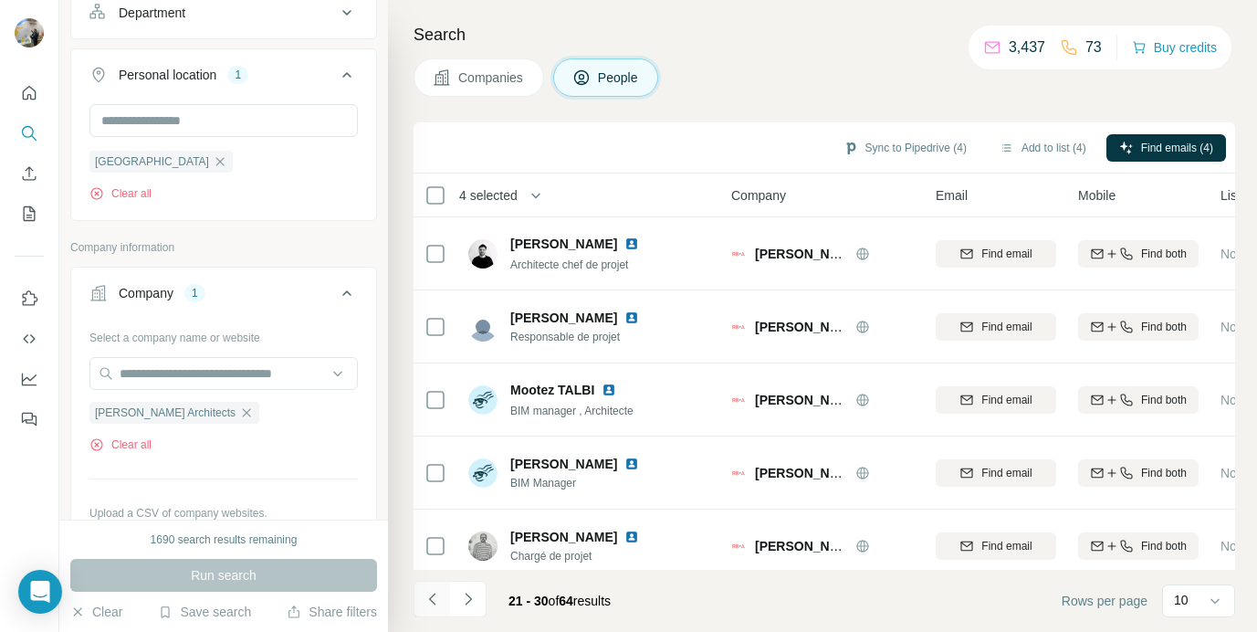
click at [432, 599] on icon "Navigate to previous page" at bounding box center [433, 599] width 18 height 18
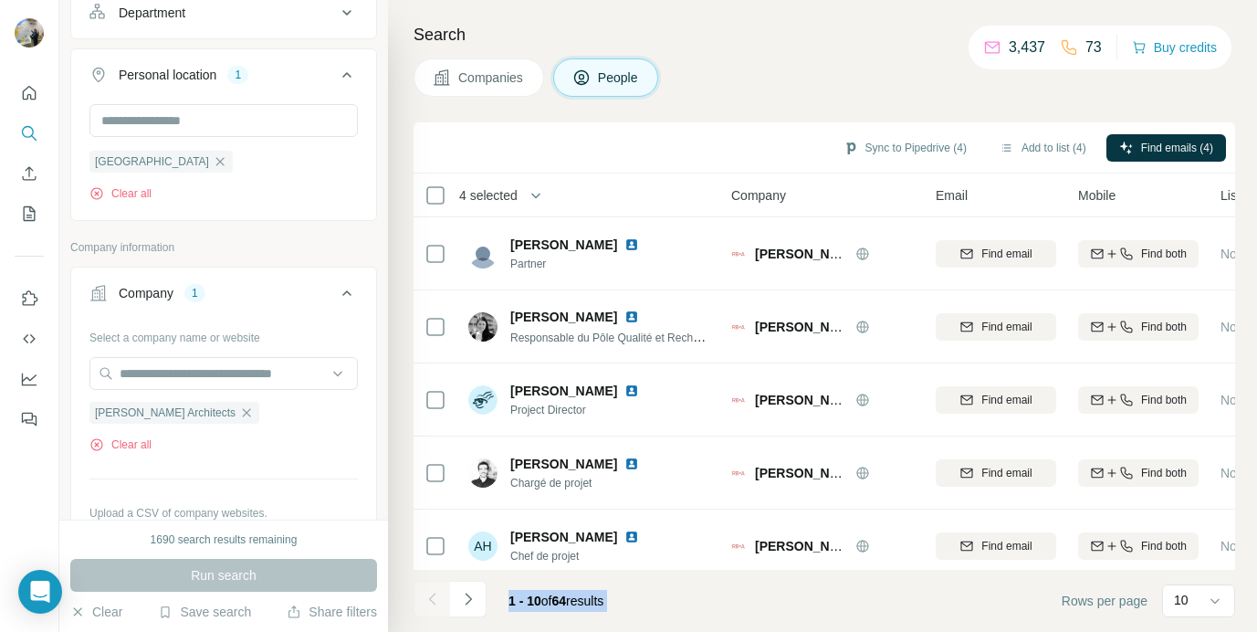
click at [432, 599] on div at bounding box center [432, 599] width 37 height 37
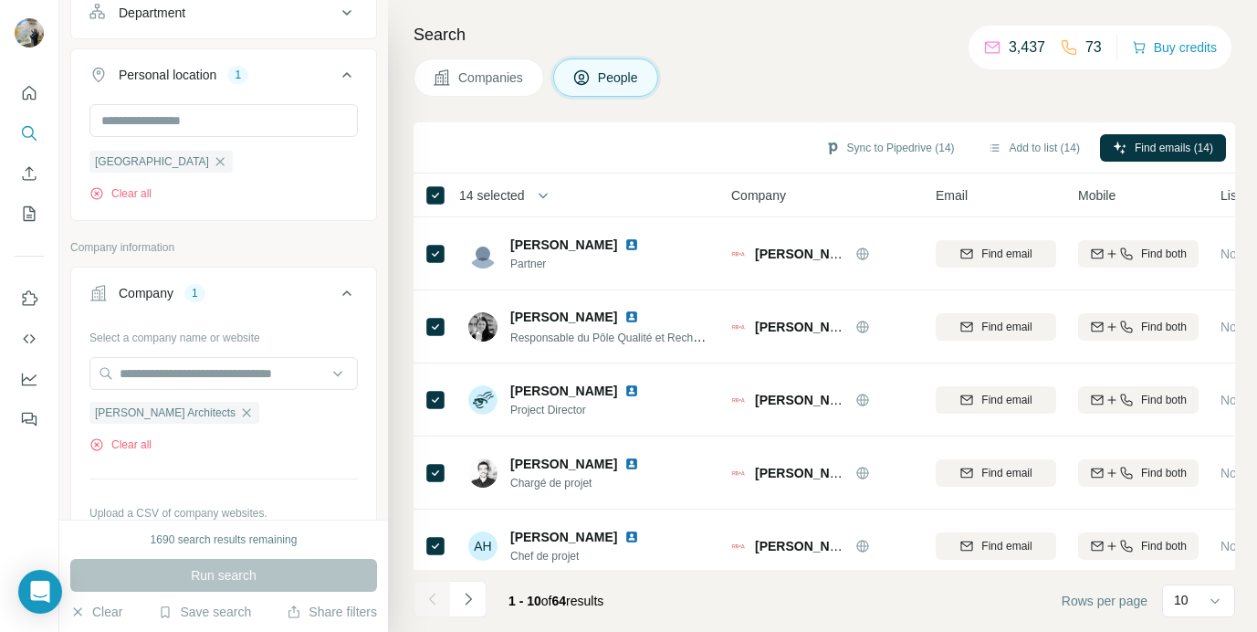
click at [525, 195] on span "14 selected" at bounding box center [492, 195] width 66 height 18
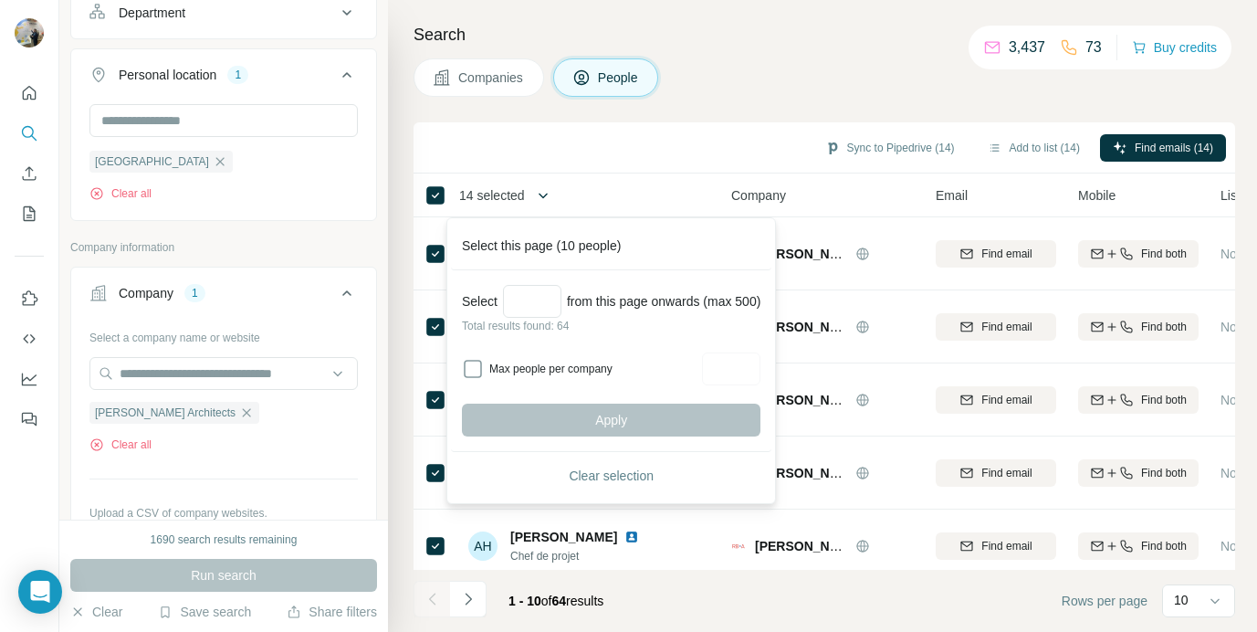
click at [547, 195] on icon "button" at bounding box center [543, 195] width 18 height 18
click at [512, 315] on input "Select a number (up to 500)" at bounding box center [532, 301] width 58 height 33
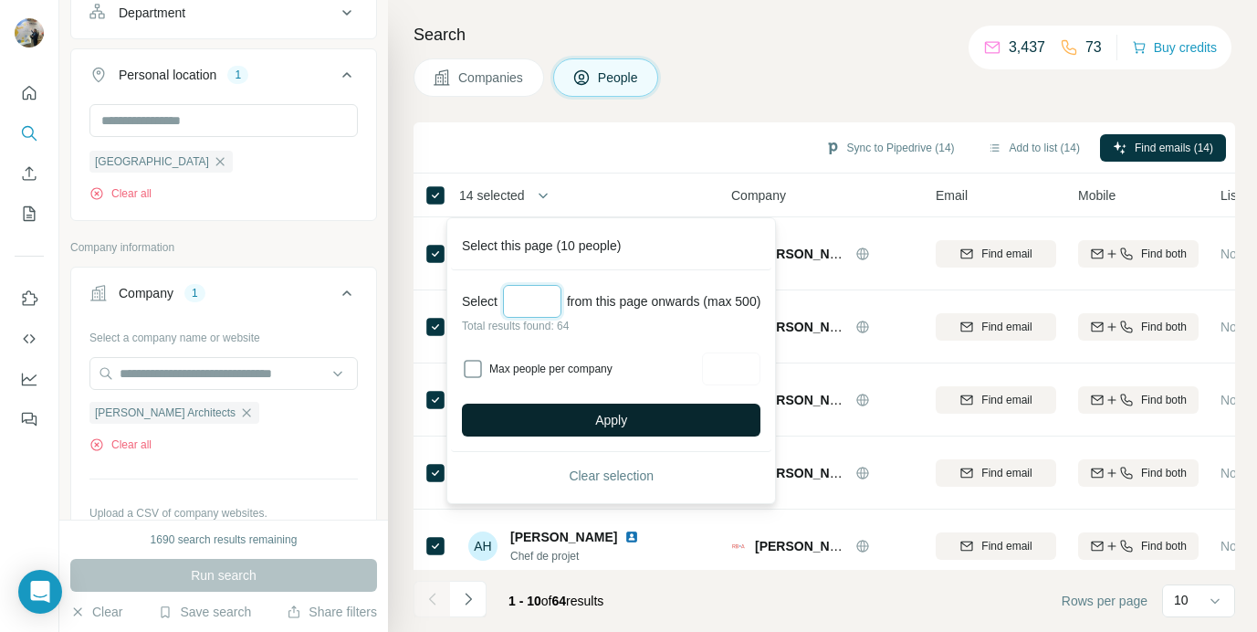
type input "**"
click at [511, 409] on button "Apply" at bounding box center [611, 420] width 299 height 33
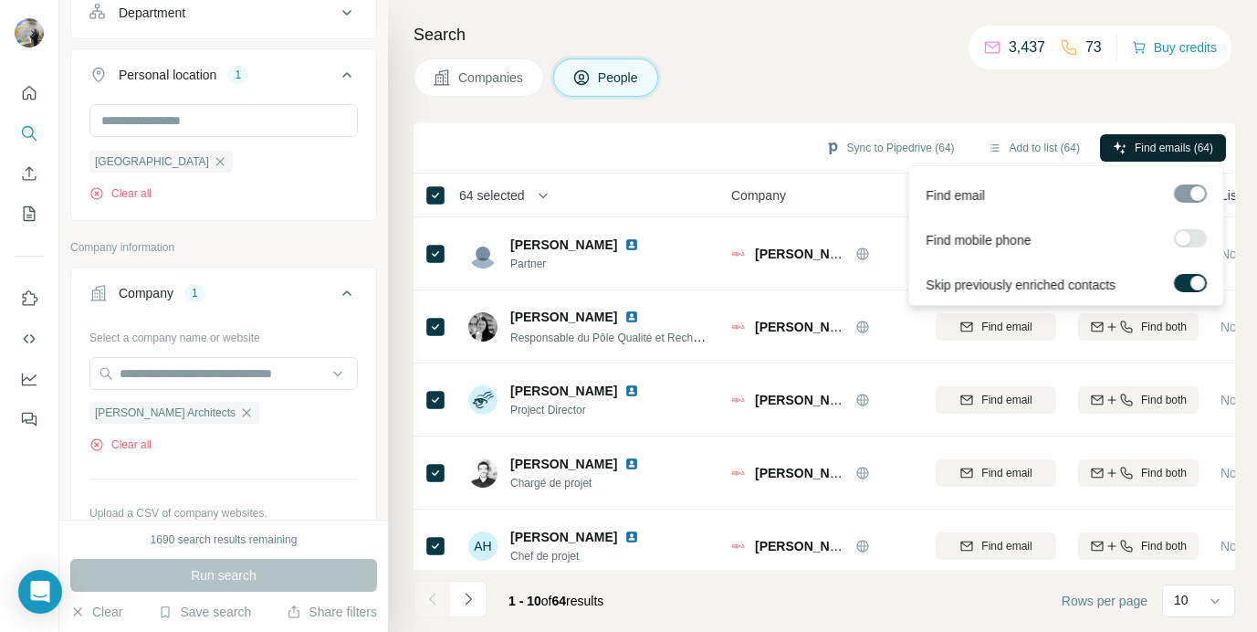
click at [1155, 153] on span "Find emails (64)" at bounding box center [1174, 148] width 79 height 16
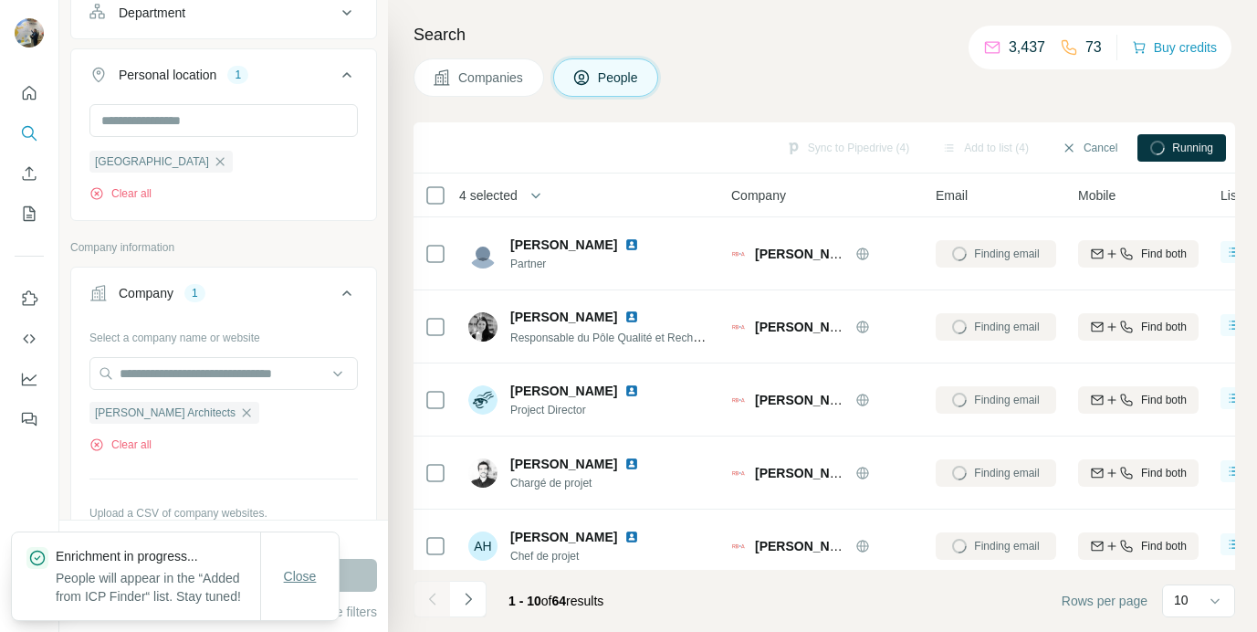
click at [284, 567] on span "Close" at bounding box center [300, 576] width 33 height 18
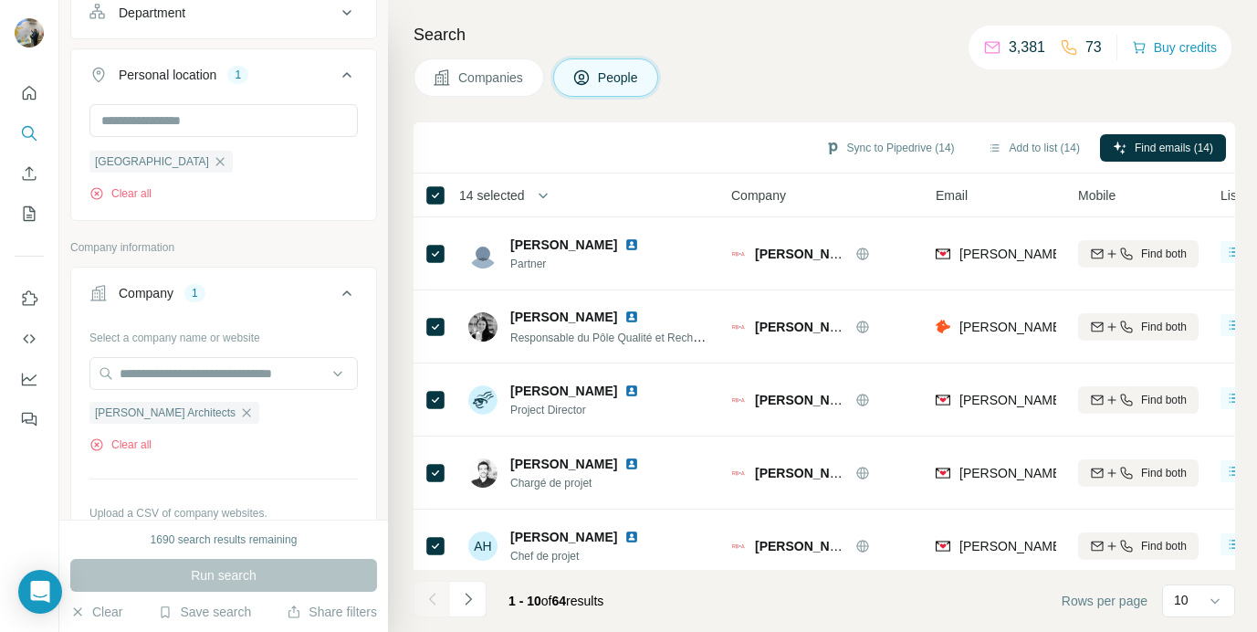
click at [521, 198] on span "14 selected" at bounding box center [492, 195] width 66 height 18
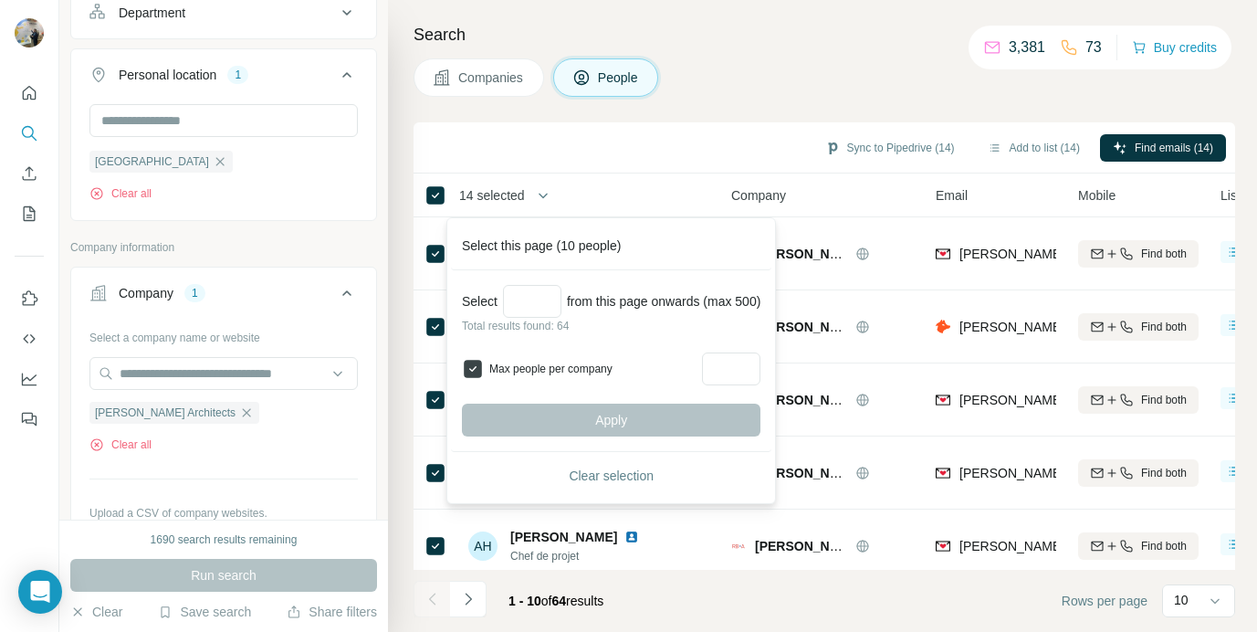
click at [481, 358] on icon at bounding box center [473, 369] width 22 height 22
click at [522, 300] on input "Select a number (up to 500)" at bounding box center [532, 301] width 58 height 33
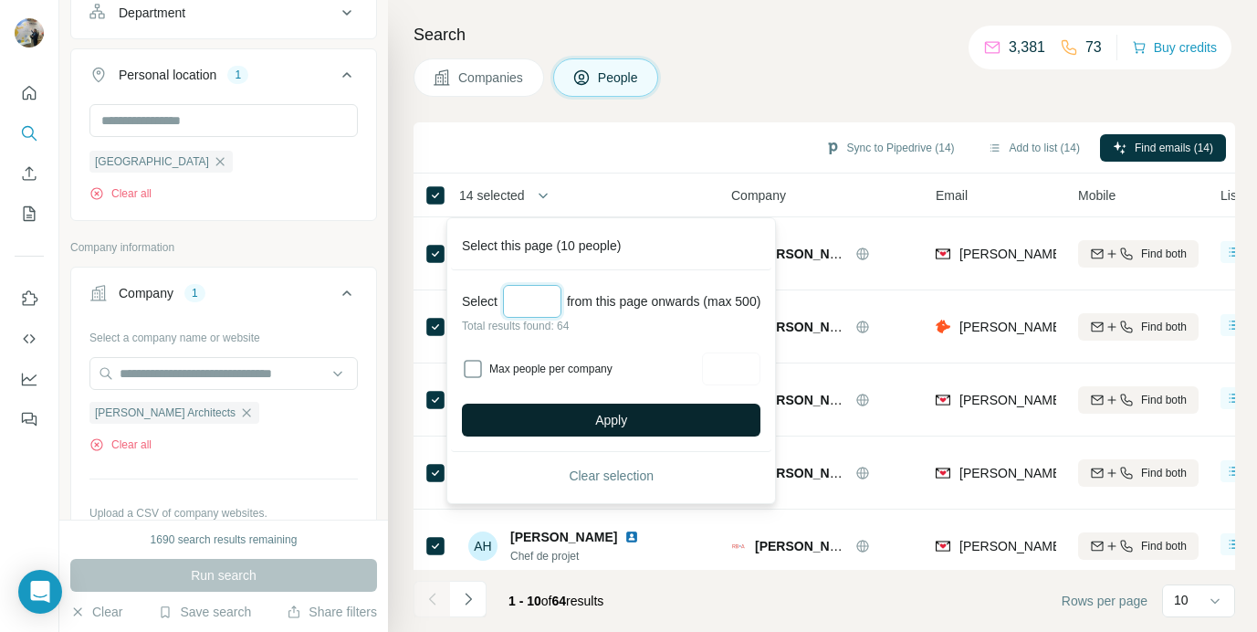
type input "**"
click at [521, 421] on button "Apply" at bounding box center [611, 420] width 299 height 33
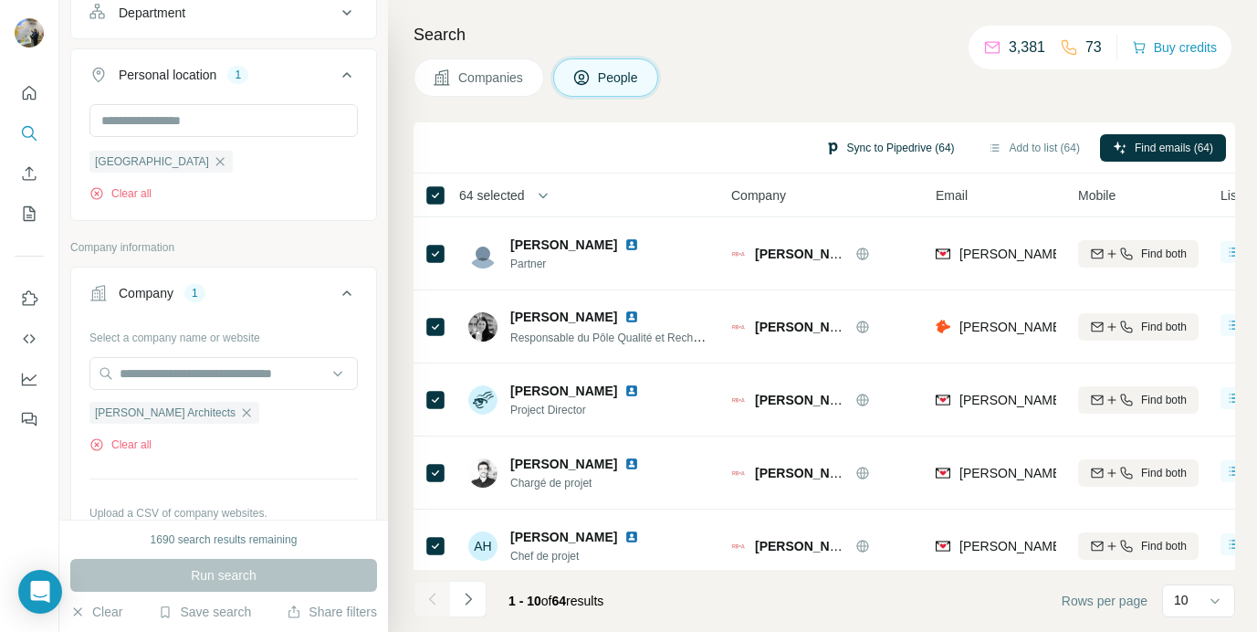
click at [918, 149] on button "Sync to Pipedrive (64)" at bounding box center [890, 147] width 155 height 27
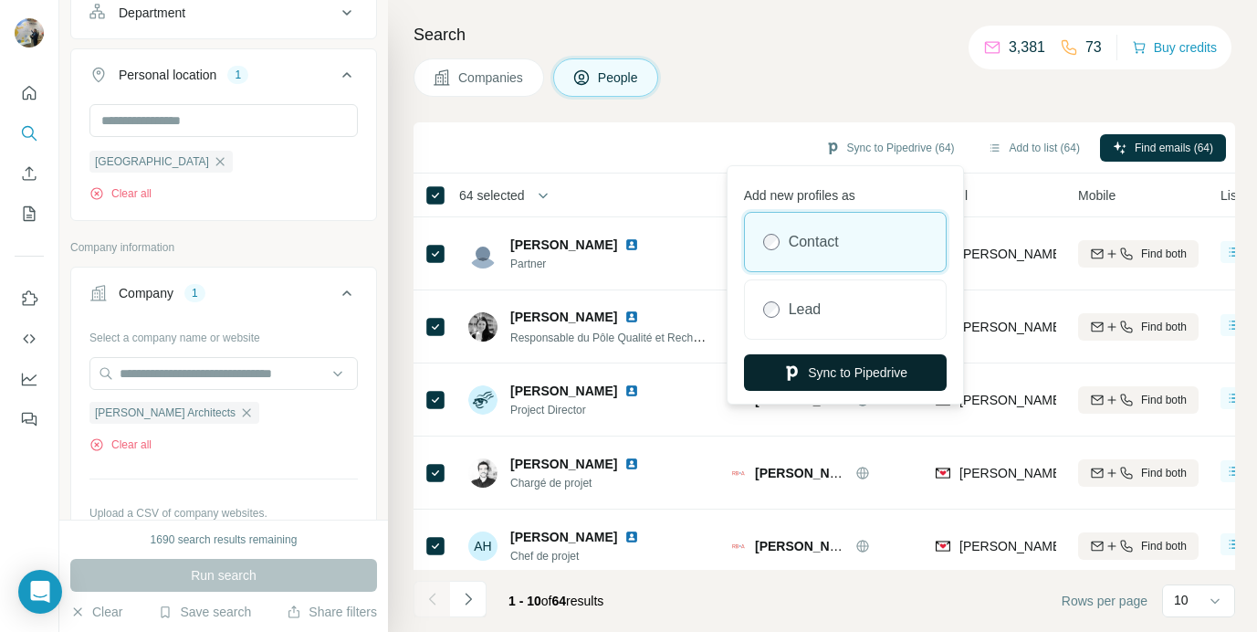
click at [826, 373] on button "Sync to Pipedrive" at bounding box center [845, 372] width 203 height 37
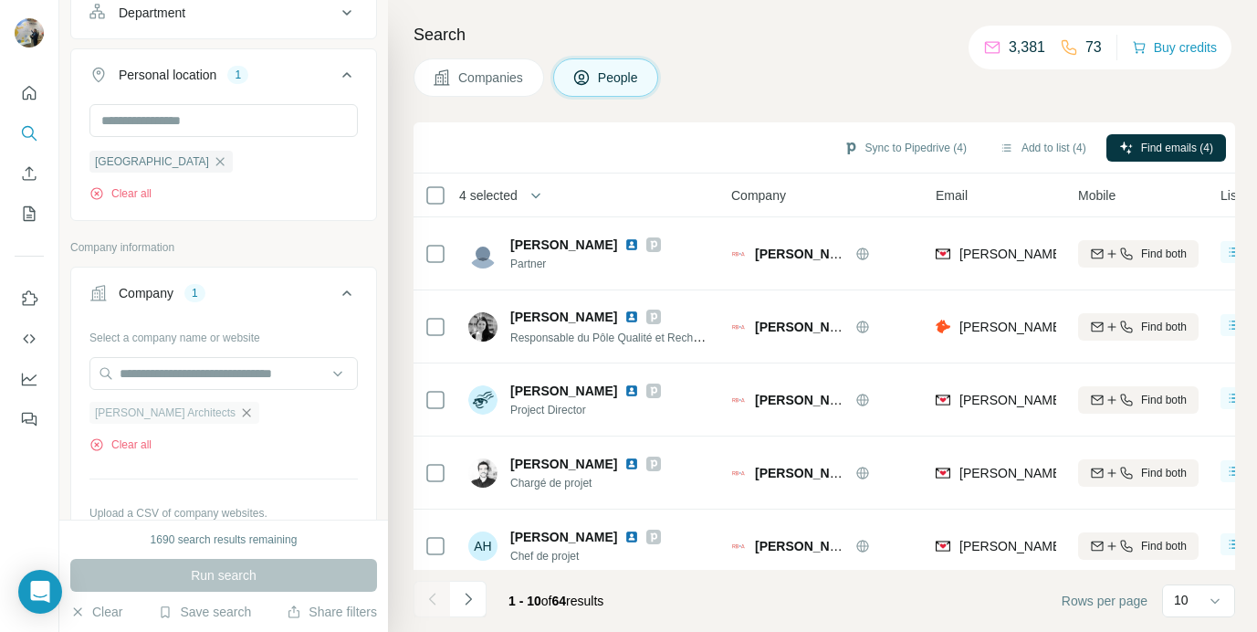
click at [239, 413] on icon "button" at bounding box center [246, 412] width 15 height 15
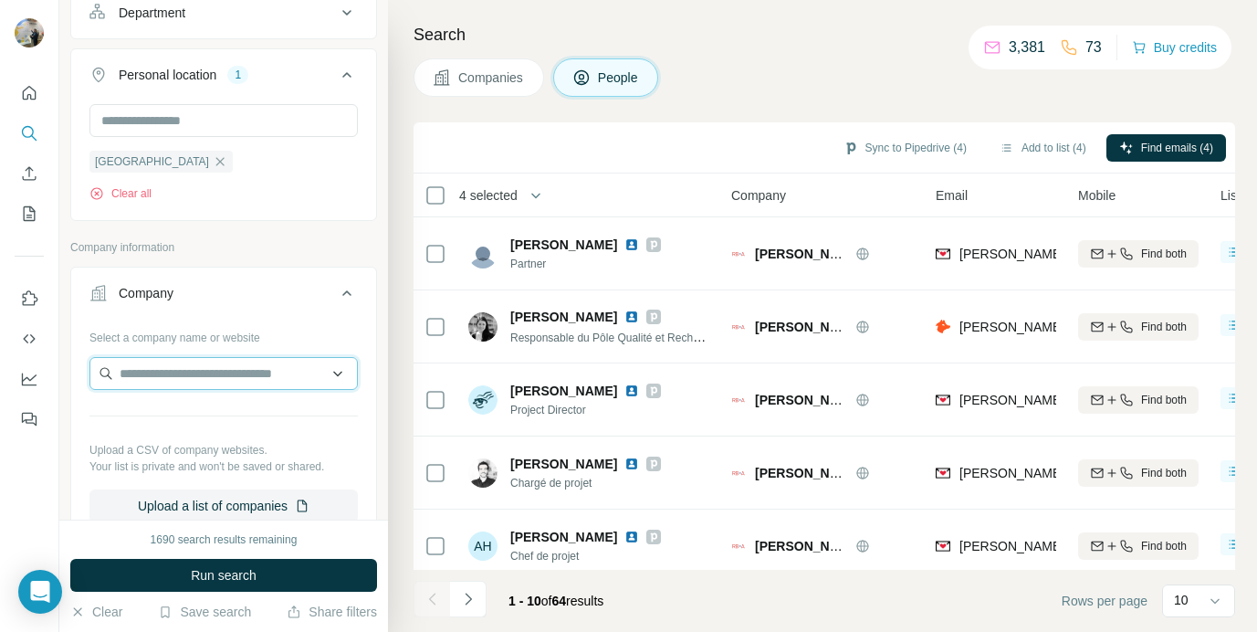
click at [191, 381] on input "text" at bounding box center [223, 373] width 268 height 33
paste input "**********"
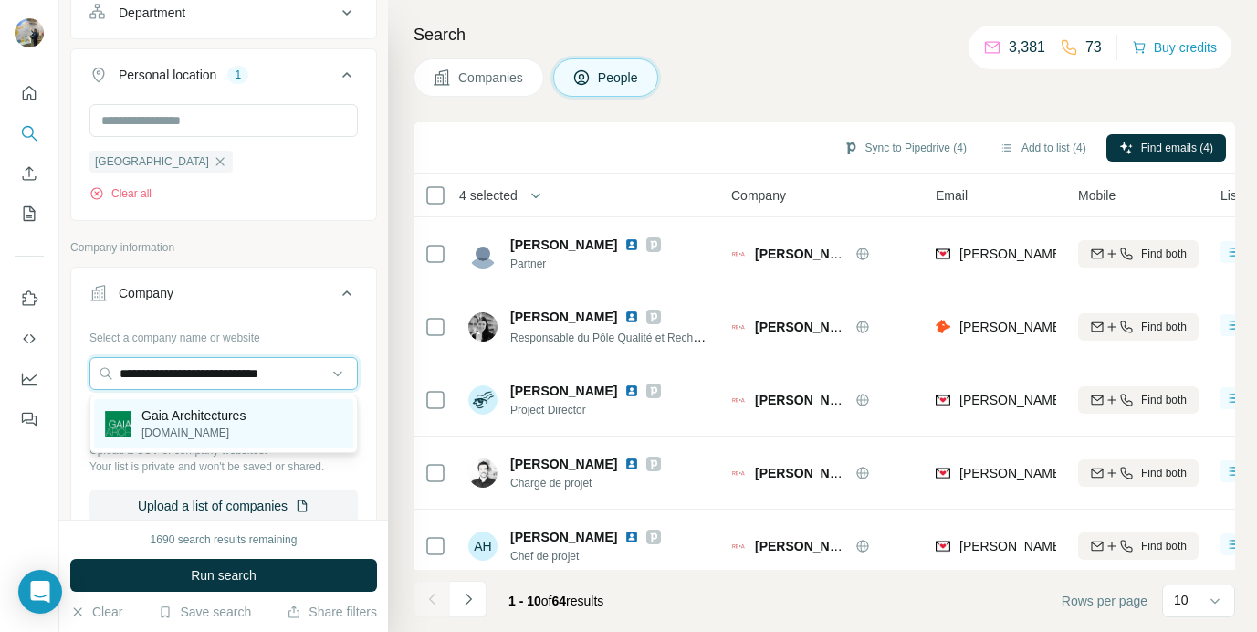
type input "**********"
click at [243, 420] on p "Gaia Architectures" at bounding box center [194, 415] width 104 height 18
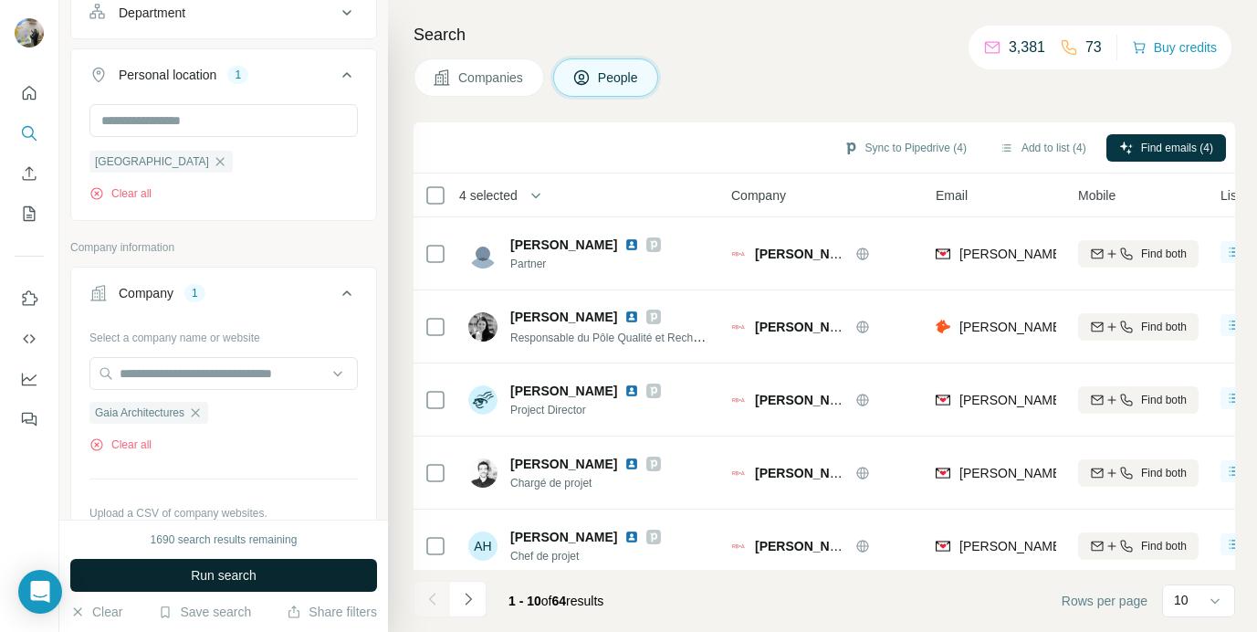
click at [228, 573] on span "Run search" at bounding box center [224, 575] width 66 height 18
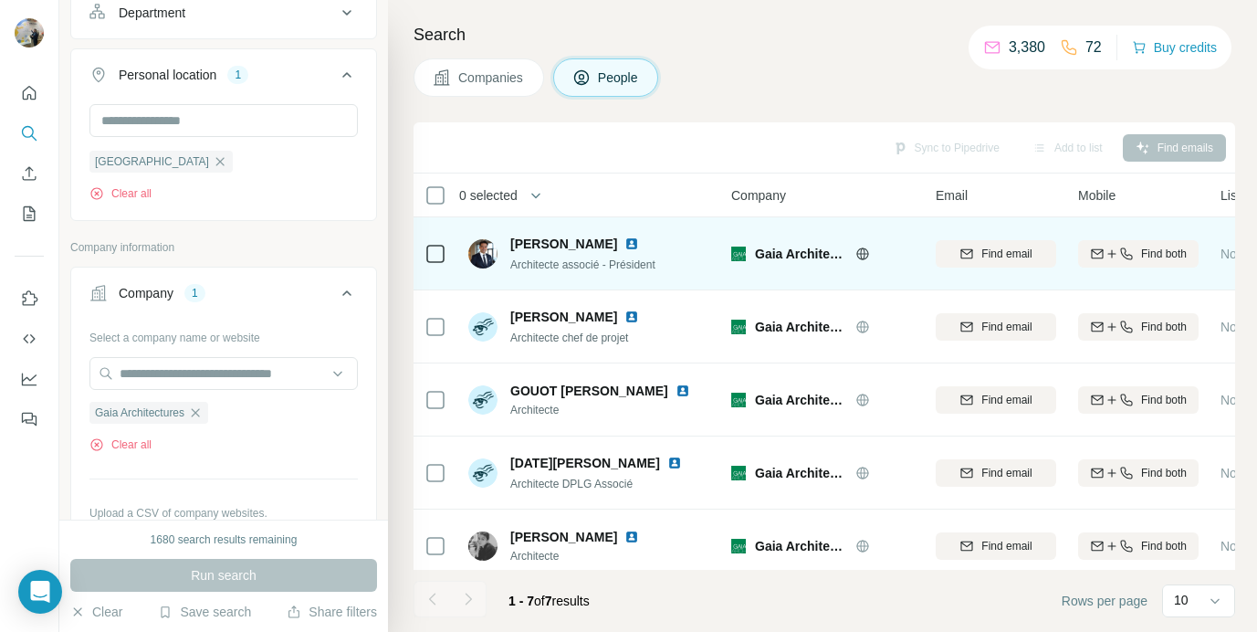
click at [625, 247] on img at bounding box center [632, 244] width 15 height 15
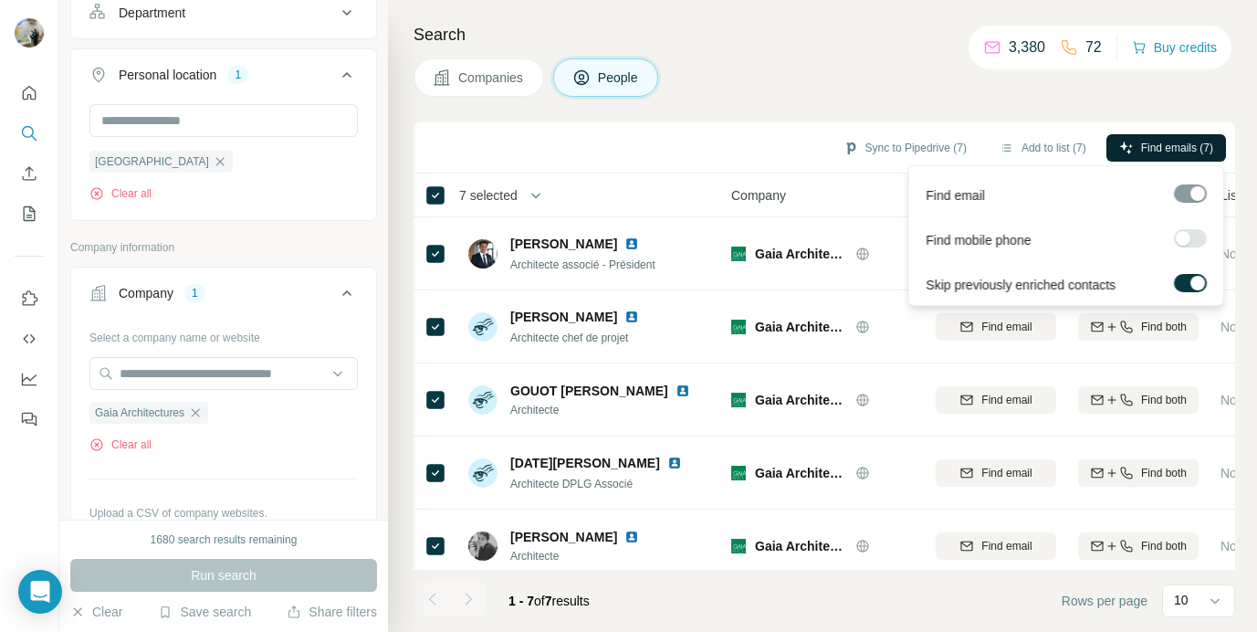
click at [1148, 148] on span "Find emails (7)" at bounding box center [1177, 148] width 72 height 16
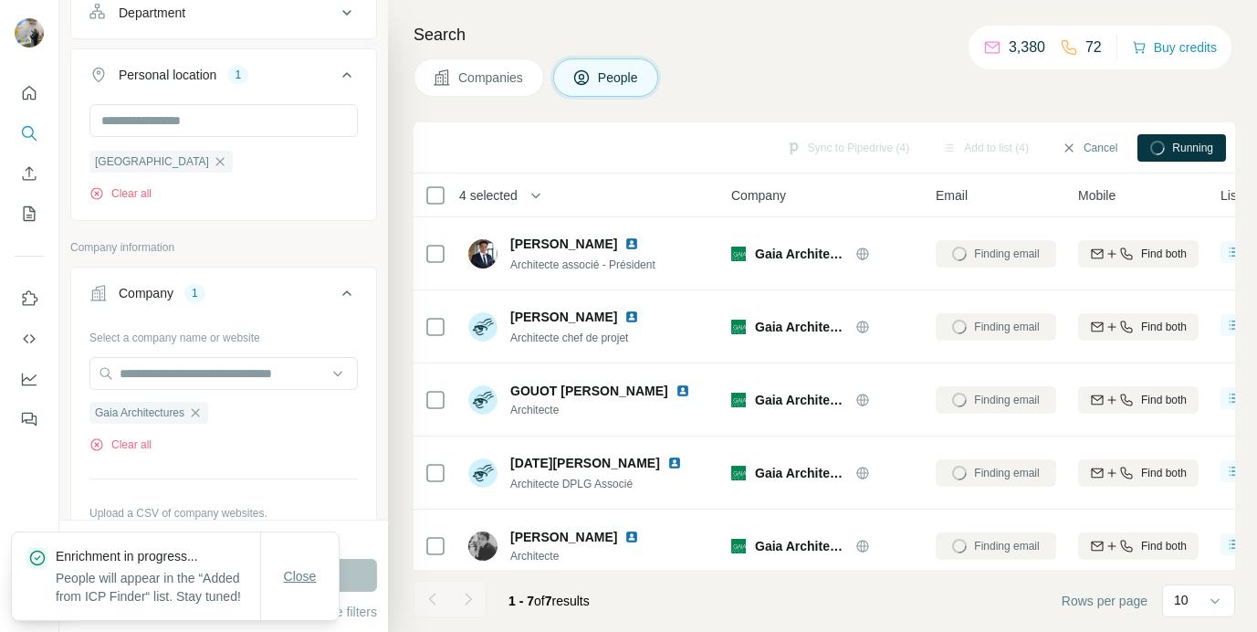
click at [292, 573] on span "Close" at bounding box center [300, 576] width 33 height 18
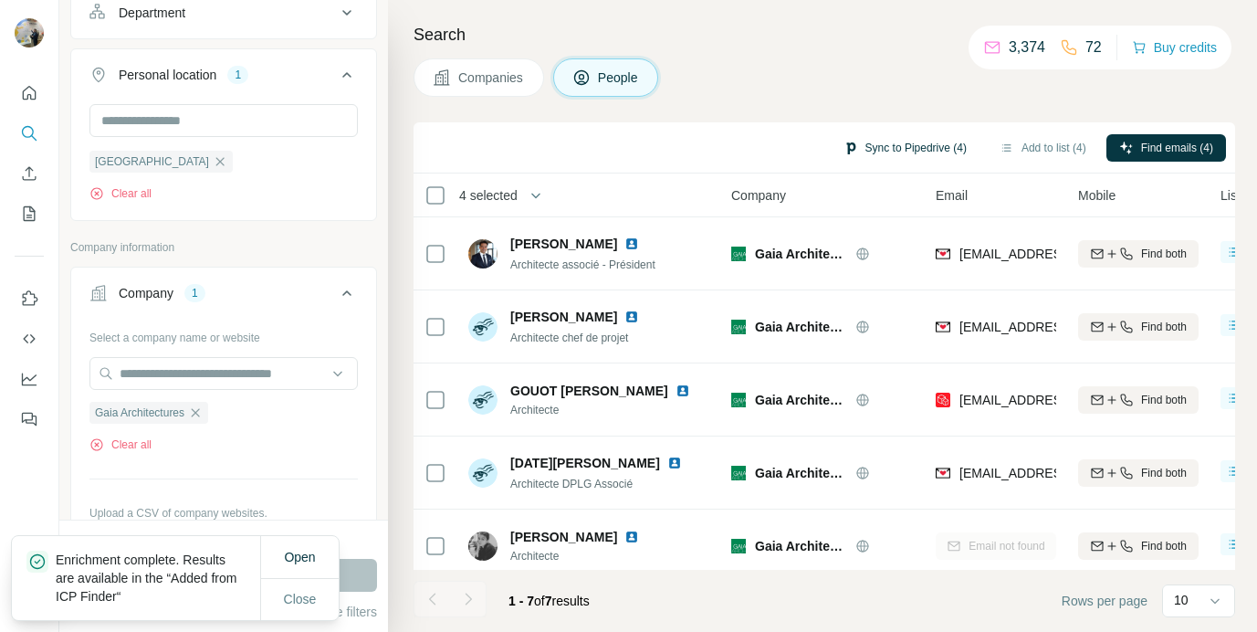
click at [860, 149] on button "Sync to Pipedrive (4)" at bounding box center [905, 147] width 149 height 27
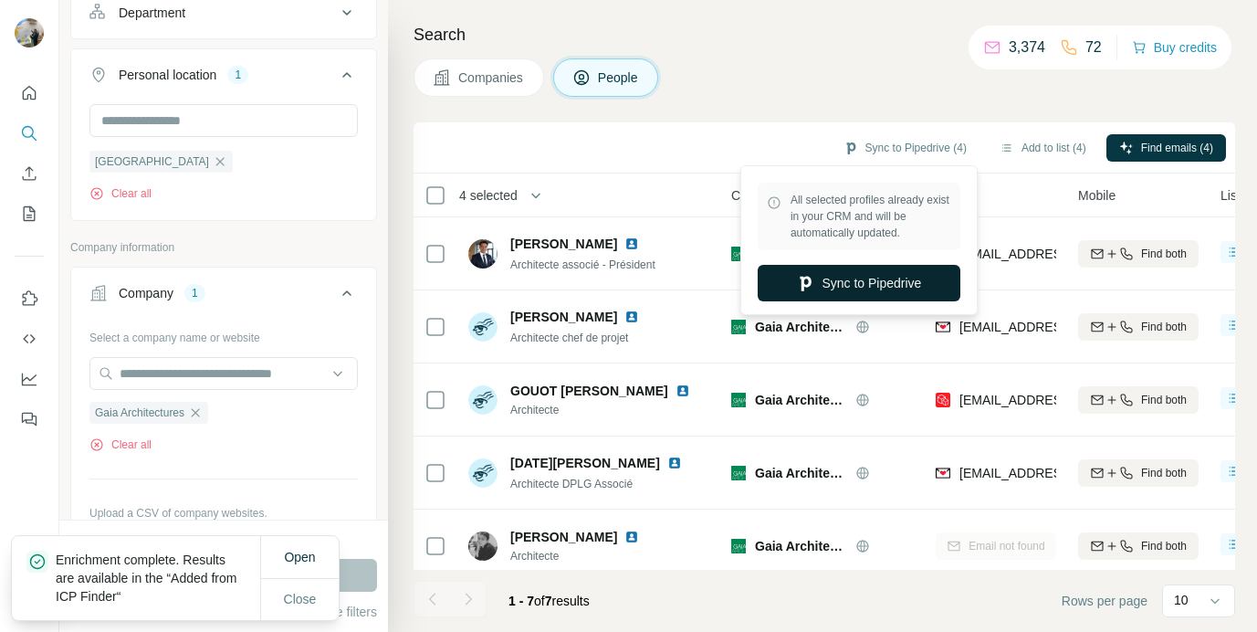
click at [870, 272] on button "Sync to Pipedrive" at bounding box center [859, 283] width 203 height 37
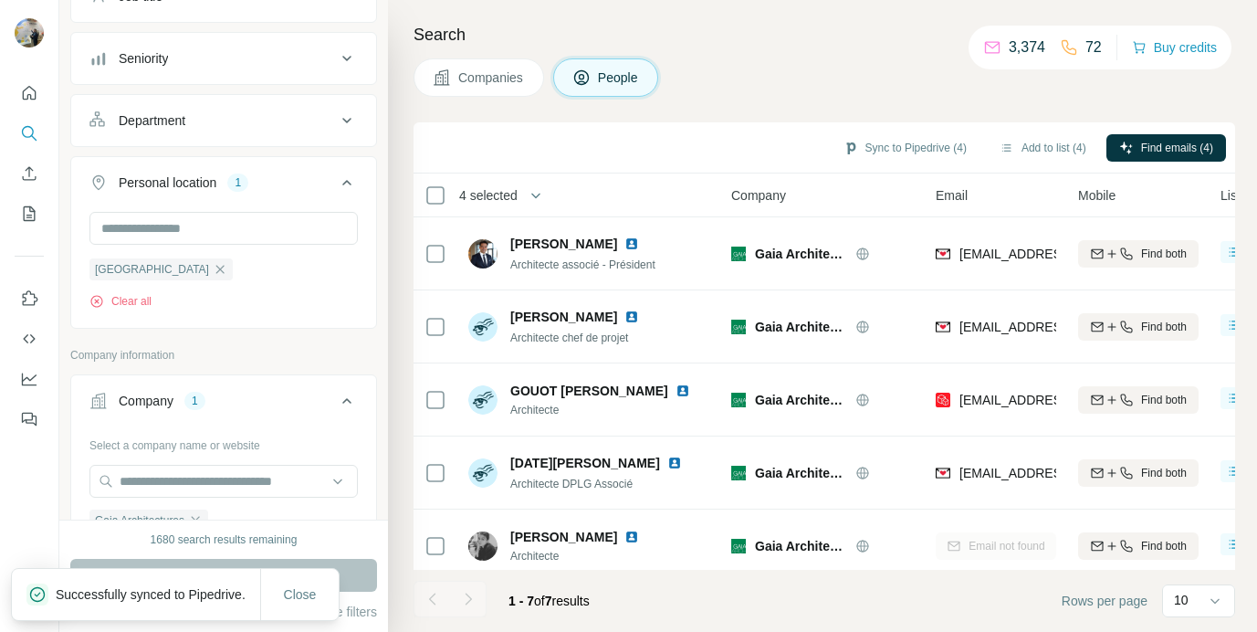
scroll to position [214, 0]
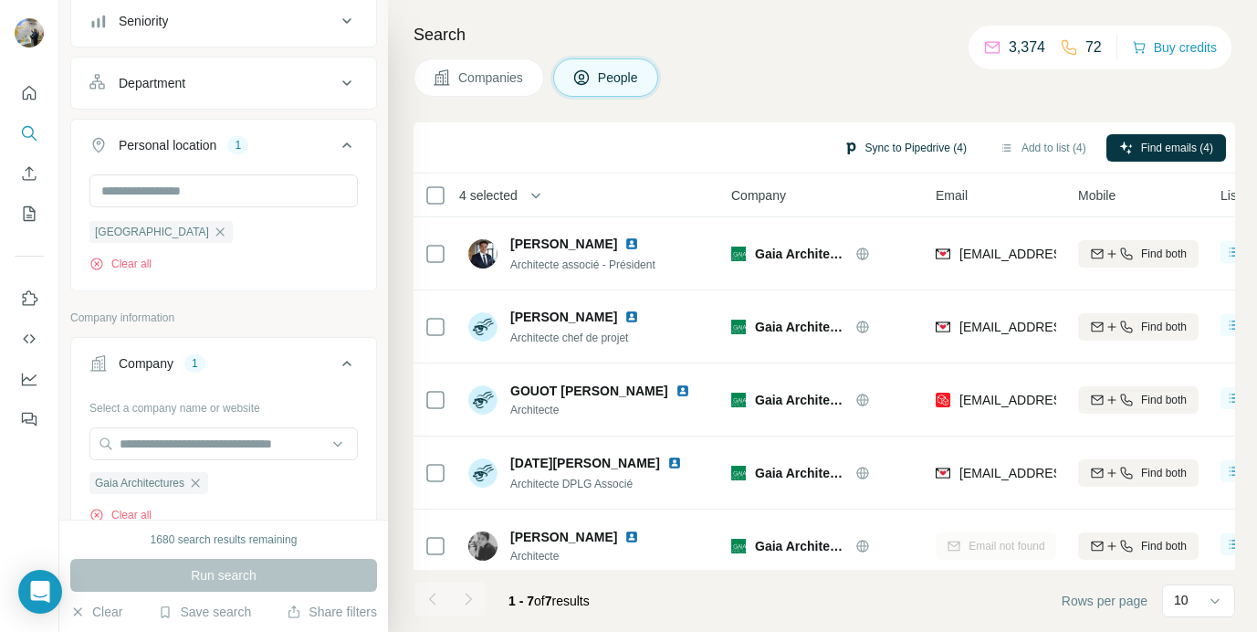
click at [903, 138] on button "Sync to Pipedrive (4)" at bounding box center [905, 147] width 149 height 27
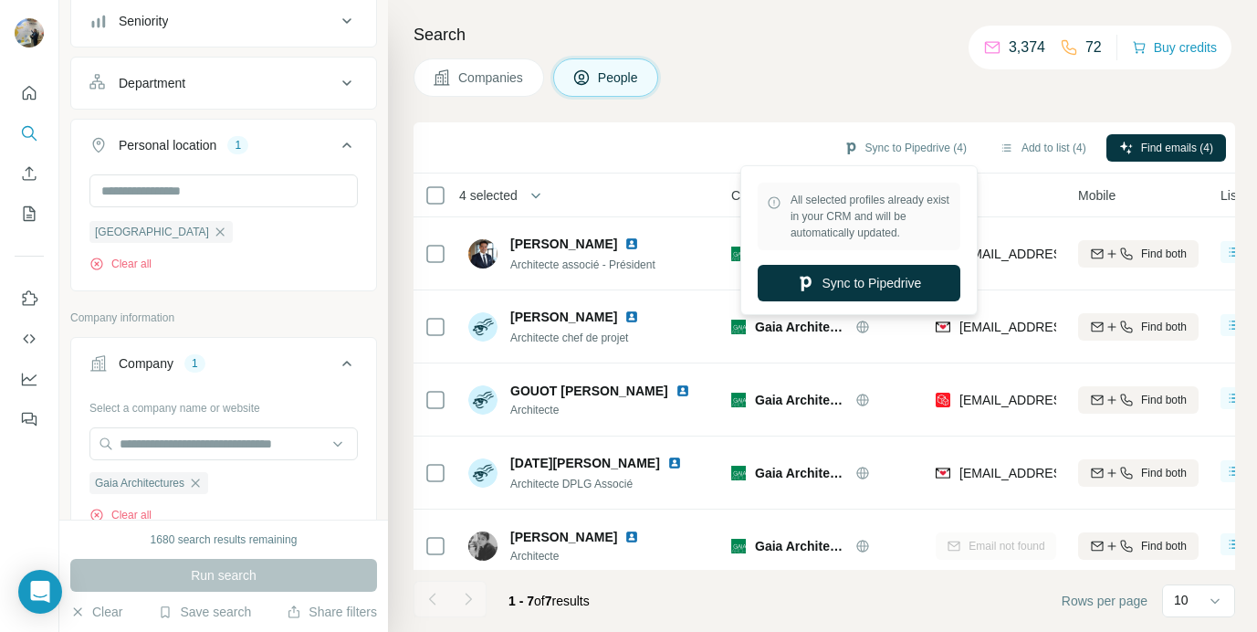
click at [588, 126] on div "Sync to Pipedrive (4) Add to list (4) Find emails (4)" at bounding box center [825, 147] width 822 height 51
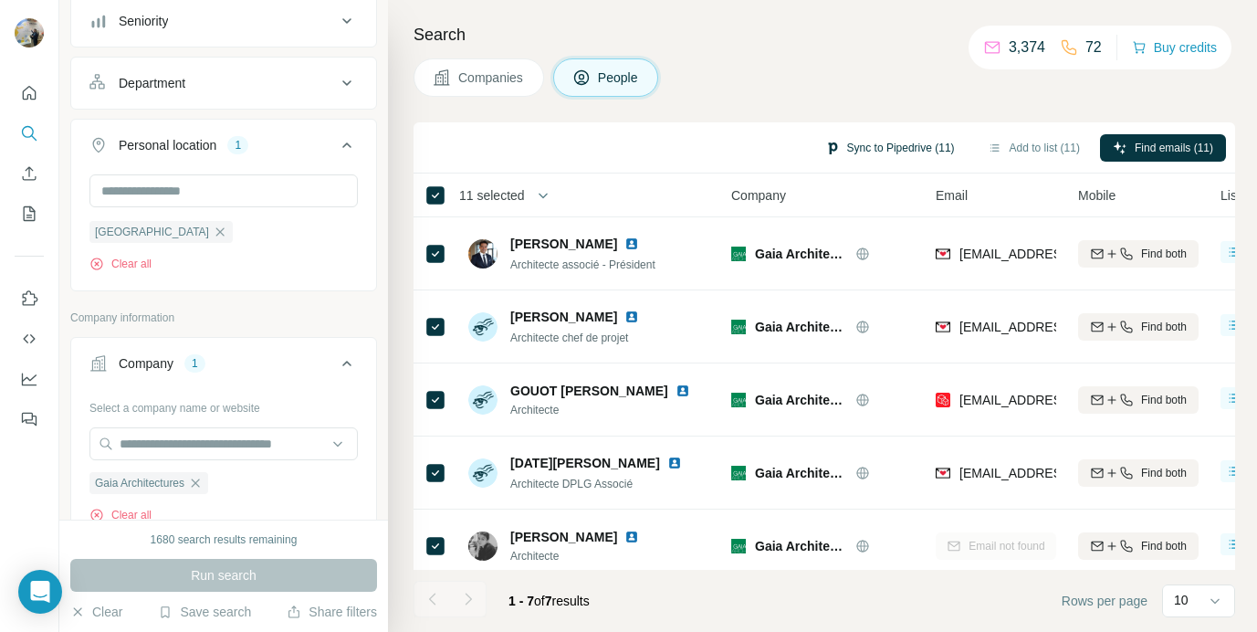
click at [890, 149] on button "Sync to Pipedrive (11)" at bounding box center [890, 147] width 155 height 27
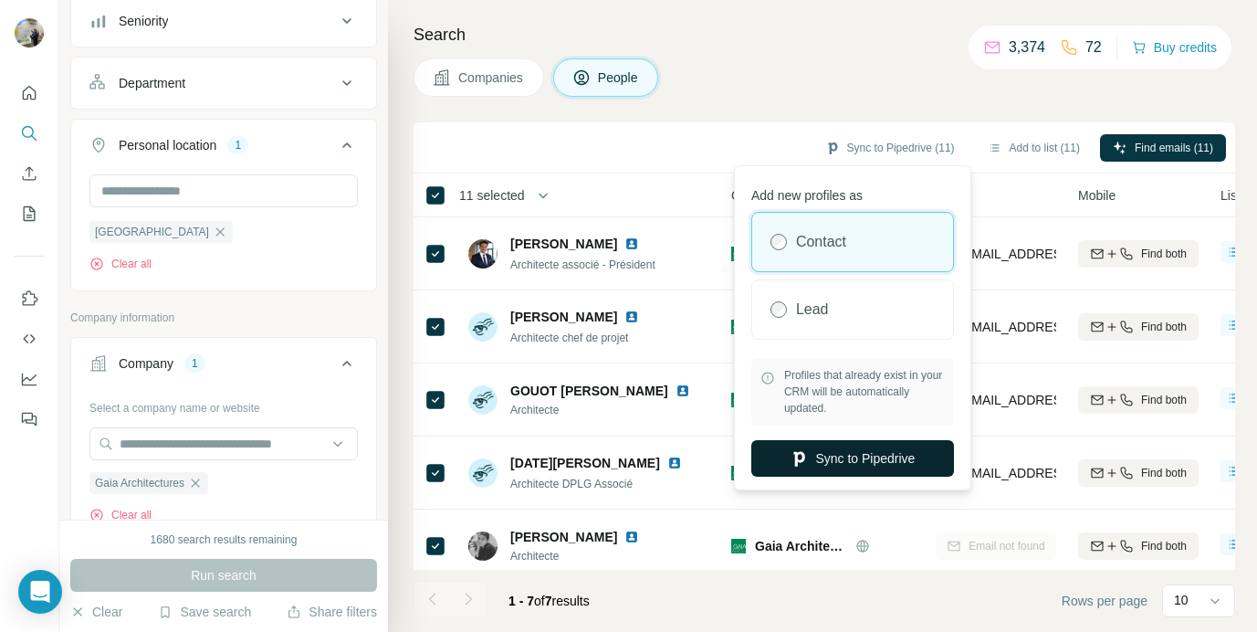
click at [836, 443] on button "Sync to Pipedrive" at bounding box center [853, 458] width 203 height 37
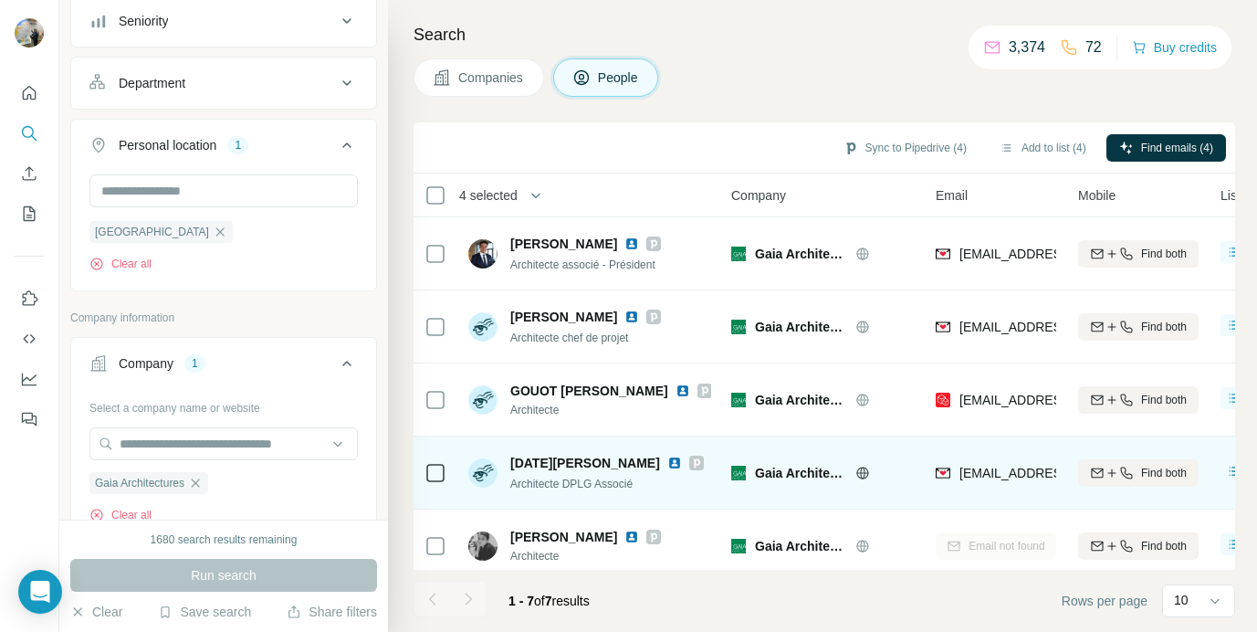
scroll to position [159, 0]
